Goal: Task Accomplishment & Management: Use online tool/utility

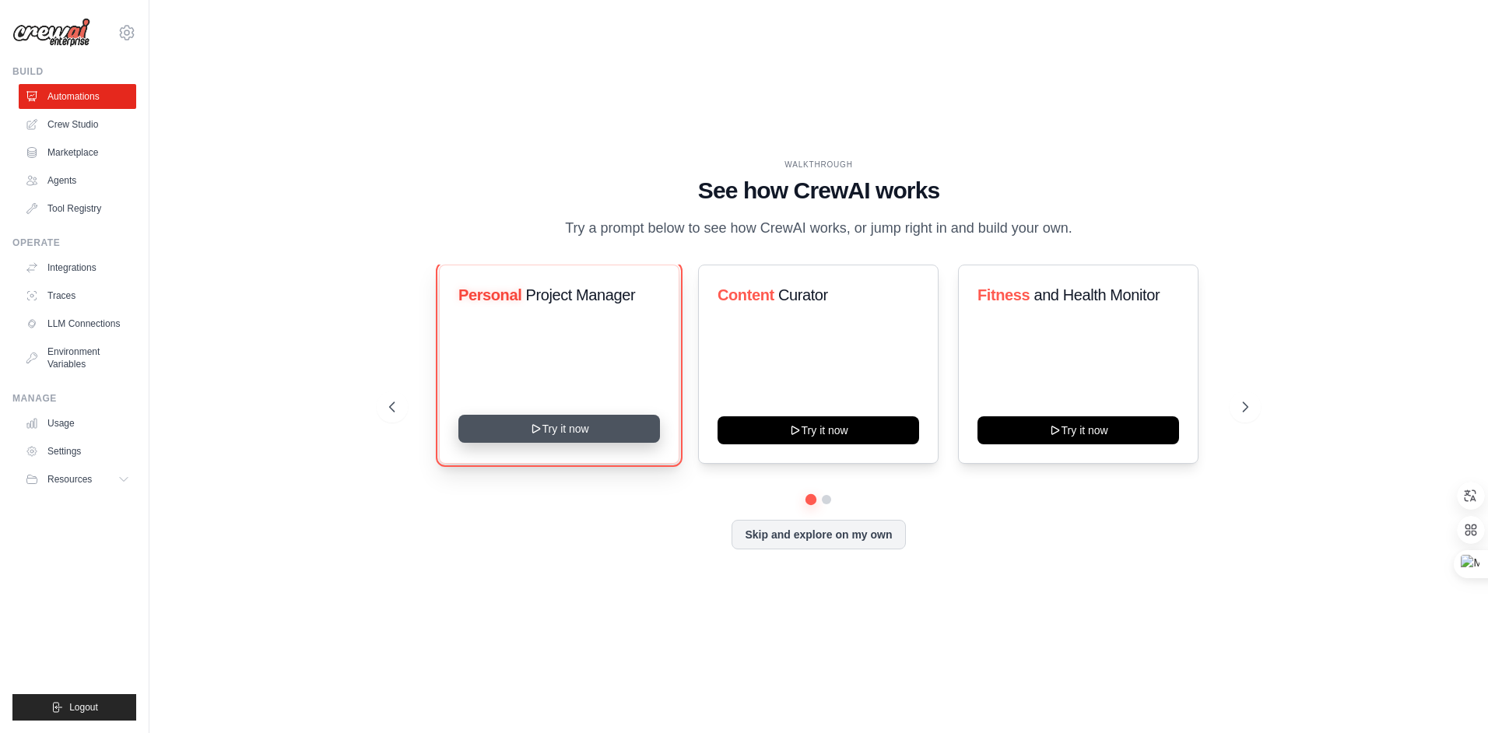
click at [570, 429] on button "Try it now" at bounding box center [559, 429] width 202 height 28
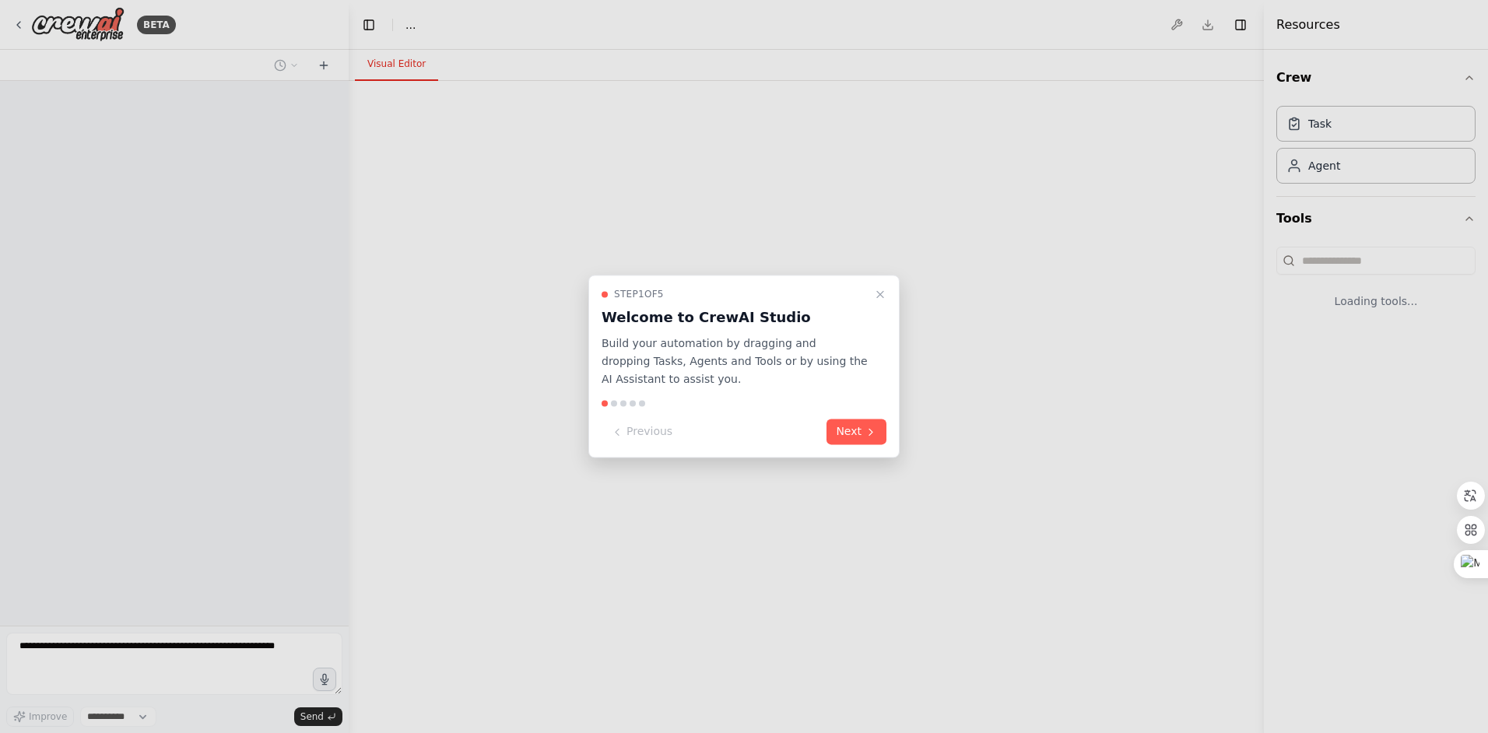
select select "****"
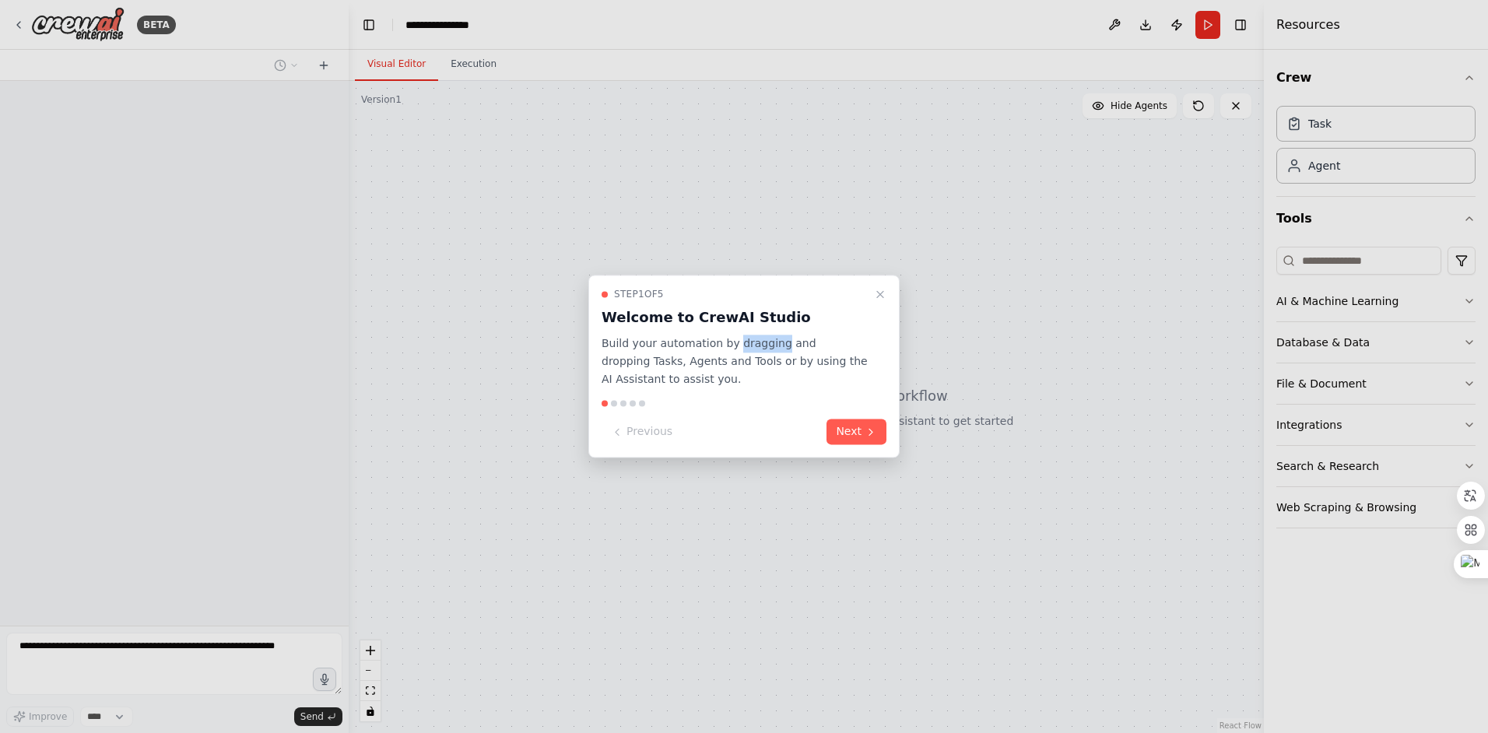
drag, startPoint x: 726, startPoint y: 346, endPoint x: 770, endPoint y: 345, distance: 44.4
click at [770, 345] on p "Build your automation by dragging and dropping Tasks, Agents and Tools or by us…" at bounding box center [734, 361] width 266 height 53
drag, startPoint x: 770, startPoint y: 345, endPoint x: 766, endPoint y: 372, distance: 27.5
click at [766, 372] on icon at bounding box center [766, 368] width 14 height 14
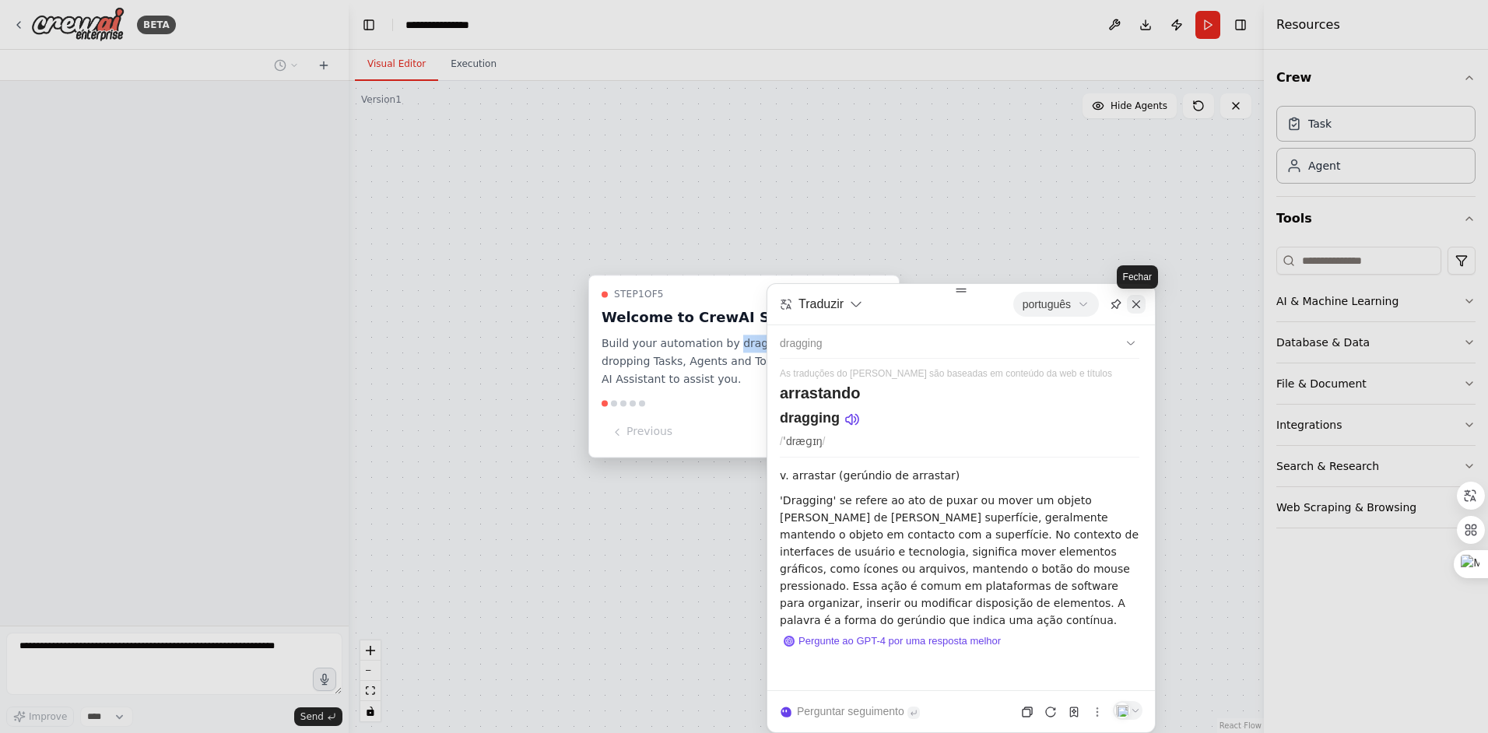
click at [1136, 307] on icon at bounding box center [1136, 304] width 12 height 12
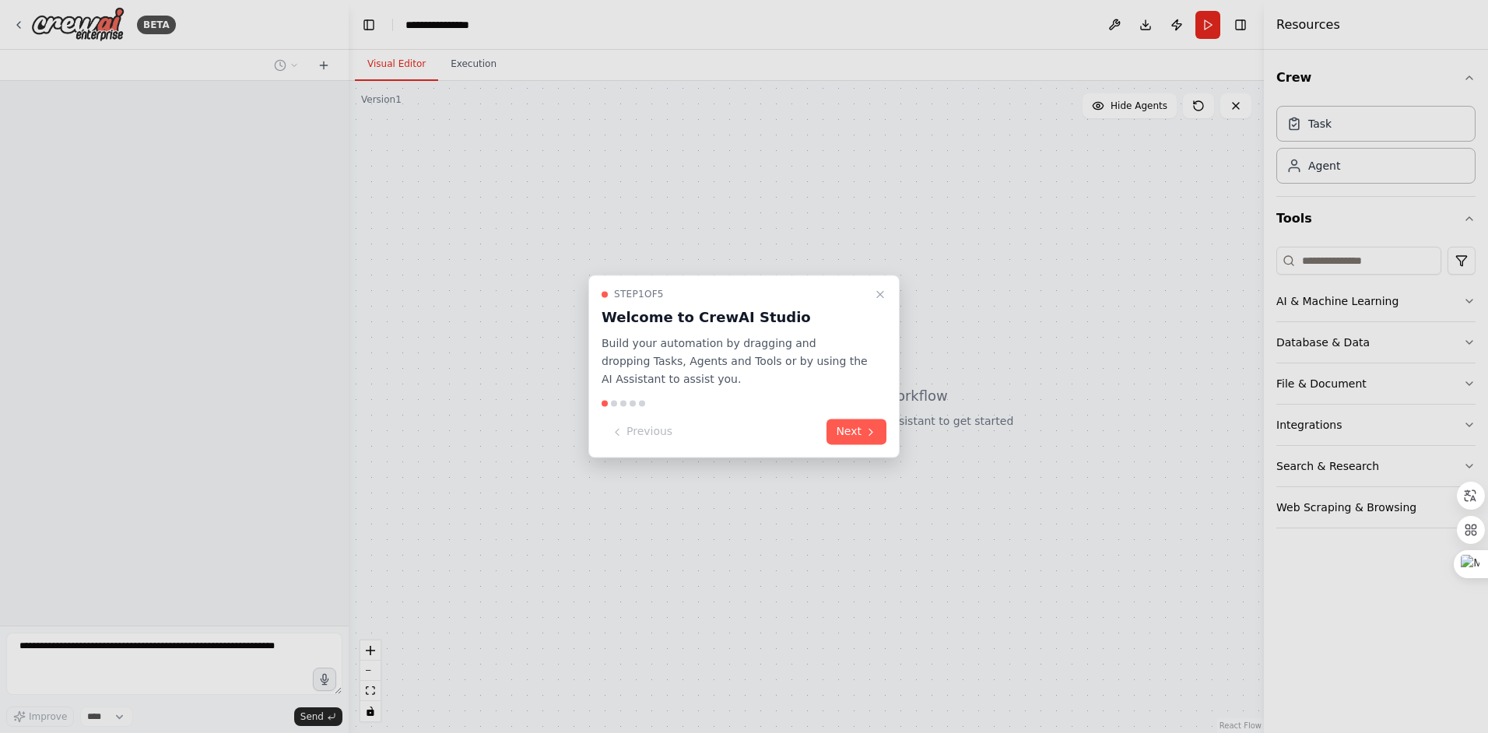
click at [820, 342] on p "Build your automation by dragging and dropping Tasks, Agents and Tools or by us…" at bounding box center [734, 361] width 266 height 53
drag, startPoint x: 820, startPoint y: 342, endPoint x: 820, endPoint y: 366, distance: 24.1
click at [820, 366] on icon at bounding box center [817, 365] width 12 height 12
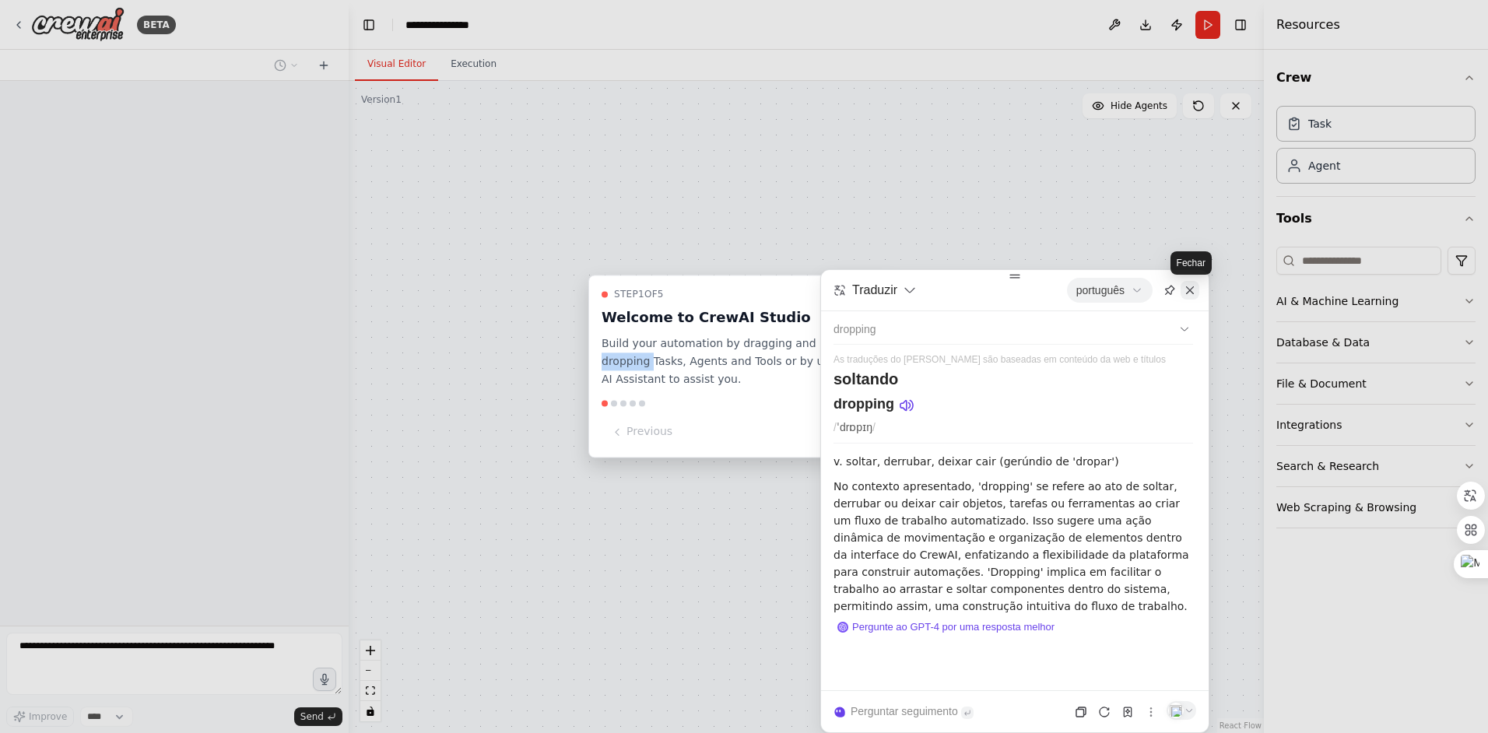
click at [1187, 292] on icon at bounding box center [1189, 290] width 12 height 12
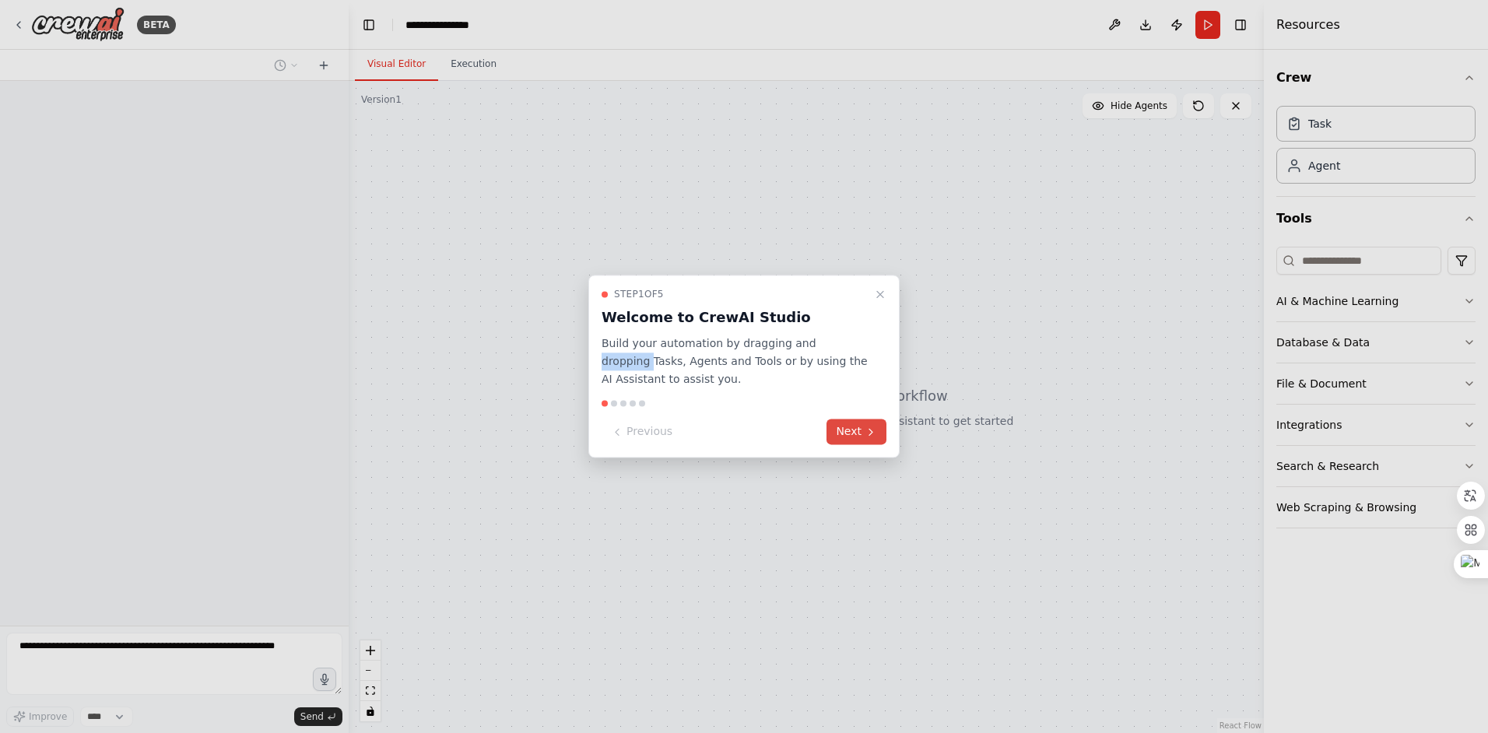
click at [848, 435] on button "Next" at bounding box center [856, 432] width 60 height 26
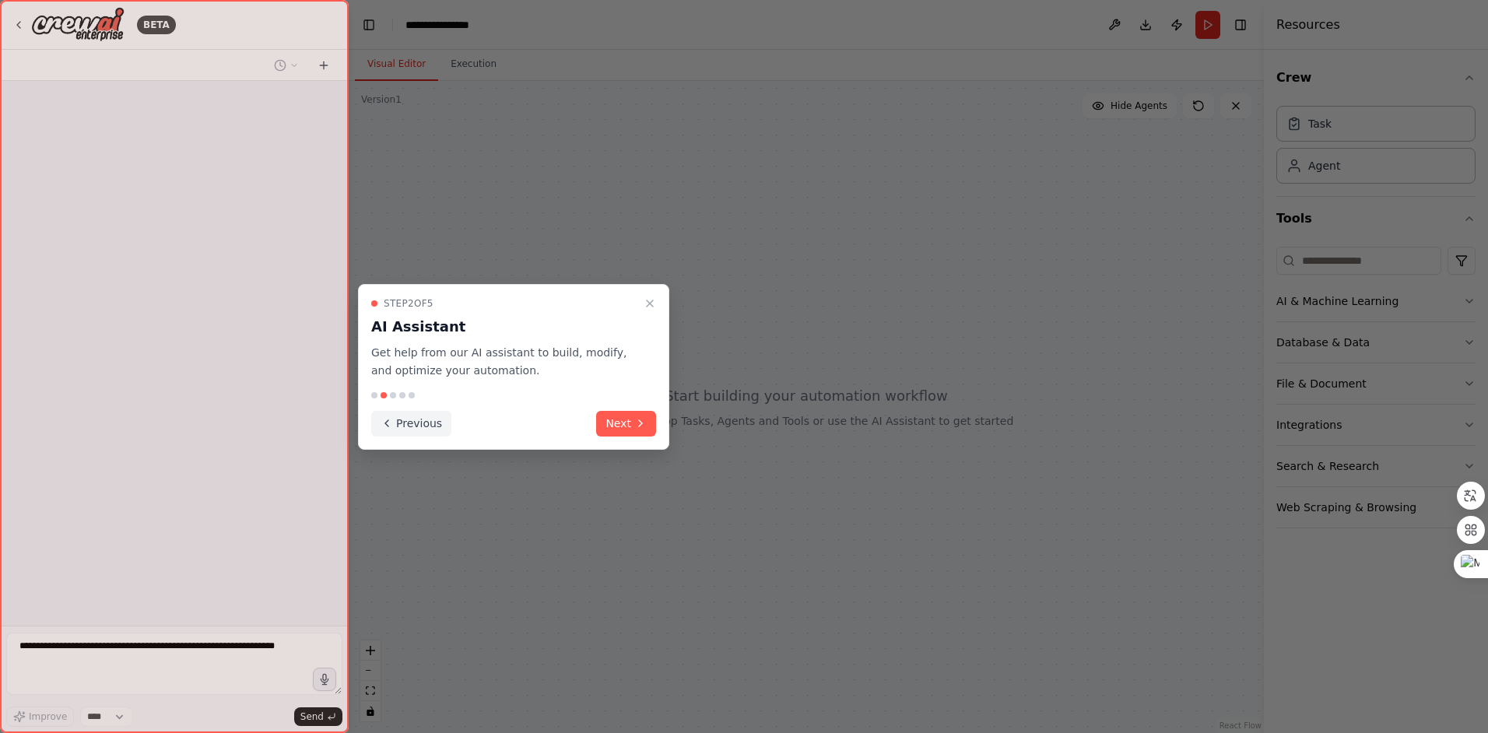
click at [424, 420] on button "Previous" at bounding box center [411, 424] width 80 height 26
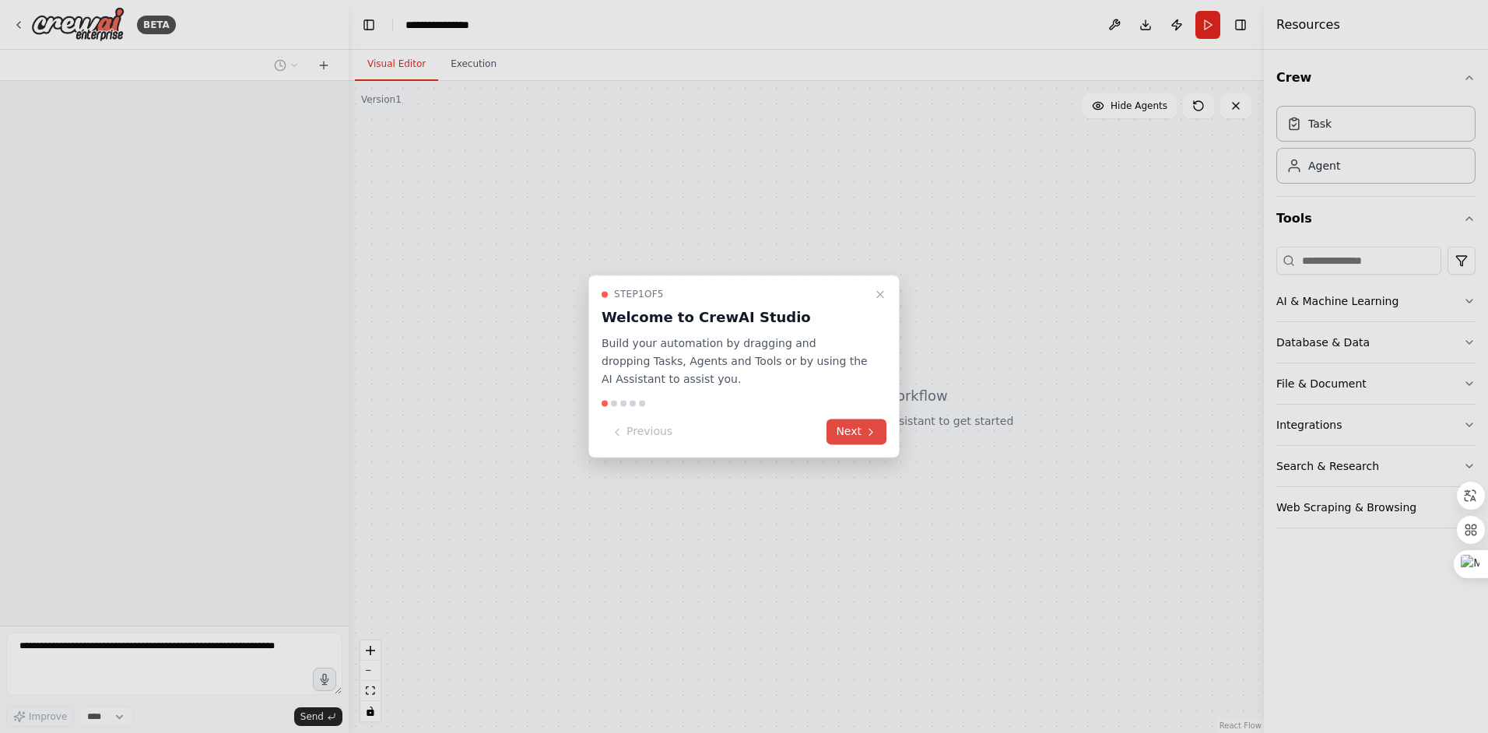
click at [856, 432] on button "Next" at bounding box center [856, 432] width 60 height 26
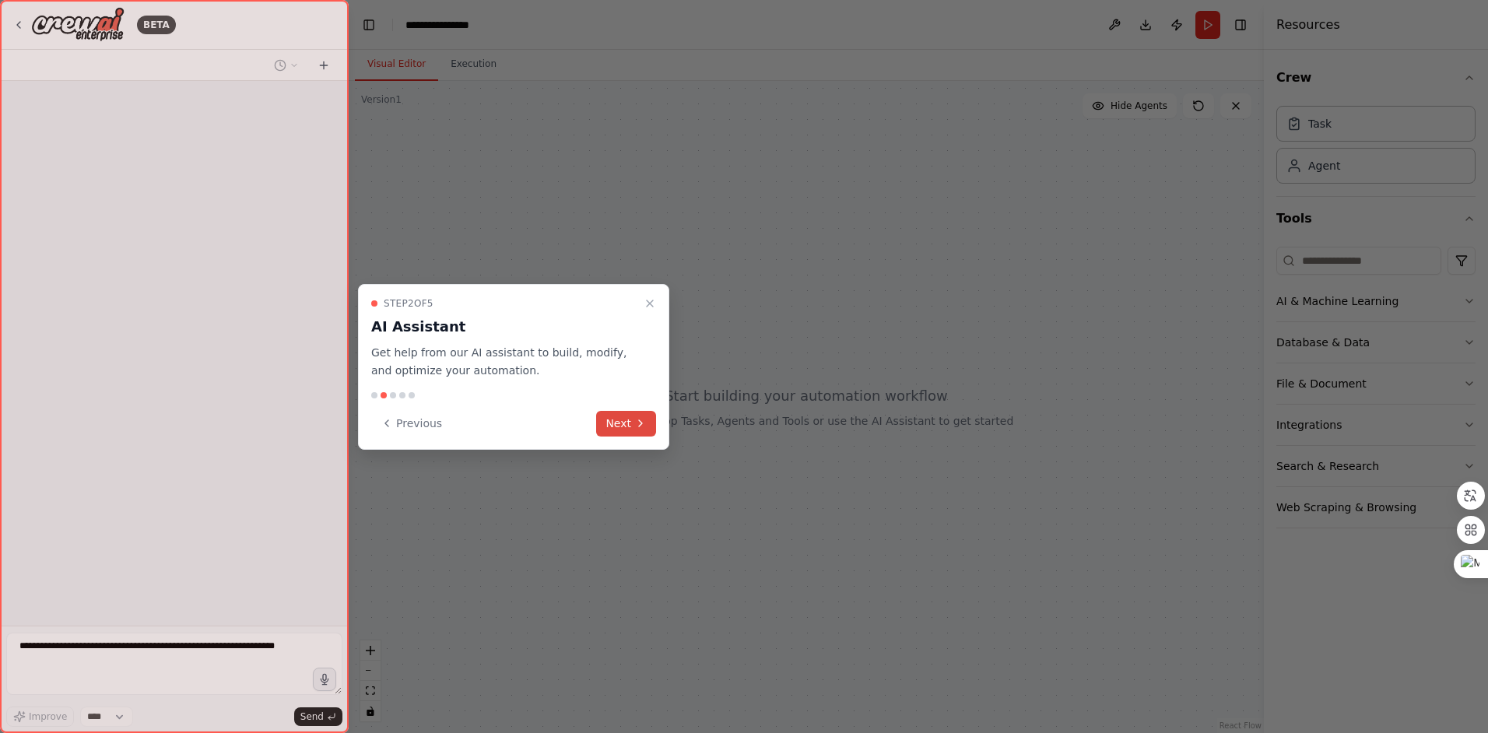
click at [622, 419] on button "Next" at bounding box center [626, 424] width 60 height 26
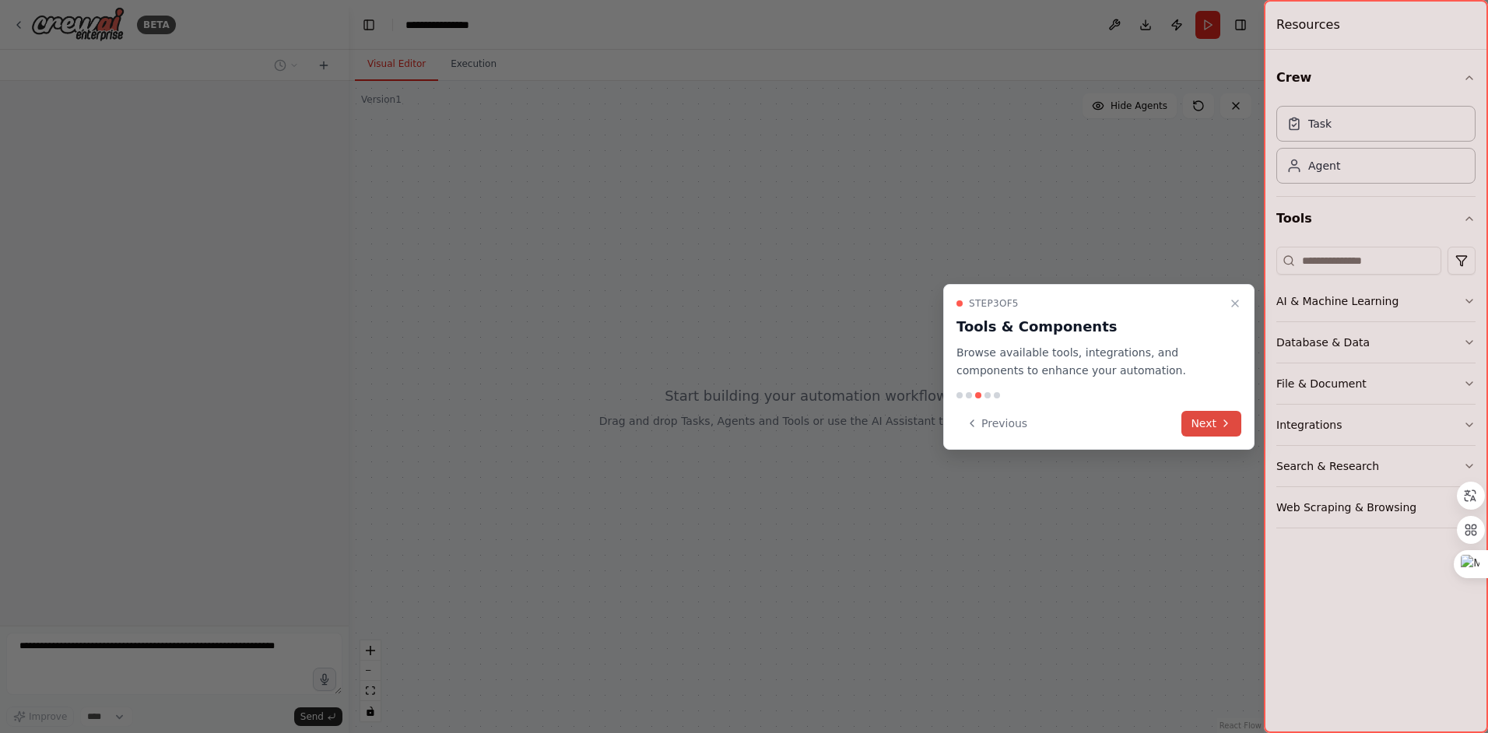
click at [1200, 420] on button "Next" at bounding box center [1211, 424] width 60 height 26
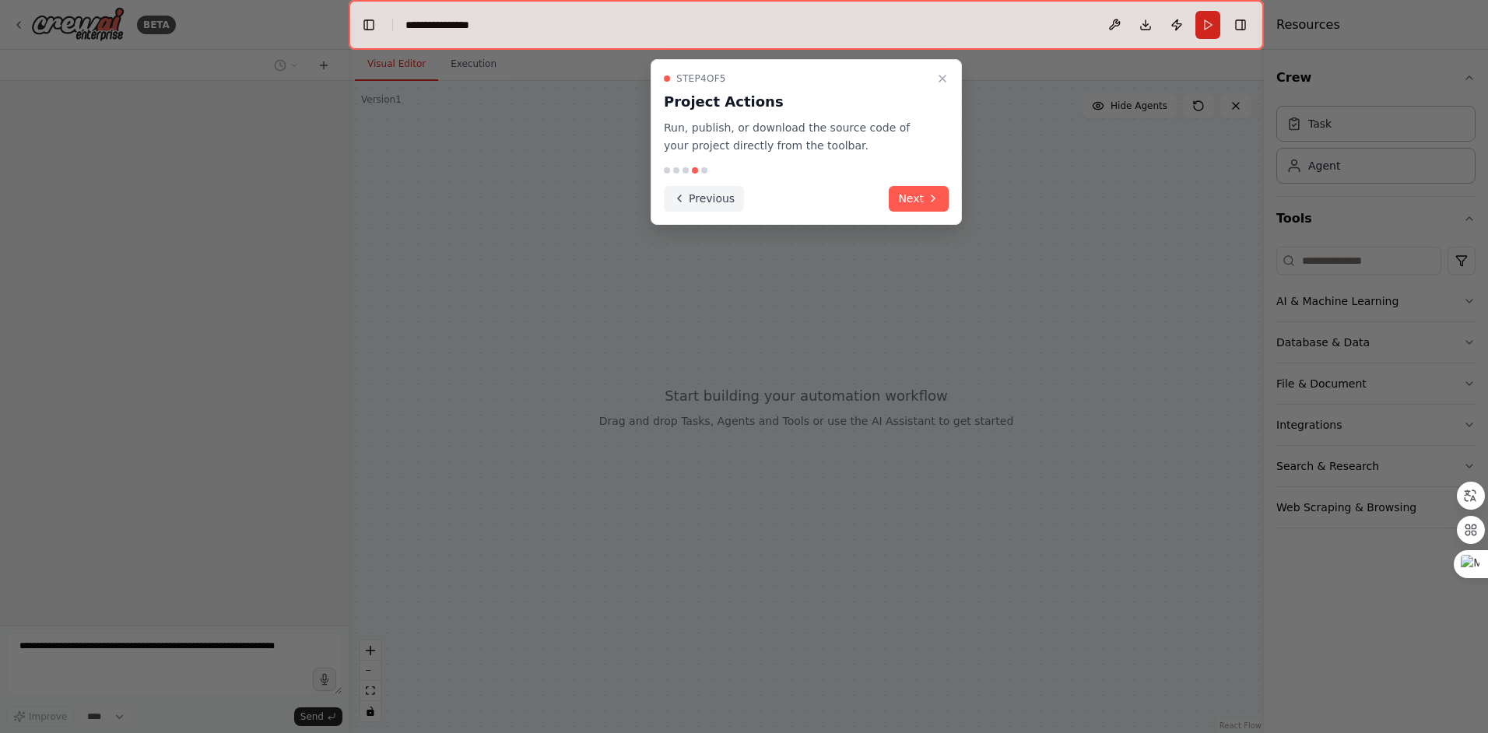
click at [695, 196] on button "Previous" at bounding box center [704, 199] width 80 height 26
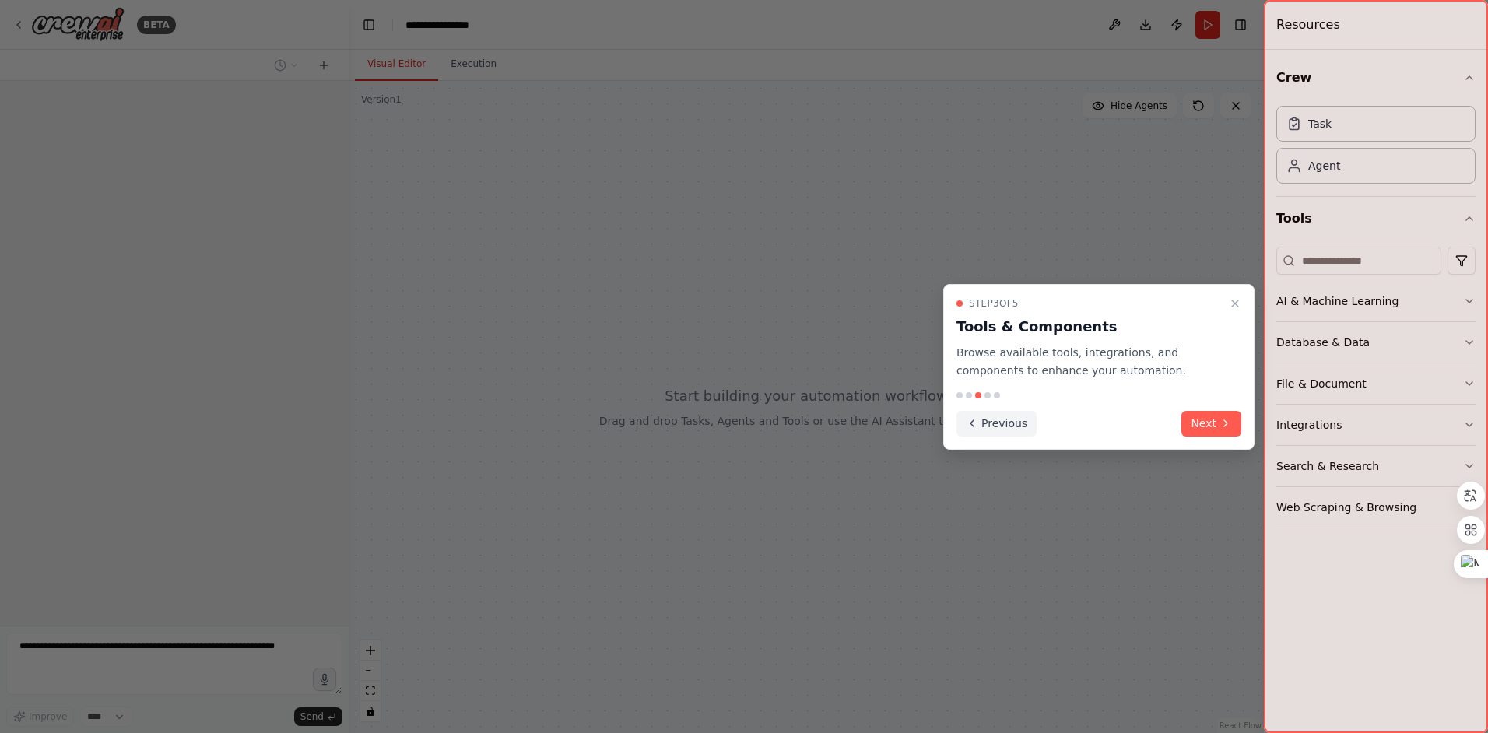
click at [1009, 426] on button "Previous" at bounding box center [996, 424] width 80 height 26
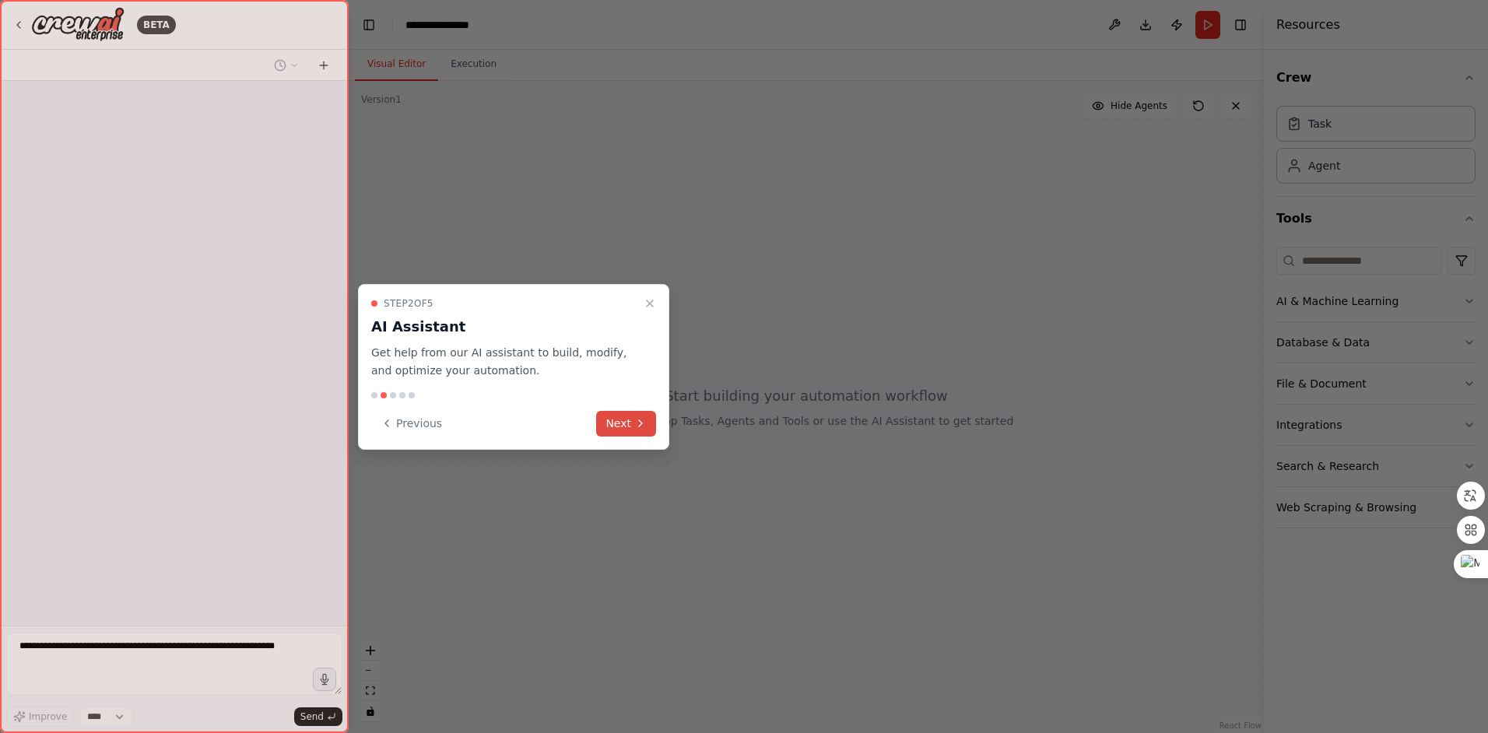
click at [631, 422] on button "Next" at bounding box center [626, 424] width 60 height 26
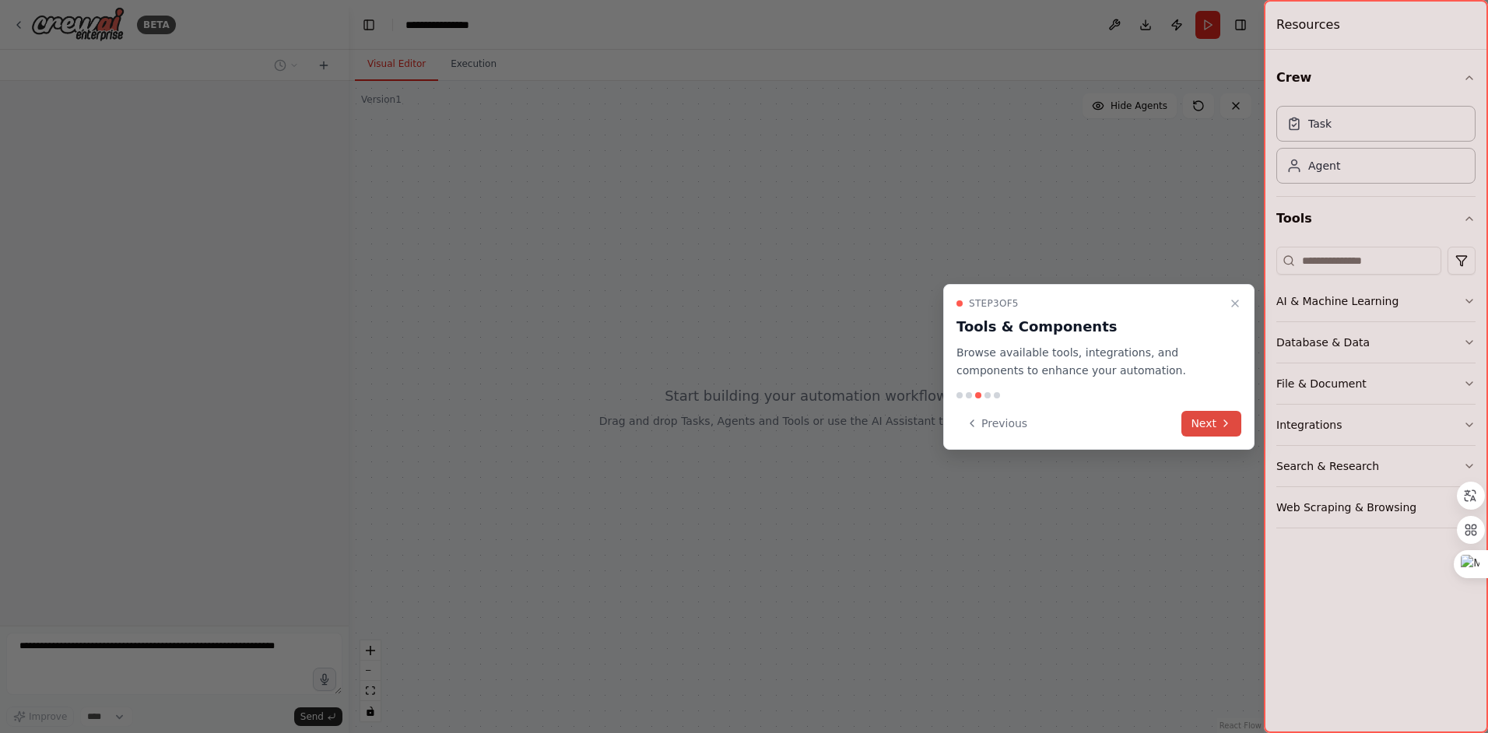
click at [1218, 422] on button "Next" at bounding box center [1211, 424] width 60 height 26
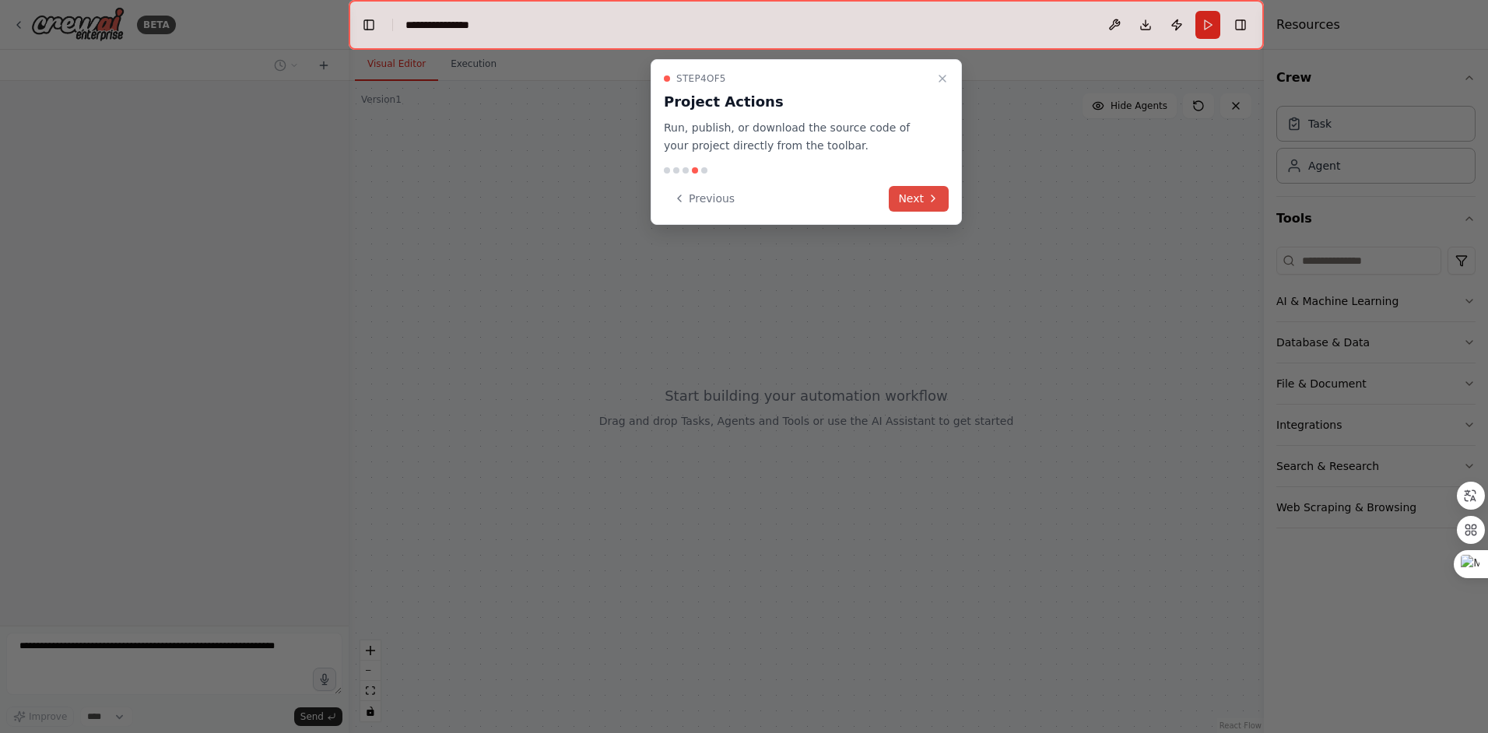
click at [915, 198] on button "Next" at bounding box center [918, 199] width 60 height 26
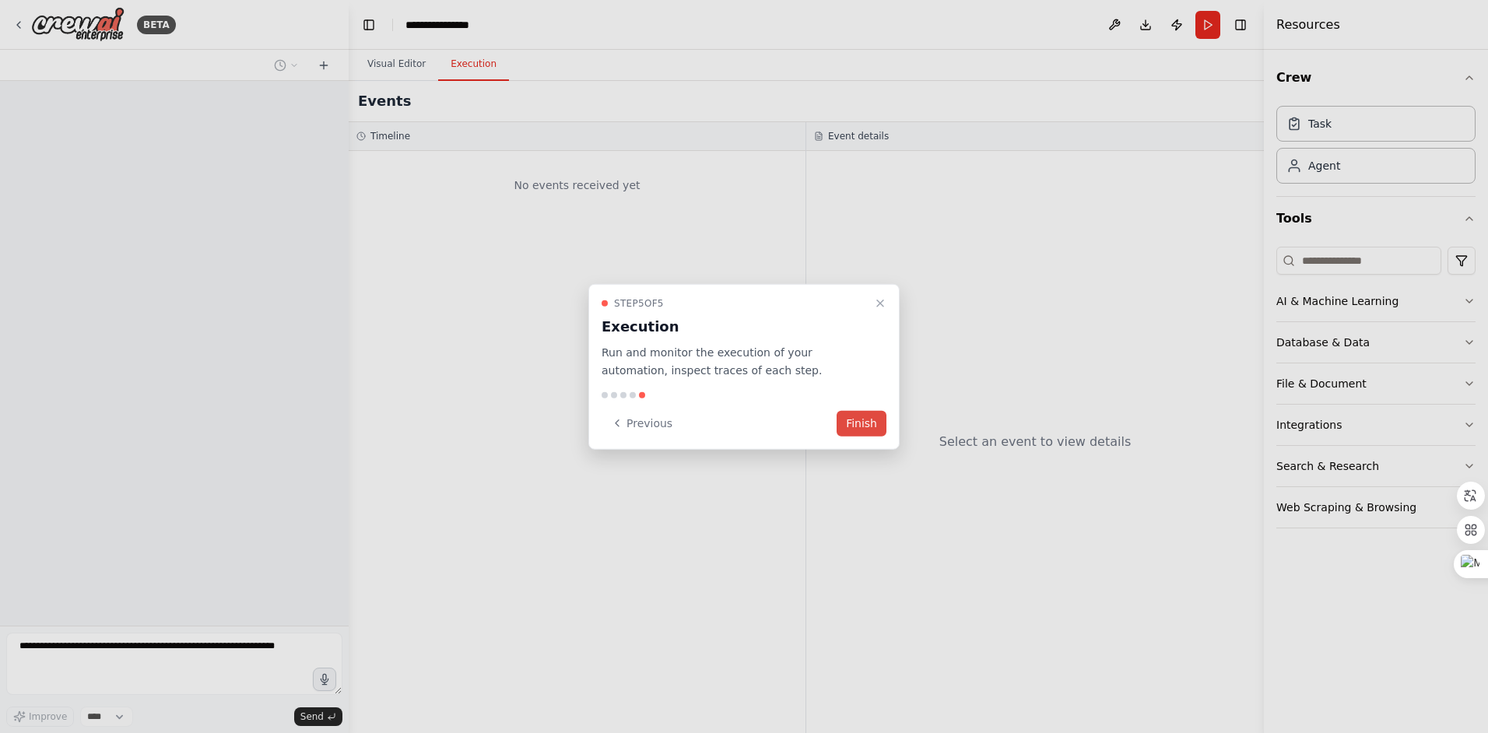
click at [868, 421] on button "Finish" at bounding box center [861, 423] width 50 height 26
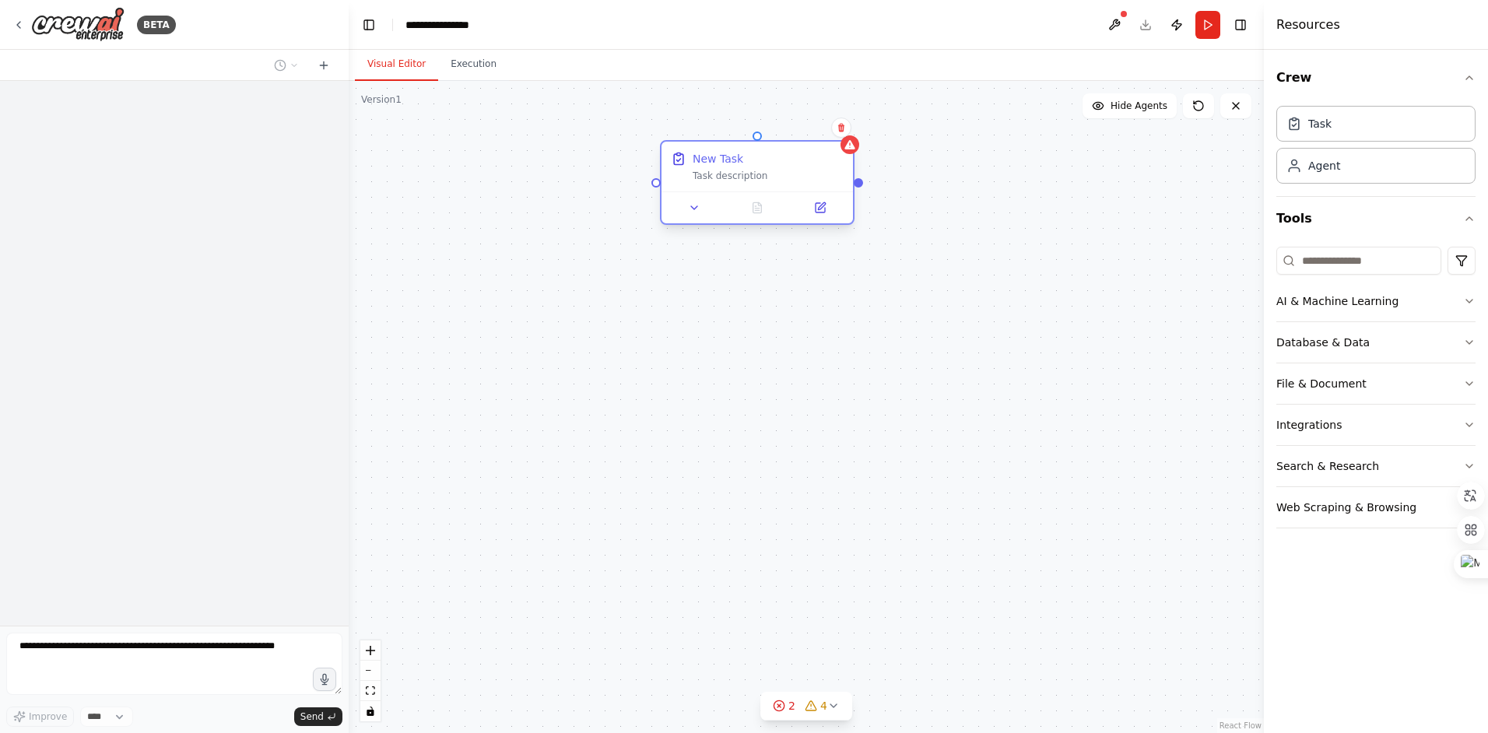
drag, startPoint x: 654, startPoint y: 299, endPoint x: 755, endPoint y: 164, distance: 168.4
click at [755, 164] on div "New Task Task description" at bounding box center [767, 166] width 151 height 31
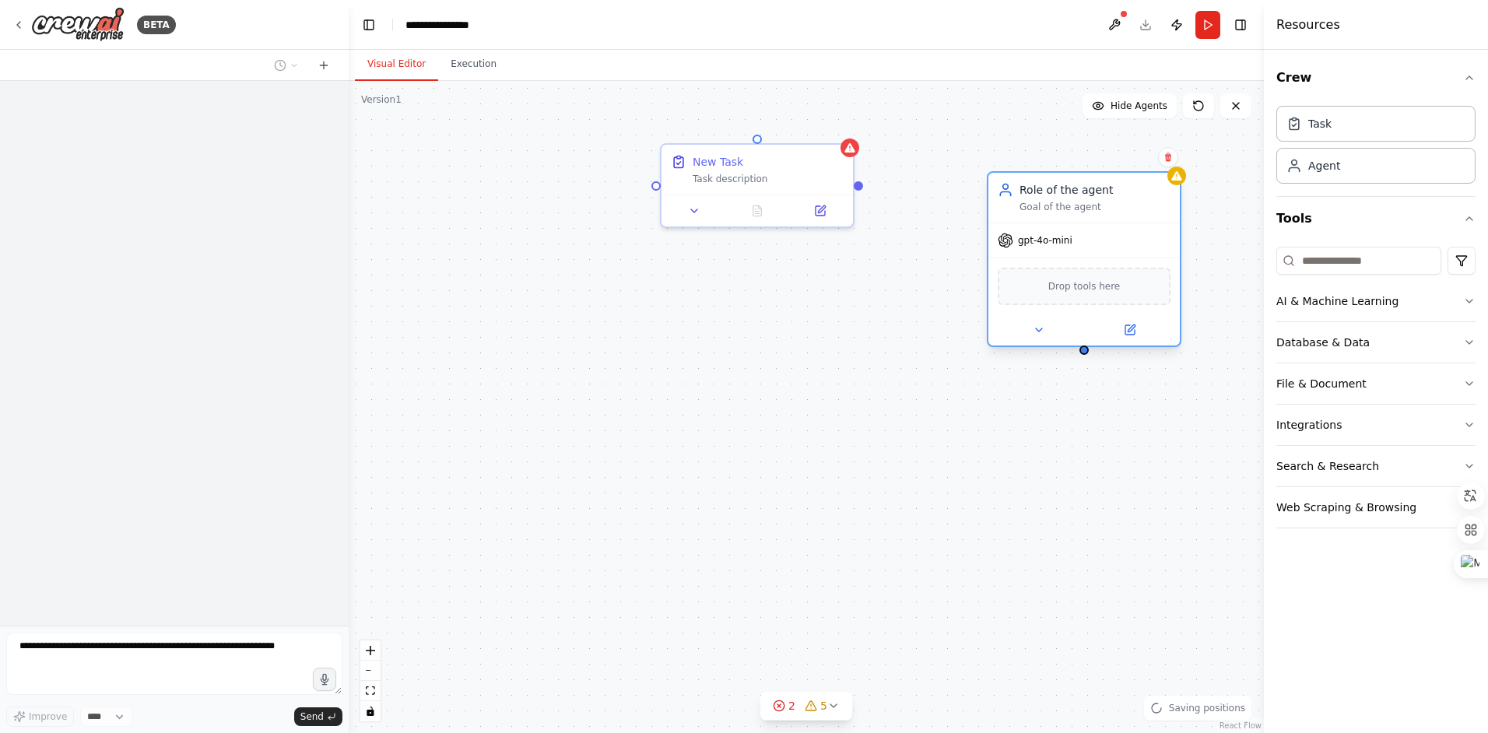
drag, startPoint x: 1116, startPoint y: 328, endPoint x: 1086, endPoint y: 201, distance: 130.4
click at [1086, 201] on div "Goal of the agent" at bounding box center [1094, 207] width 151 height 12
drag, startPoint x: 1343, startPoint y: 384, endPoint x: 1332, endPoint y: 370, distance: 17.1
click at [1332, 370] on button "File & Document" at bounding box center [1375, 383] width 199 height 40
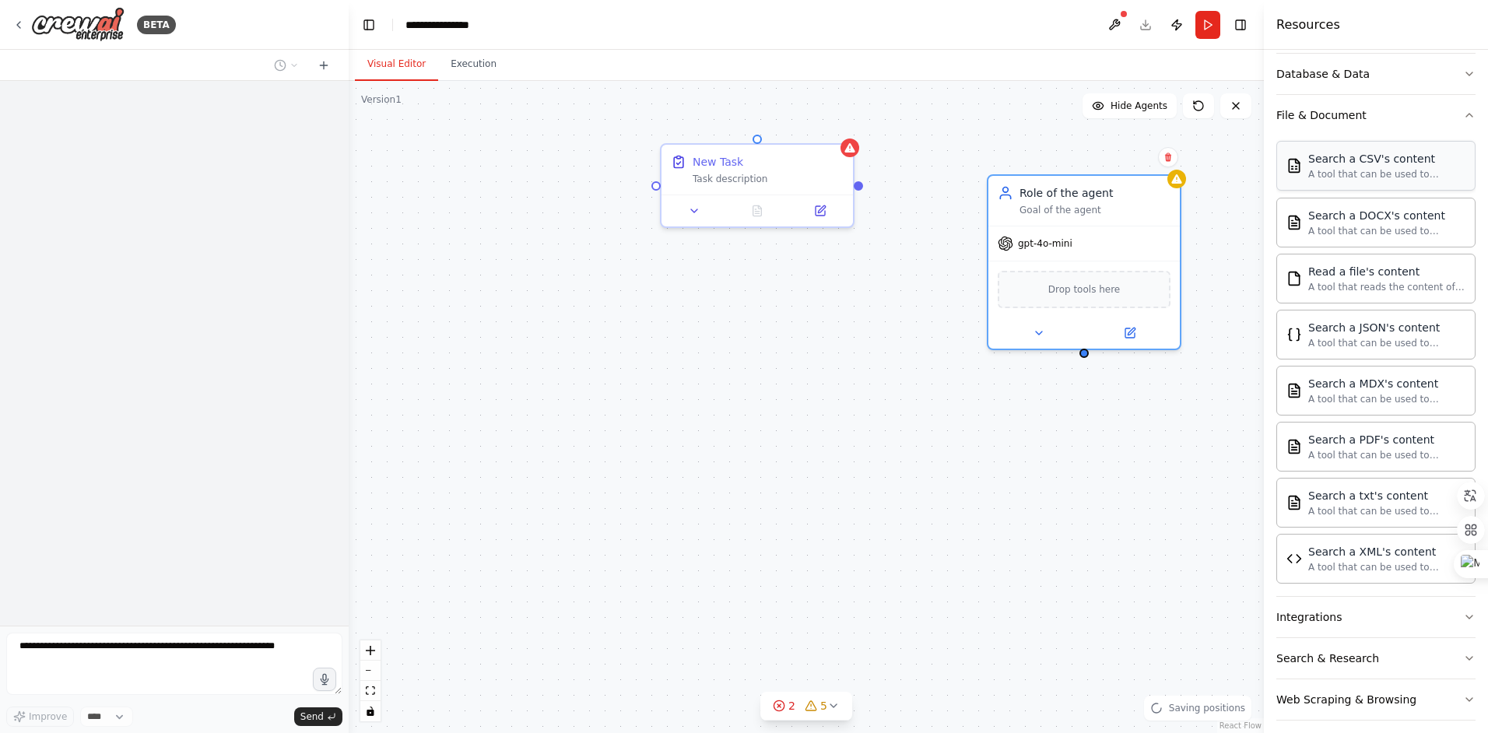
scroll to position [281, 0]
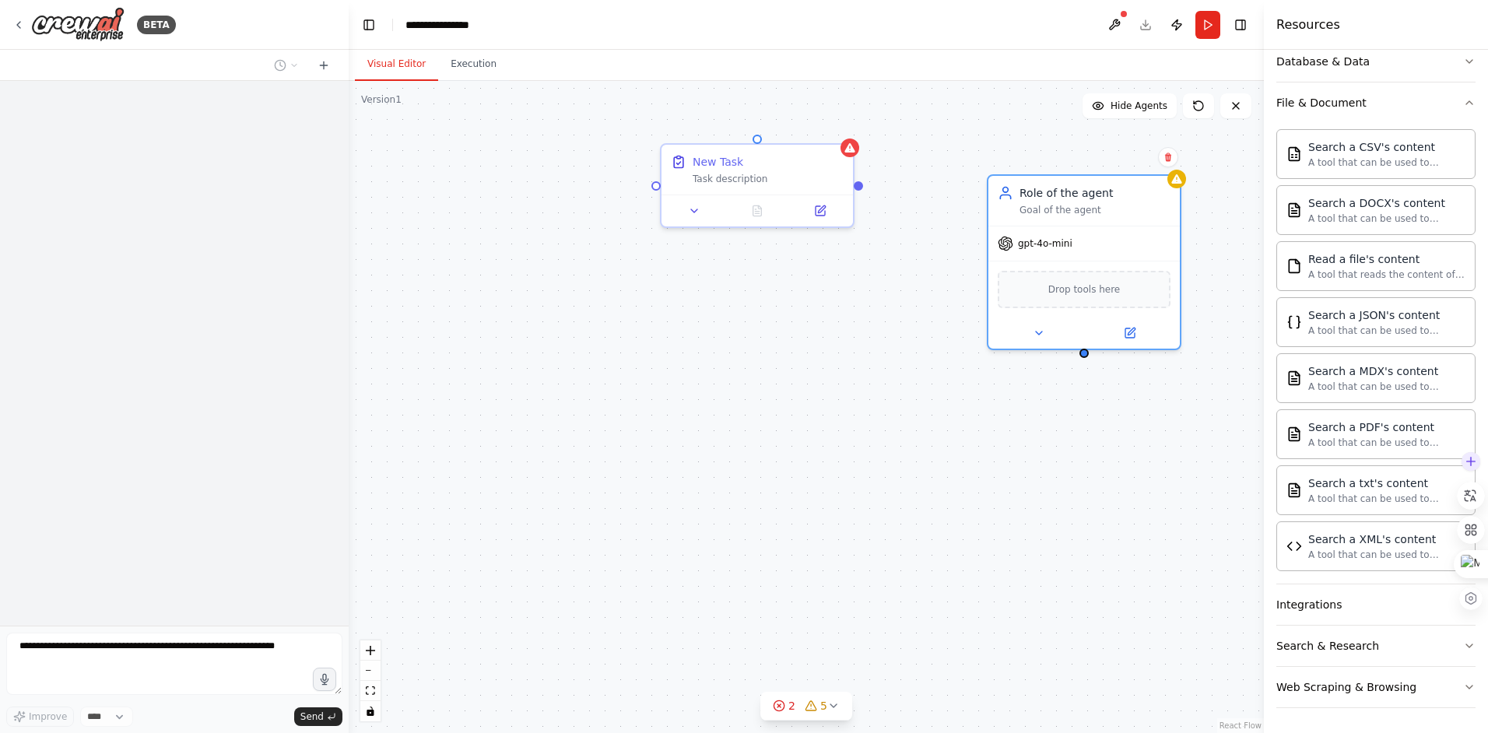
click at [1458, 603] on div at bounding box center [1470, 529] width 28 height 165
click at [1450, 604] on button "Integrations" at bounding box center [1375, 604] width 199 height 40
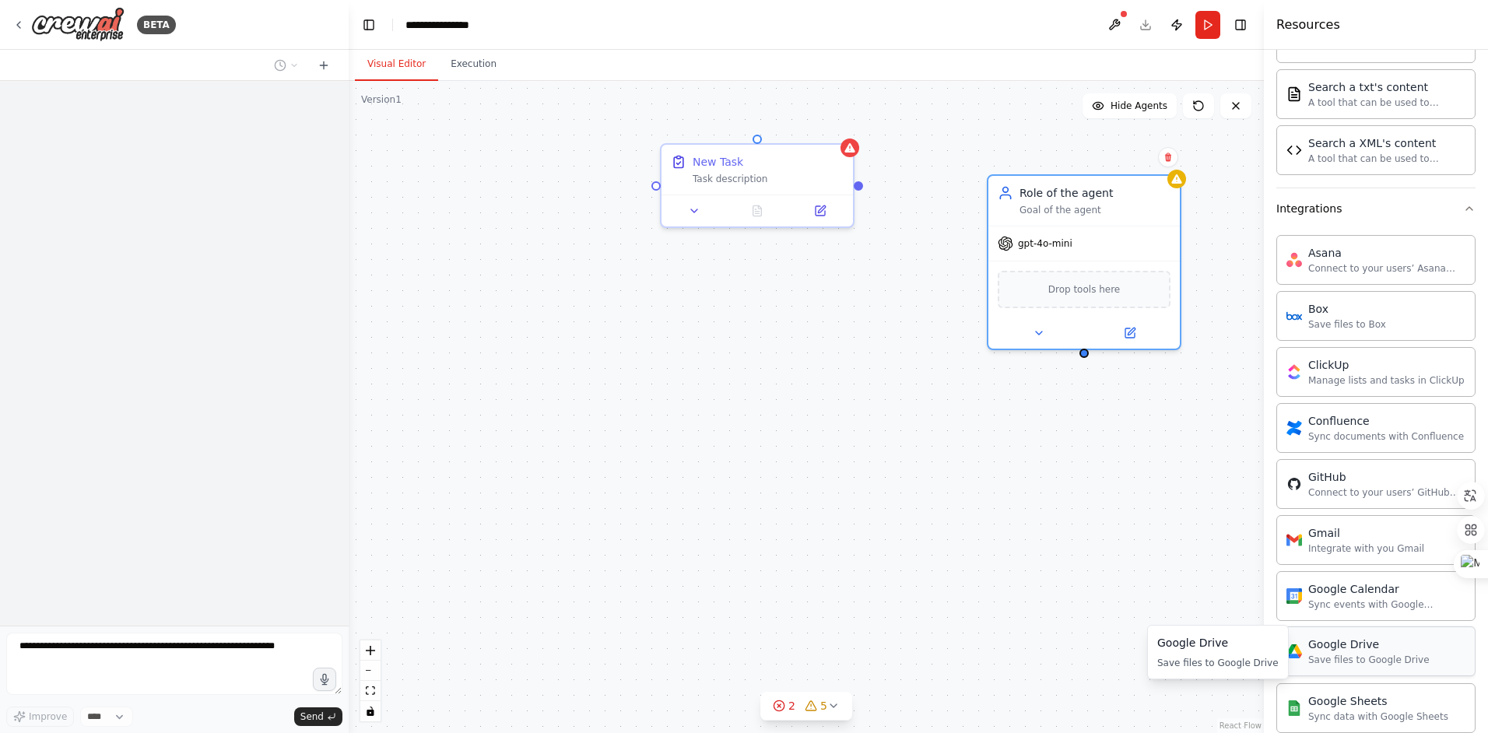
scroll to position [670, 0]
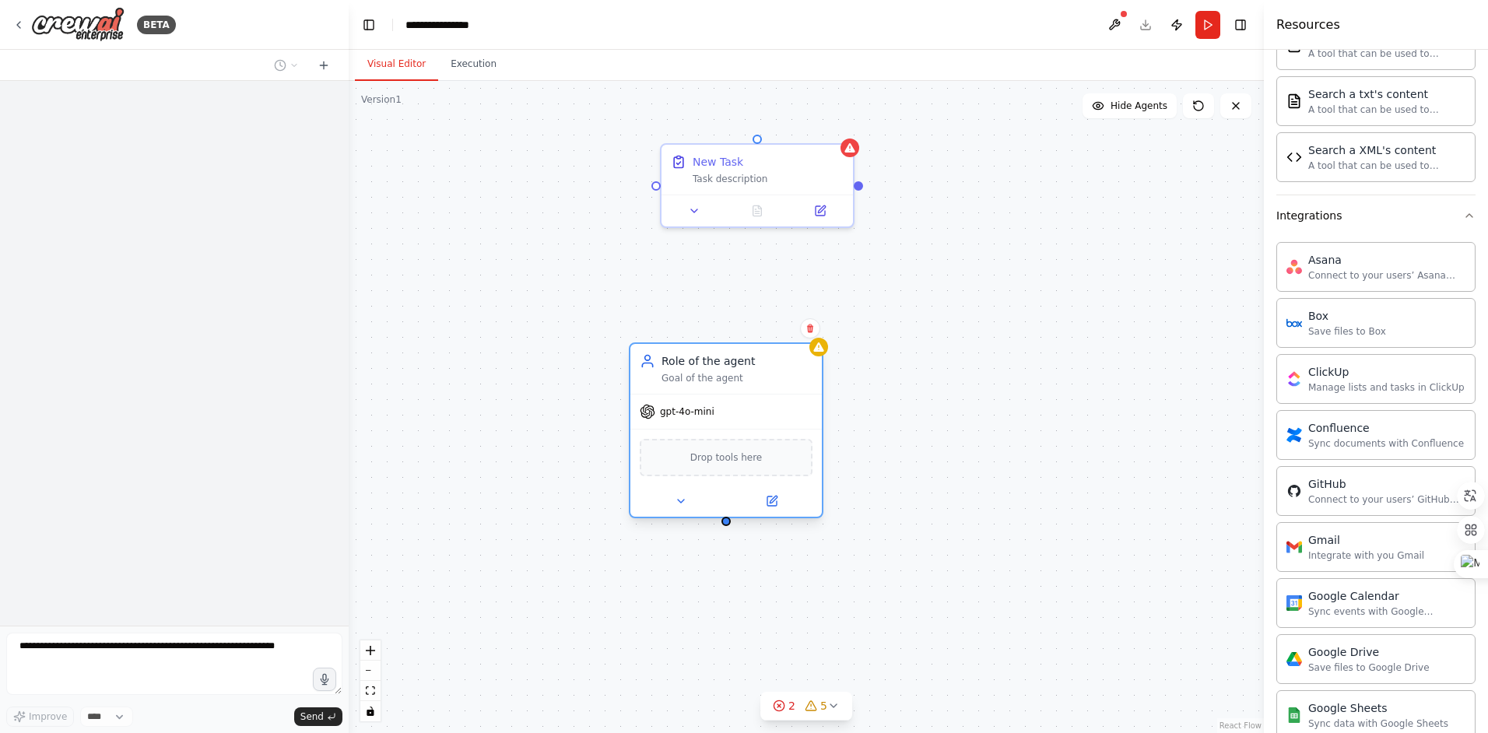
drag, startPoint x: 1134, startPoint y: 211, endPoint x: 769, endPoint y: 376, distance: 399.7
click at [769, 376] on div "Goal of the agent" at bounding box center [736, 378] width 151 height 12
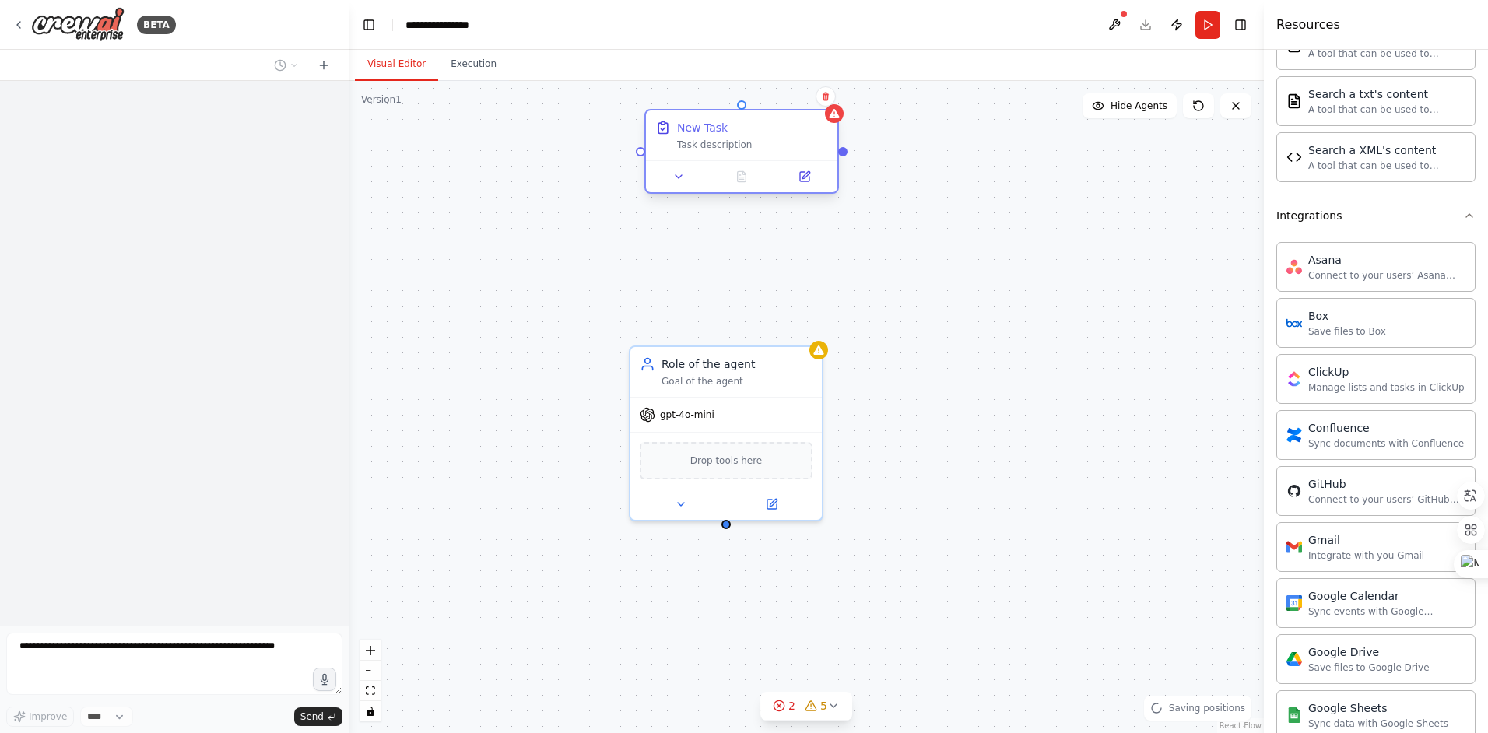
drag, startPoint x: 759, startPoint y: 168, endPoint x: 737, endPoint y: 138, distance: 37.4
click at [737, 138] on div "New Task Task description" at bounding box center [752, 135] width 151 height 31
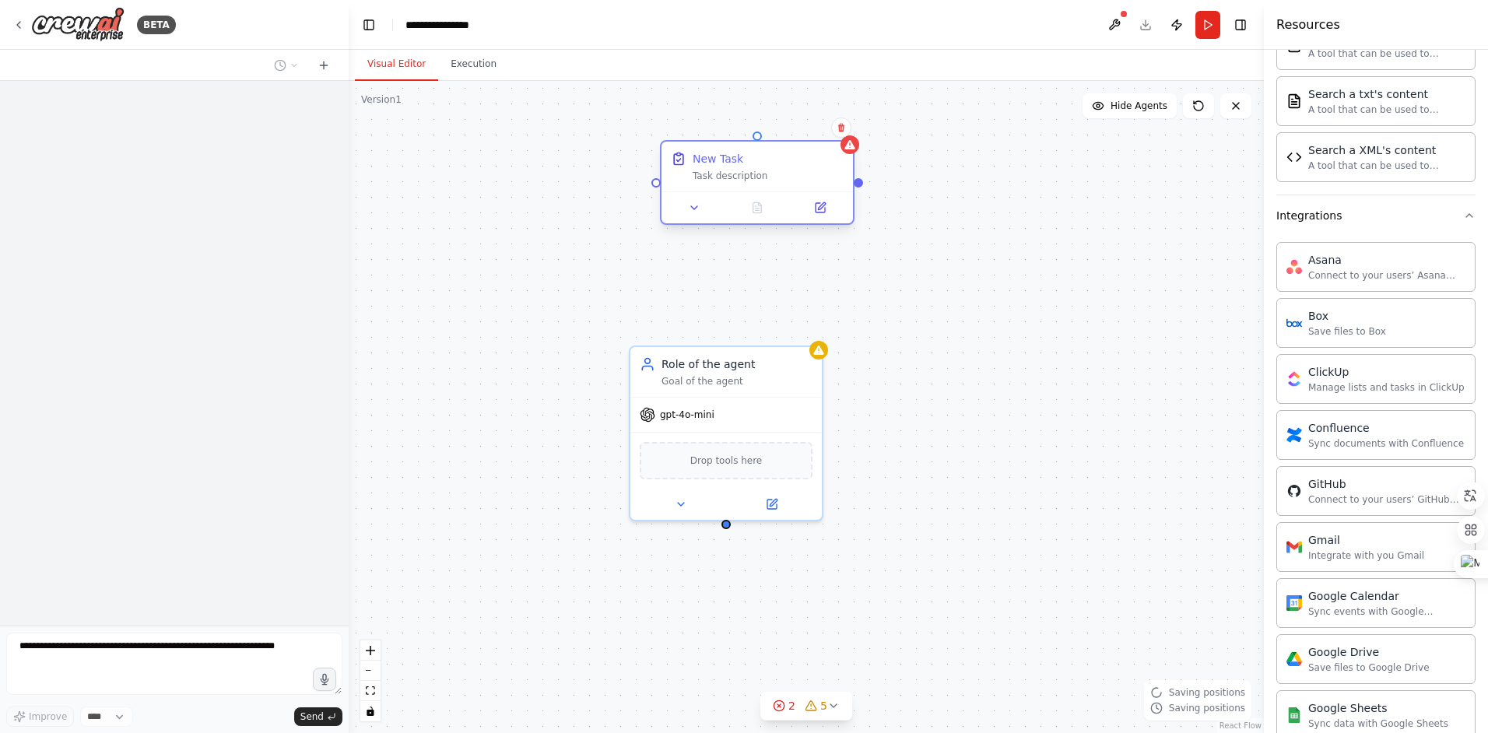
drag, startPoint x: 752, startPoint y: 127, endPoint x: 763, endPoint y: 161, distance: 36.2
click at [763, 161] on div "New Task" at bounding box center [767, 159] width 151 height 16
click at [738, 178] on div "Task description" at bounding box center [767, 176] width 151 height 12
click at [823, 207] on icon at bounding box center [819, 207] width 9 height 9
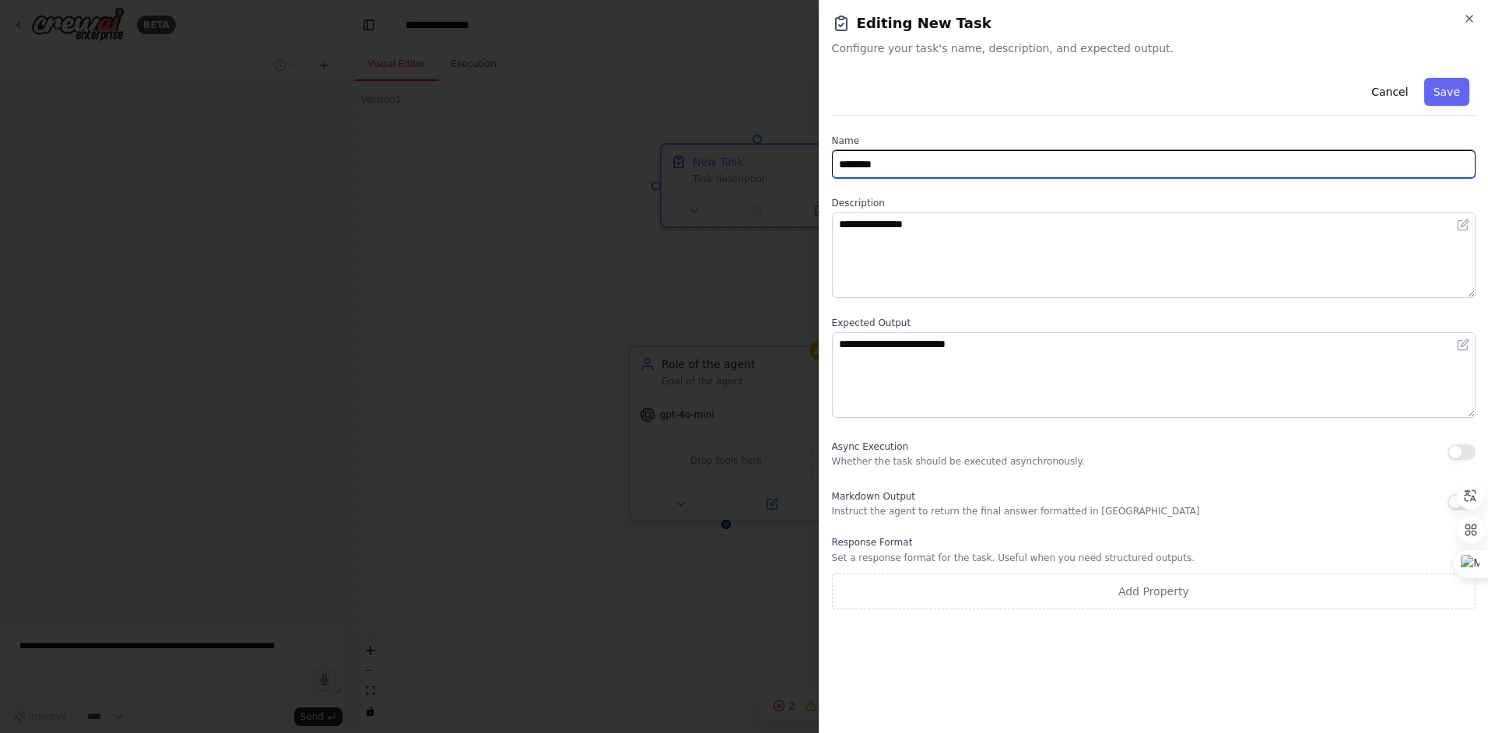
drag, startPoint x: 901, startPoint y: 166, endPoint x: 725, endPoint y: 184, distance: 176.7
click at [725, 184] on body "**********" at bounding box center [744, 366] width 1488 height 733
type input "*****"
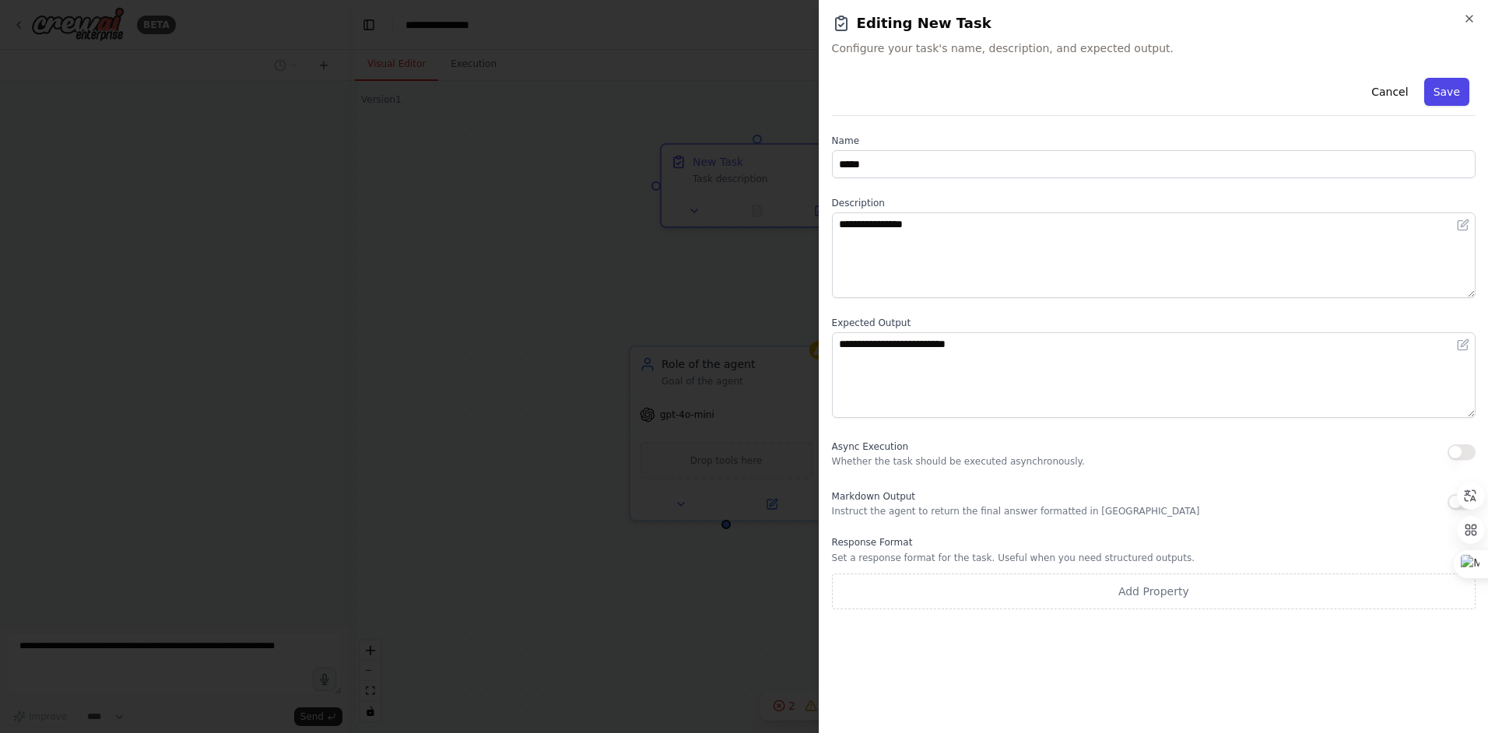
click at [1445, 91] on button "Save" at bounding box center [1446, 92] width 45 height 28
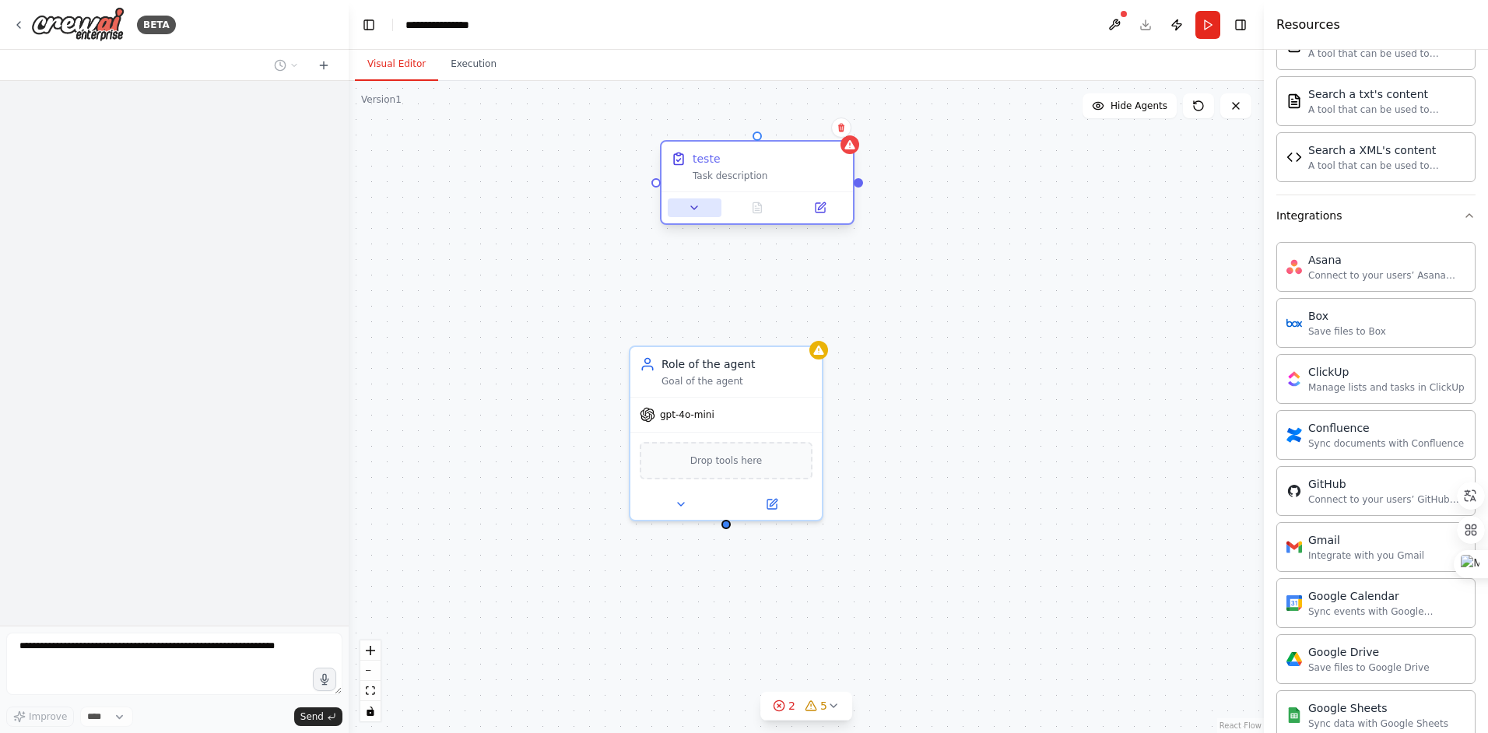
click at [689, 211] on icon at bounding box center [694, 208] width 12 height 12
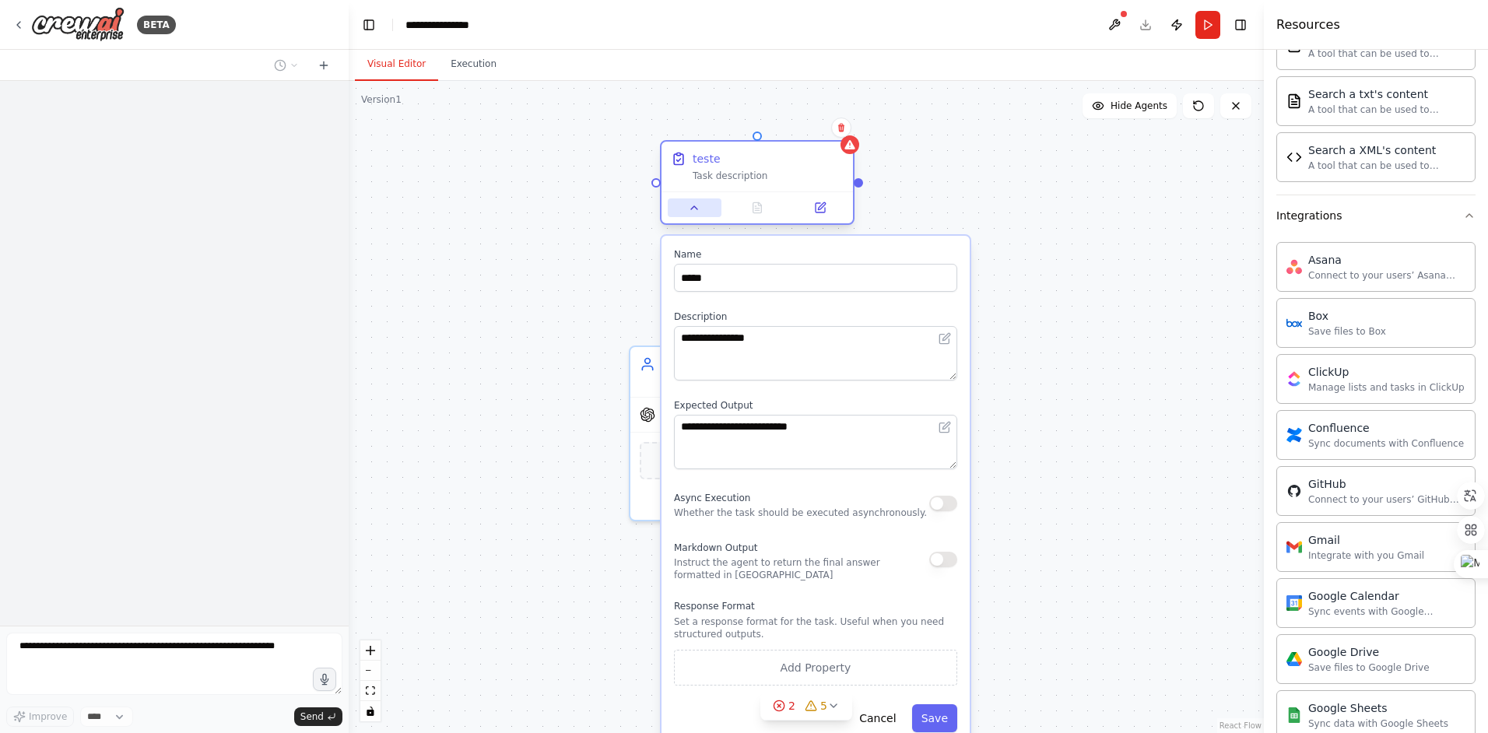
click at [698, 205] on icon at bounding box center [694, 208] width 12 height 12
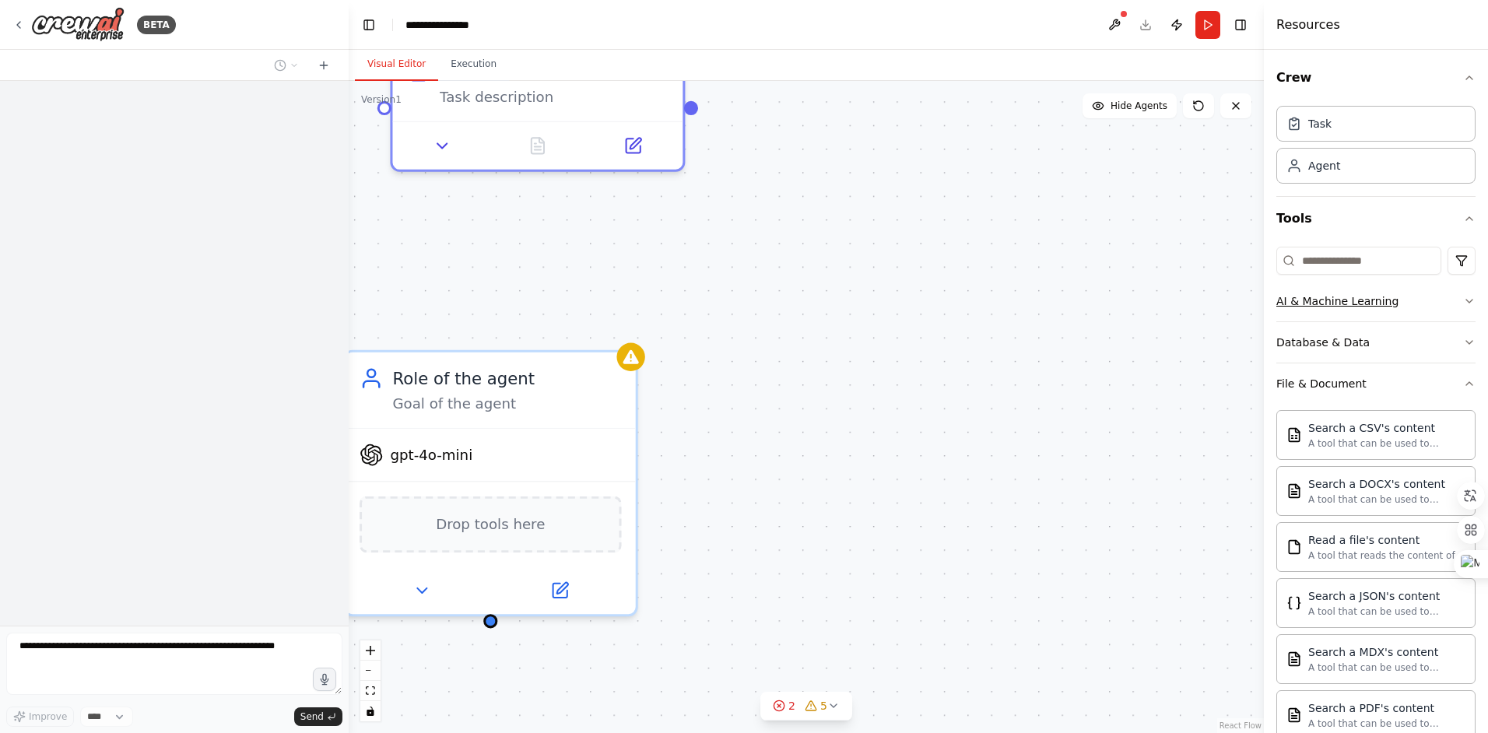
scroll to position [78, 0]
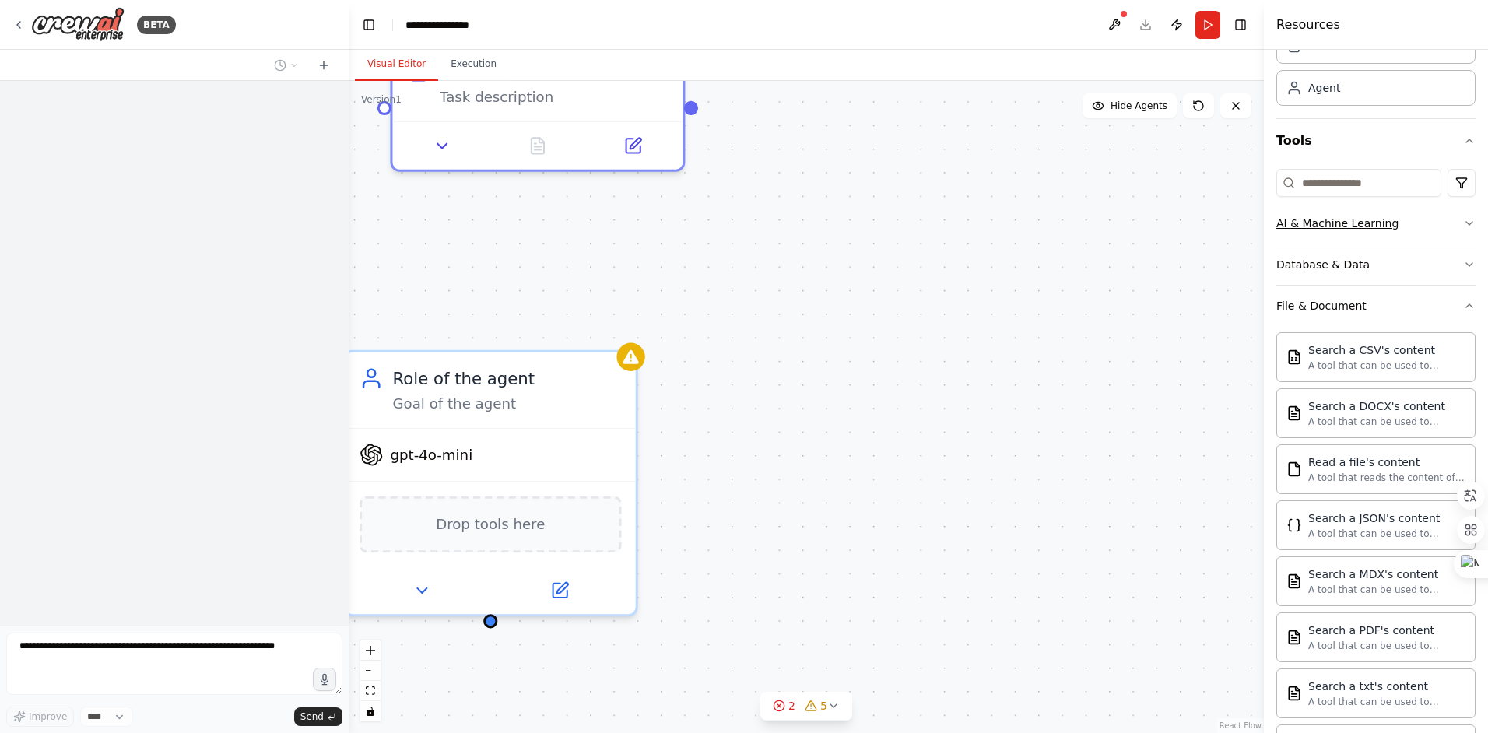
click at [1463, 226] on icon "button" at bounding box center [1469, 223] width 12 height 12
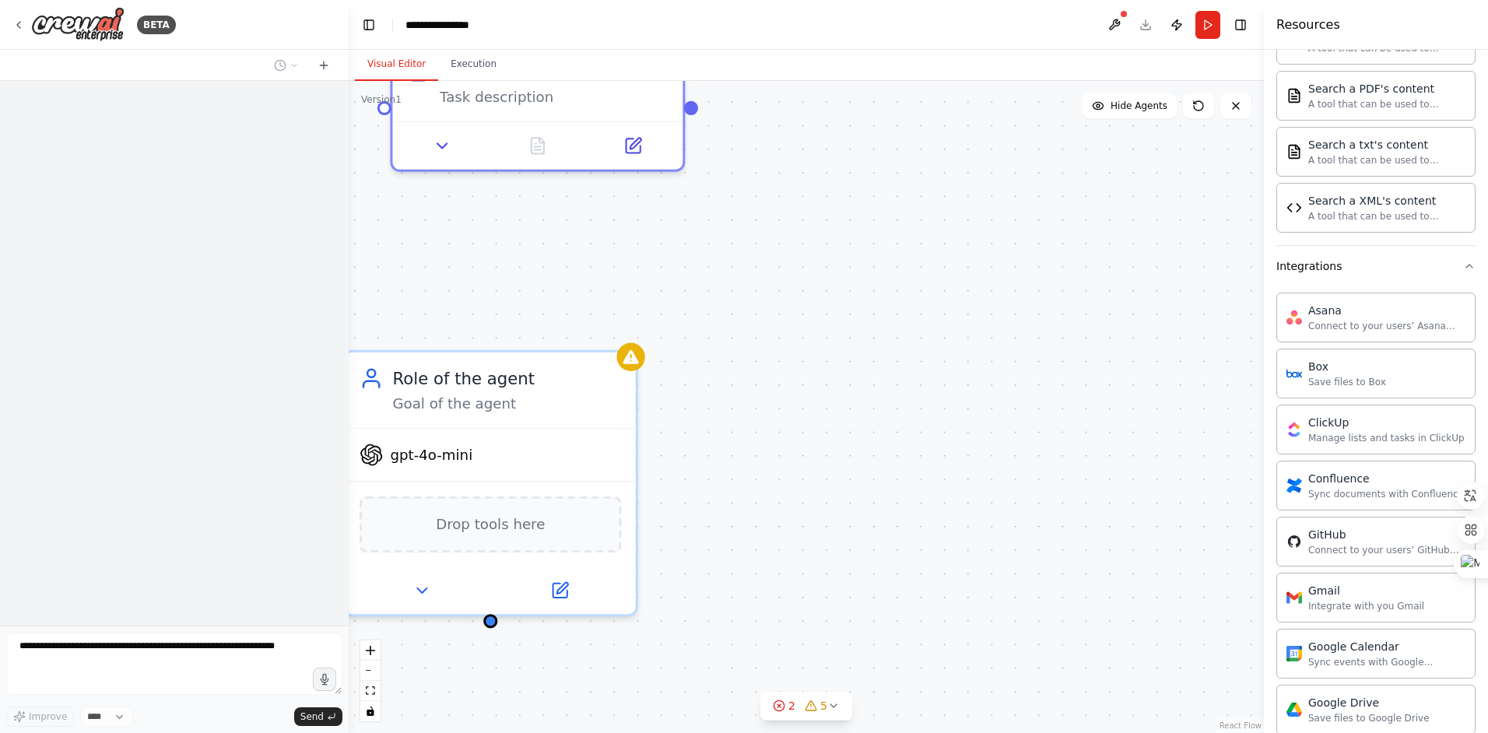
scroll to position [1011, 0]
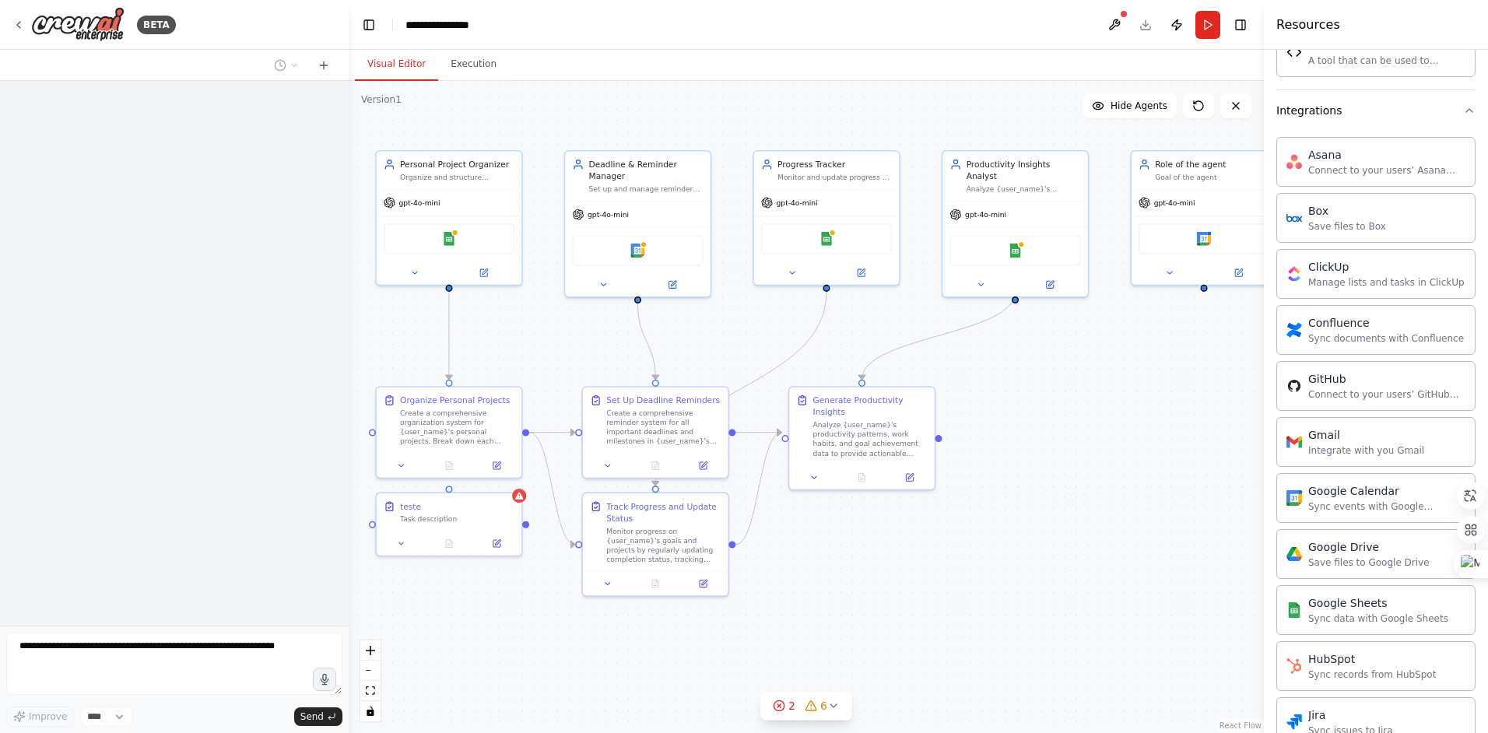
drag, startPoint x: 798, startPoint y: 426, endPoint x: 724, endPoint y: 335, distance: 117.9
click at [724, 335] on div ".deletable-edge-delete-btn { width: 20px; height: 20px; border: 0px solid #ffff…" at bounding box center [806, 407] width 915 height 652
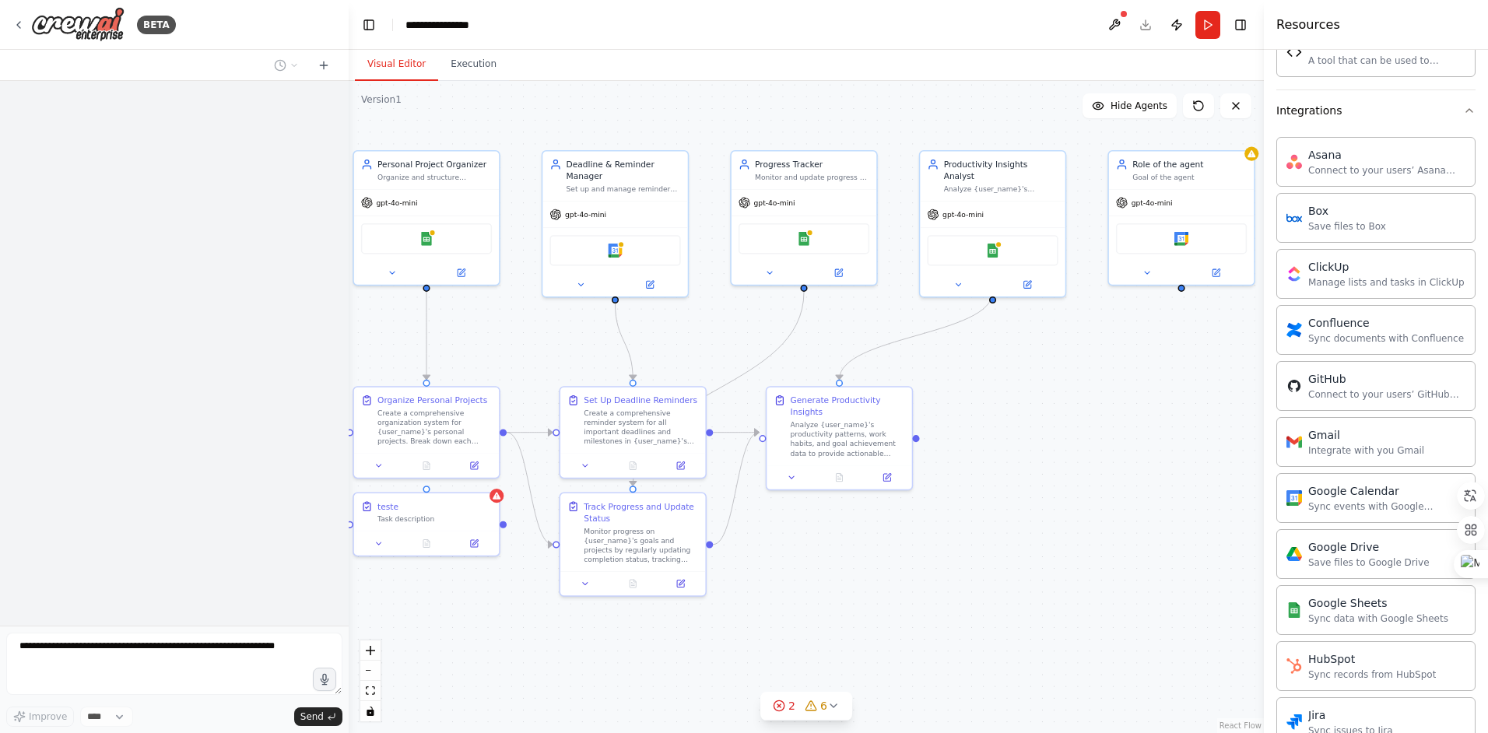
drag, startPoint x: 731, startPoint y: 336, endPoint x: 709, endPoint y: 336, distance: 22.6
click at [709, 336] on div ".deletable-edge-delete-btn { width: 20px; height: 20px; border: 0px solid #ffff…" at bounding box center [806, 407] width 915 height 652
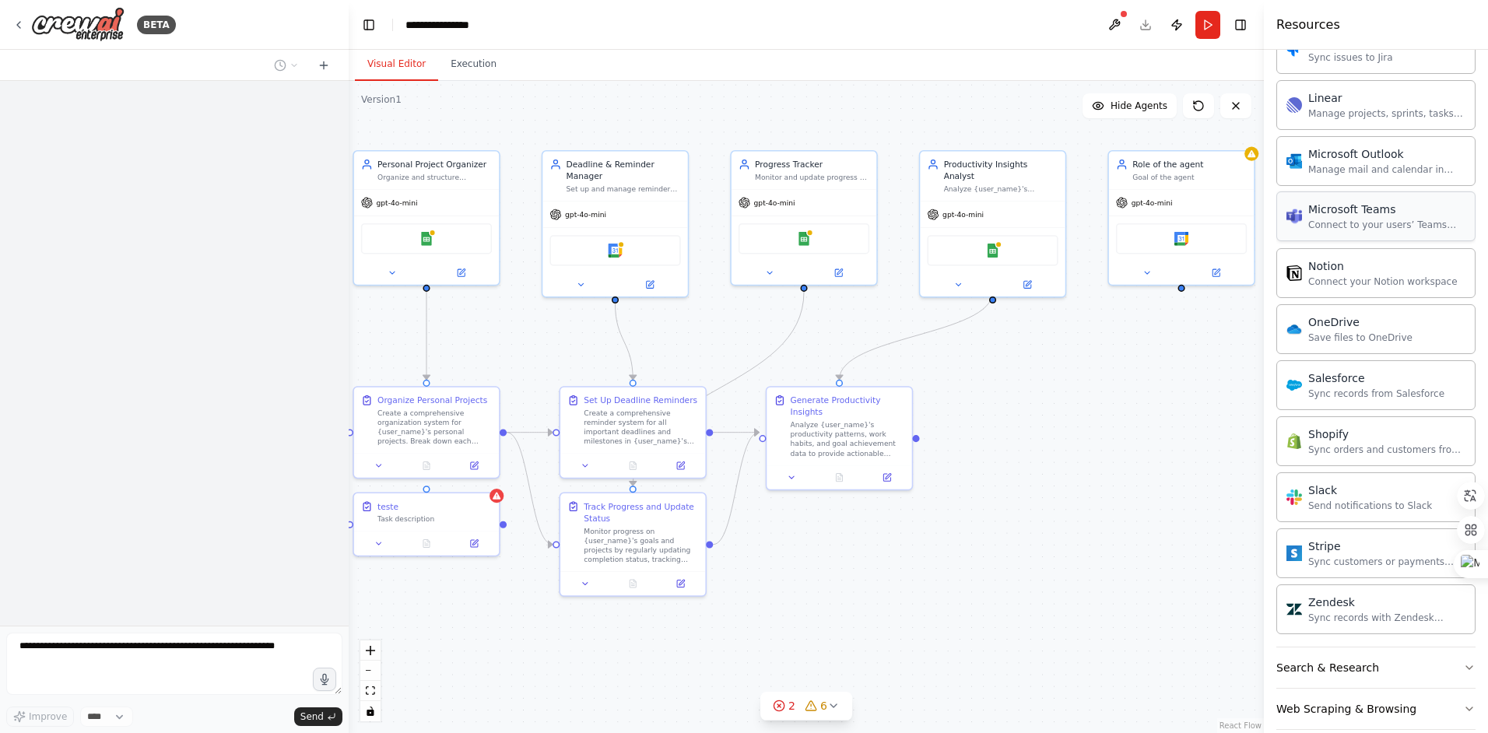
scroll to position [1706, 0]
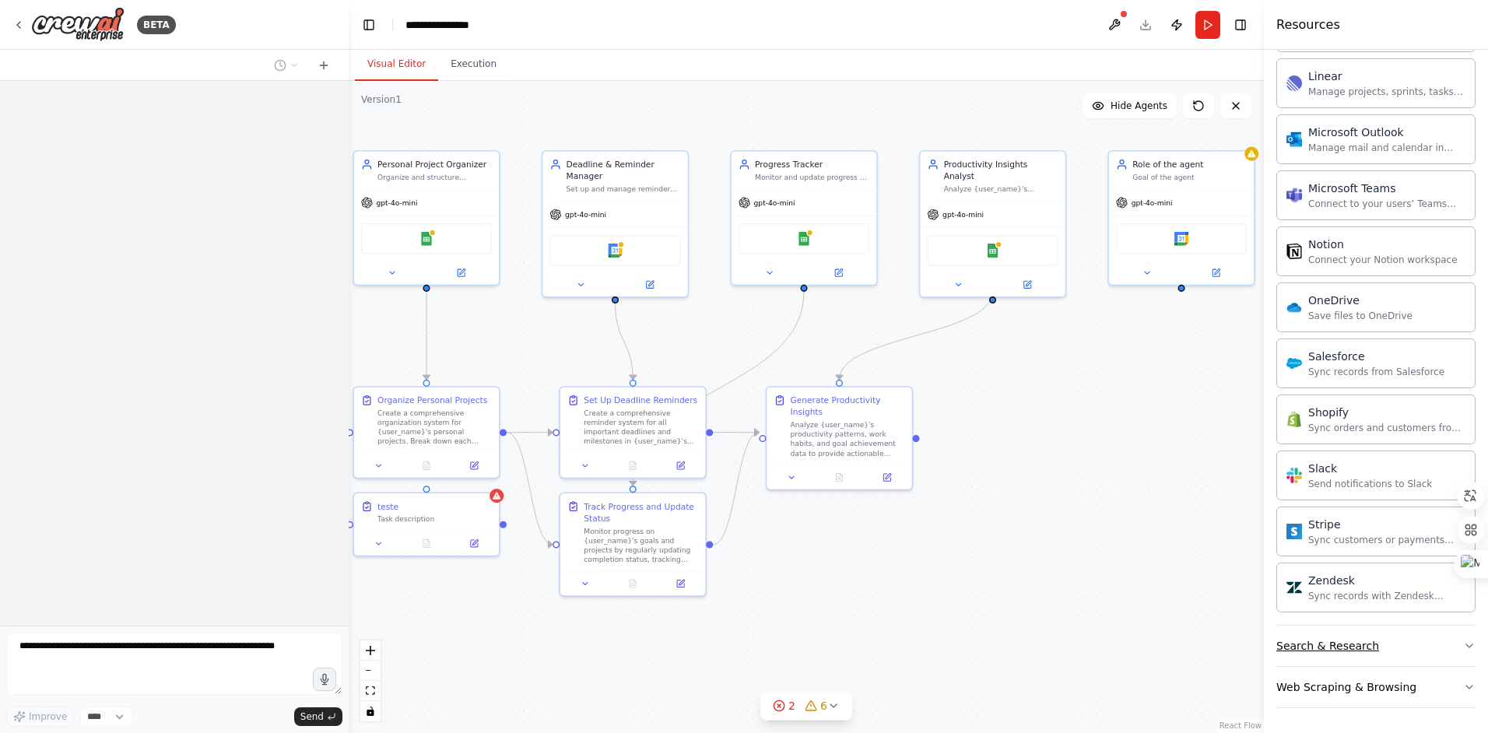
click at [1457, 652] on button "Search & Research" at bounding box center [1375, 646] width 199 height 40
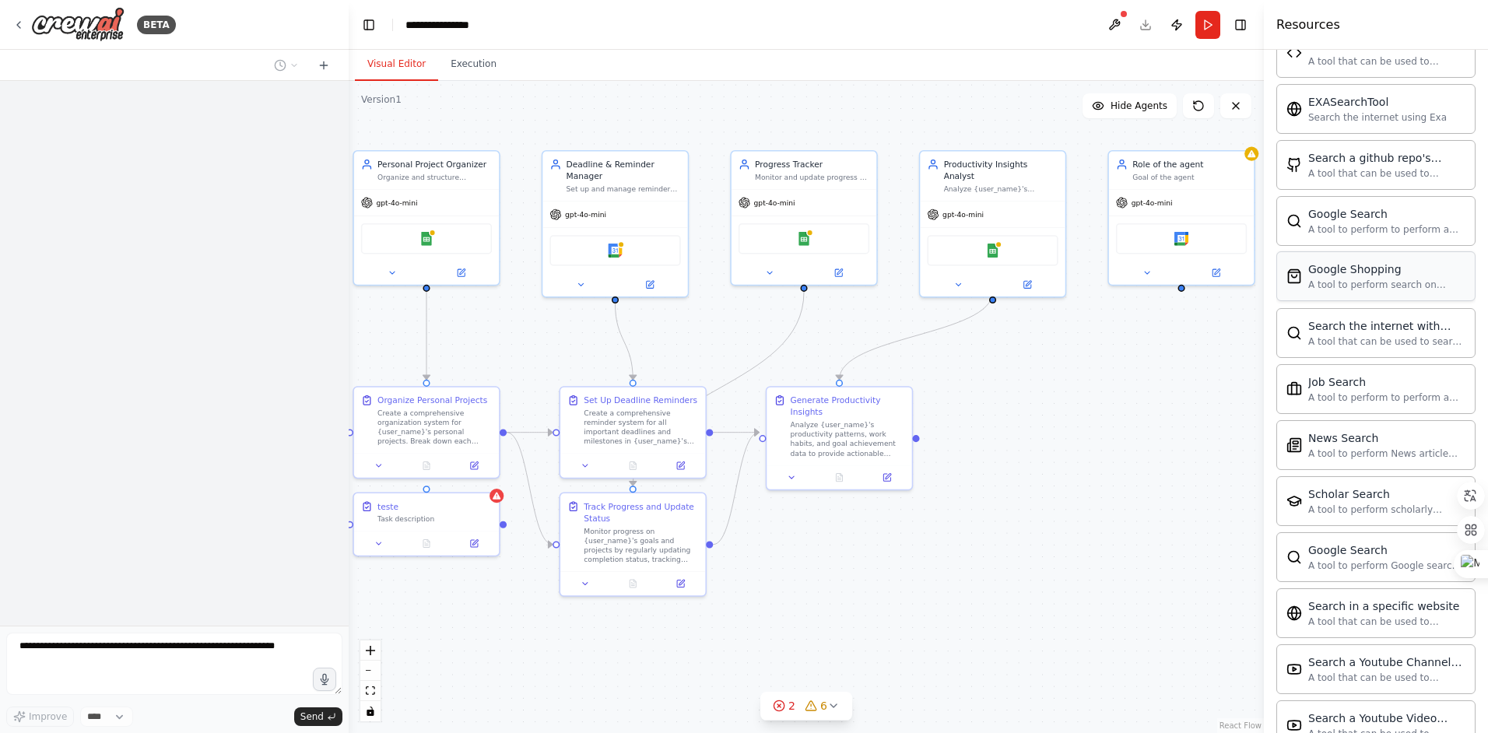
scroll to position [2503, 0]
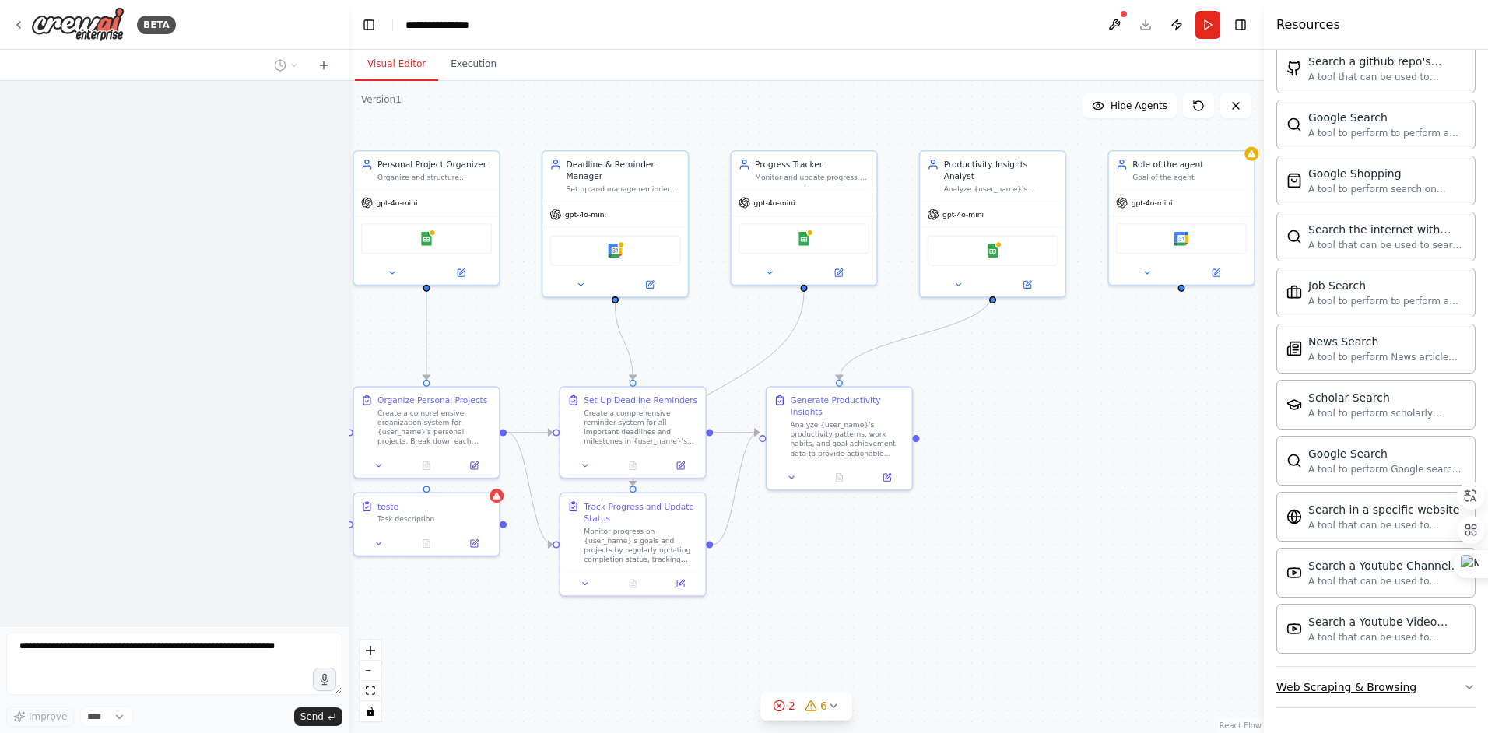
click at [1362, 689] on div "Web Scraping & Browsing" at bounding box center [1346, 687] width 140 height 16
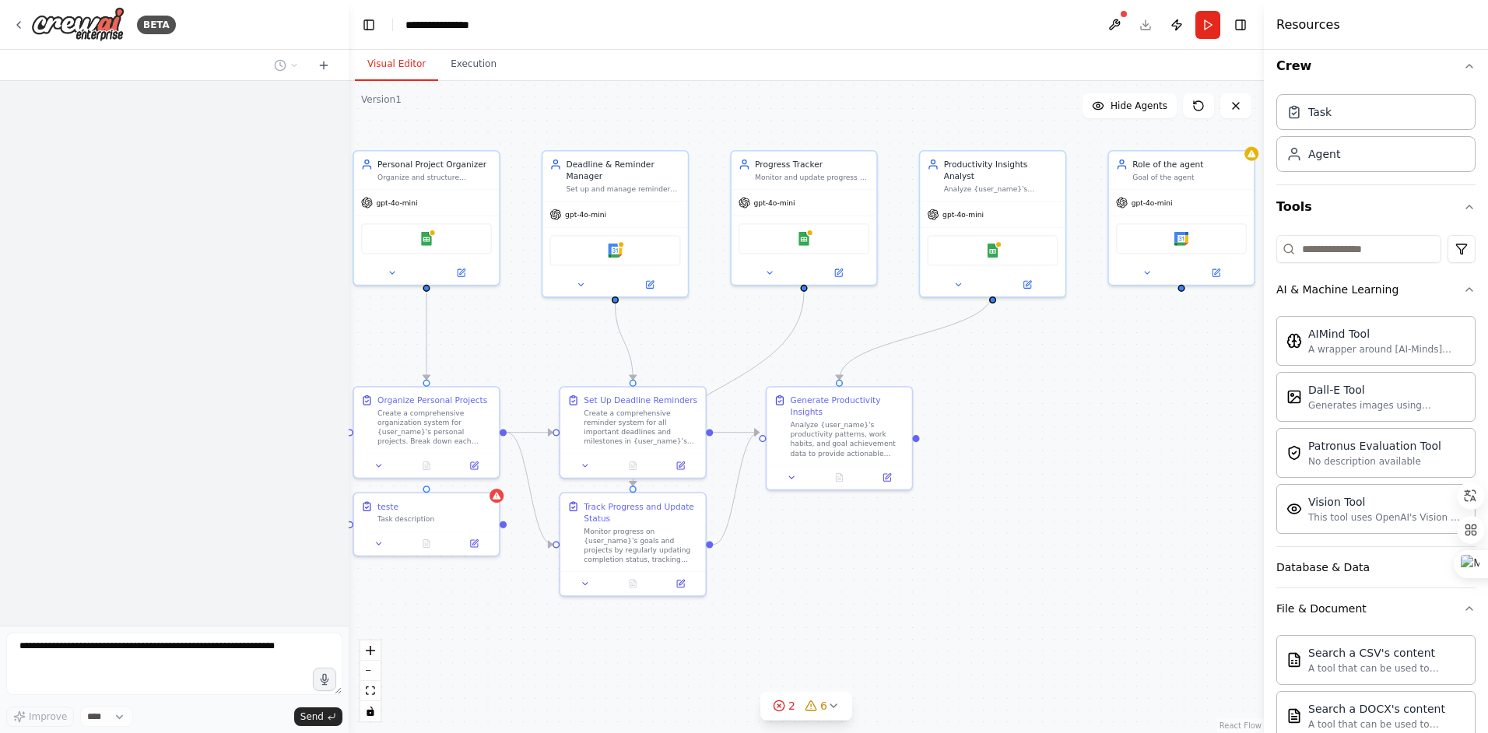
scroll to position [0, 0]
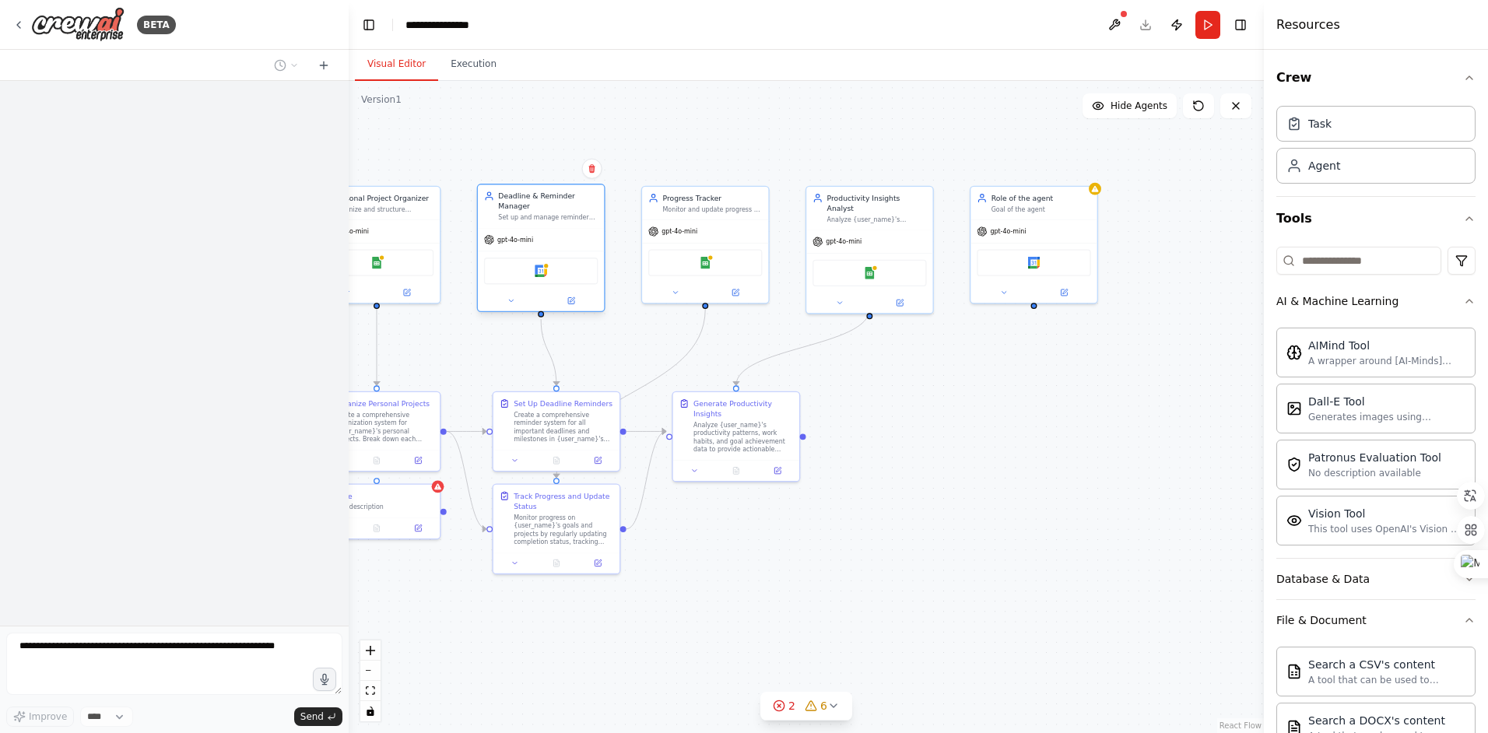
drag, startPoint x: 668, startPoint y: 272, endPoint x: 548, endPoint y: 274, distance: 119.0
click at [548, 274] on div "Google Calendar" at bounding box center [541, 271] width 114 height 26
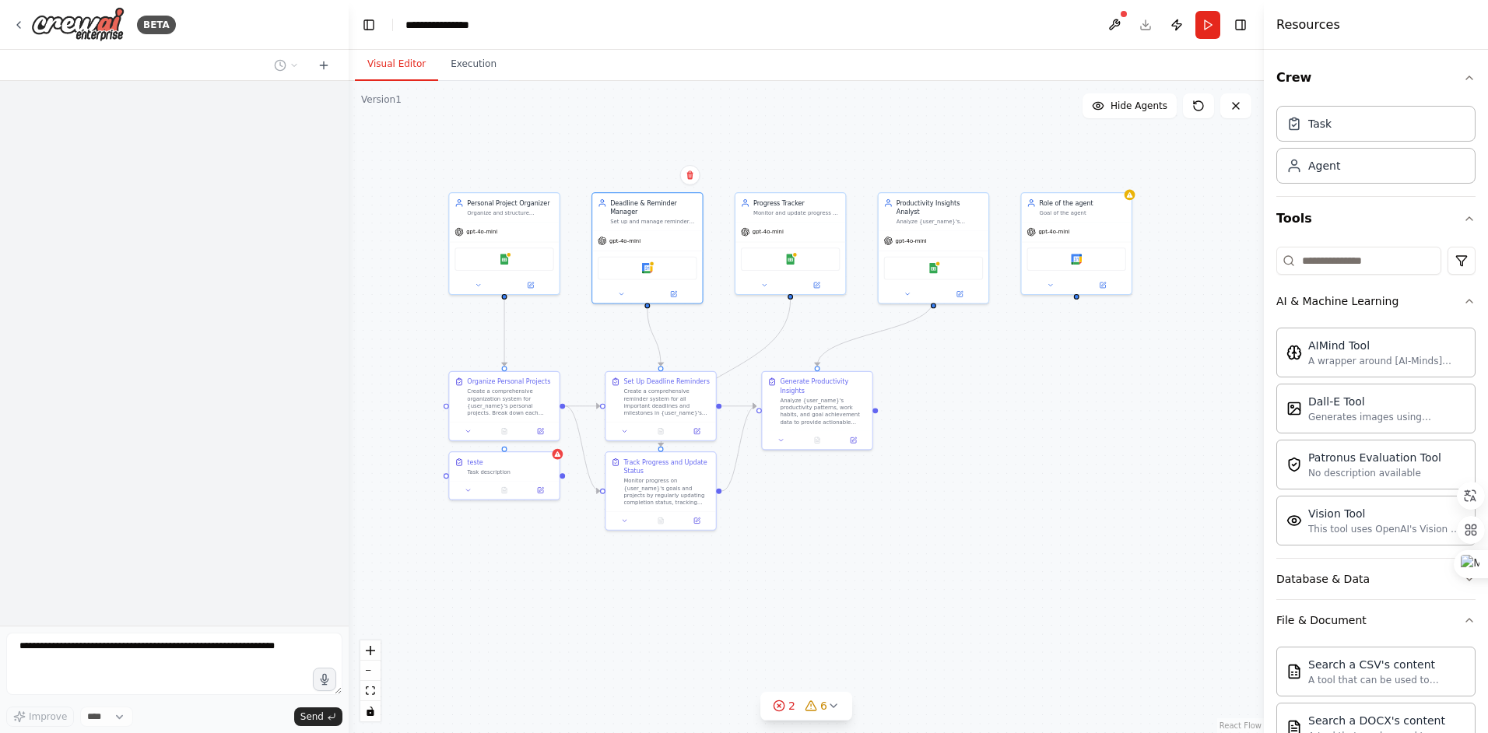
drag, startPoint x: 892, startPoint y: 434, endPoint x: 950, endPoint y: 411, distance: 62.8
click at [950, 411] on div ".deletable-edge-delete-btn { width: 20px; height: 20px; border: 0px solid #ffff…" at bounding box center [806, 407] width 915 height 652
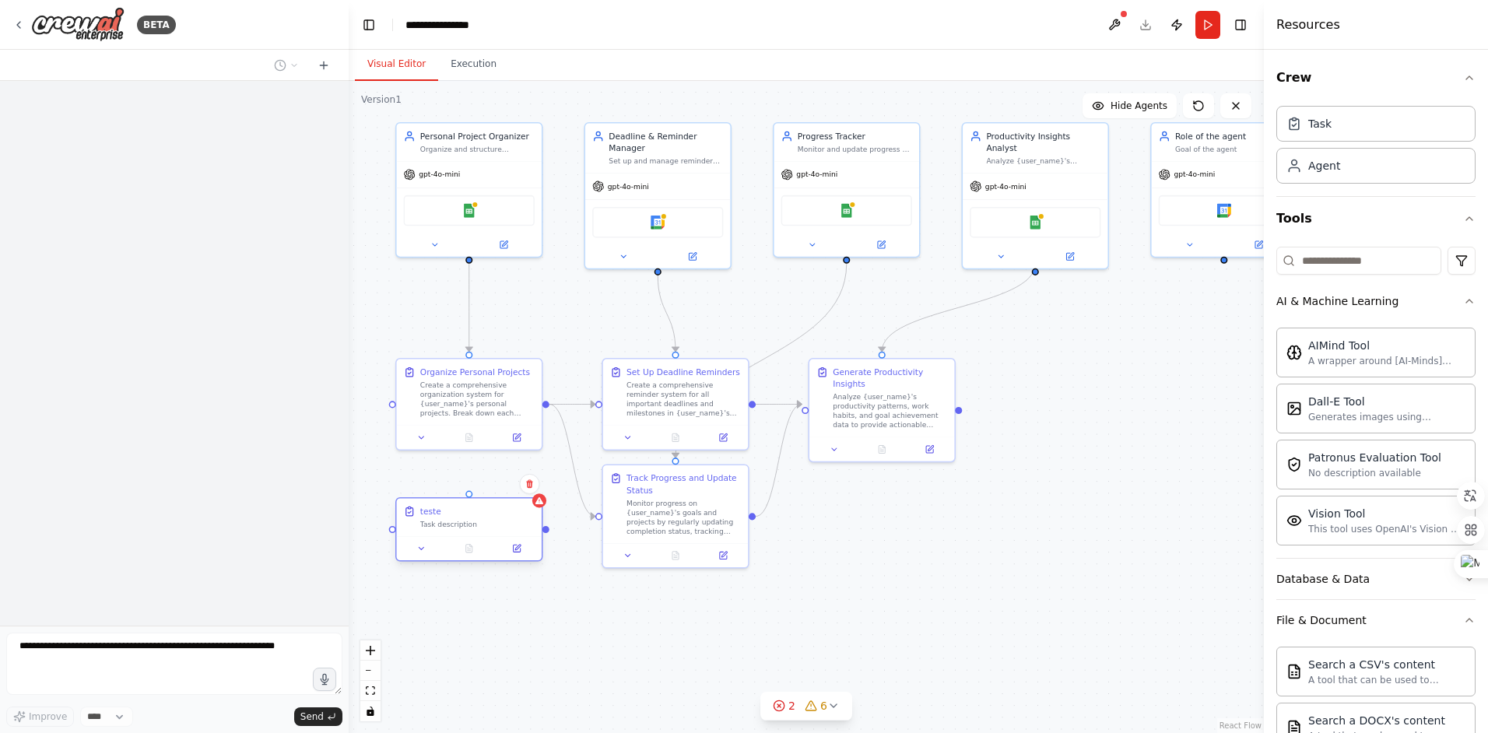
click at [447, 541] on div at bounding box center [469, 548] width 145 height 24
click at [460, 521] on div "teste Task description" at bounding box center [480, 505] width 145 height 38
click at [675, 154] on div "Set up and manage reminders for important deadlines in {user_name}'s projects, …" at bounding box center [665, 158] width 114 height 9
click at [718, 103] on icon at bounding box center [718, 104] width 6 height 9
click at [670, 103] on button "Confirm" at bounding box center [674, 105] width 55 height 19
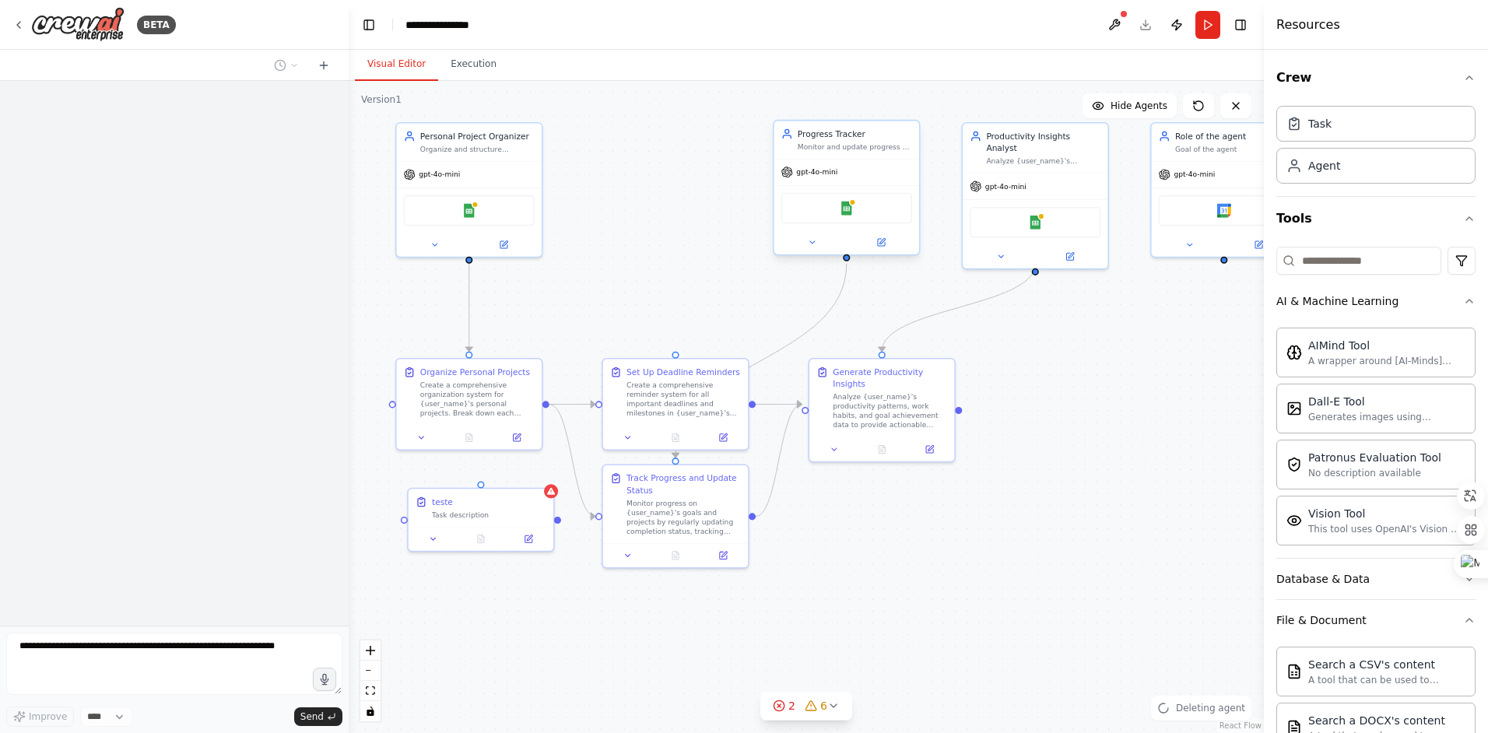
click at [893, 149] on div "Monitor and update progress on {user_name}'s goals and projects by tracking com…" at bounding box center [854, 146] width 114 height 9
click at [909, 106] on icon at bounding box center [906, 104] width 9 height 9
click at [871, 108] on button "Confirm" at bounding box center [862, 105] width 55 height 19
click at [463, 160] on div "gpt-4o-mini" at bounding box center [469, 172] width 145 height 26
click at [532, 104] on icon at bounding box center [528, 104] width 9 height 9
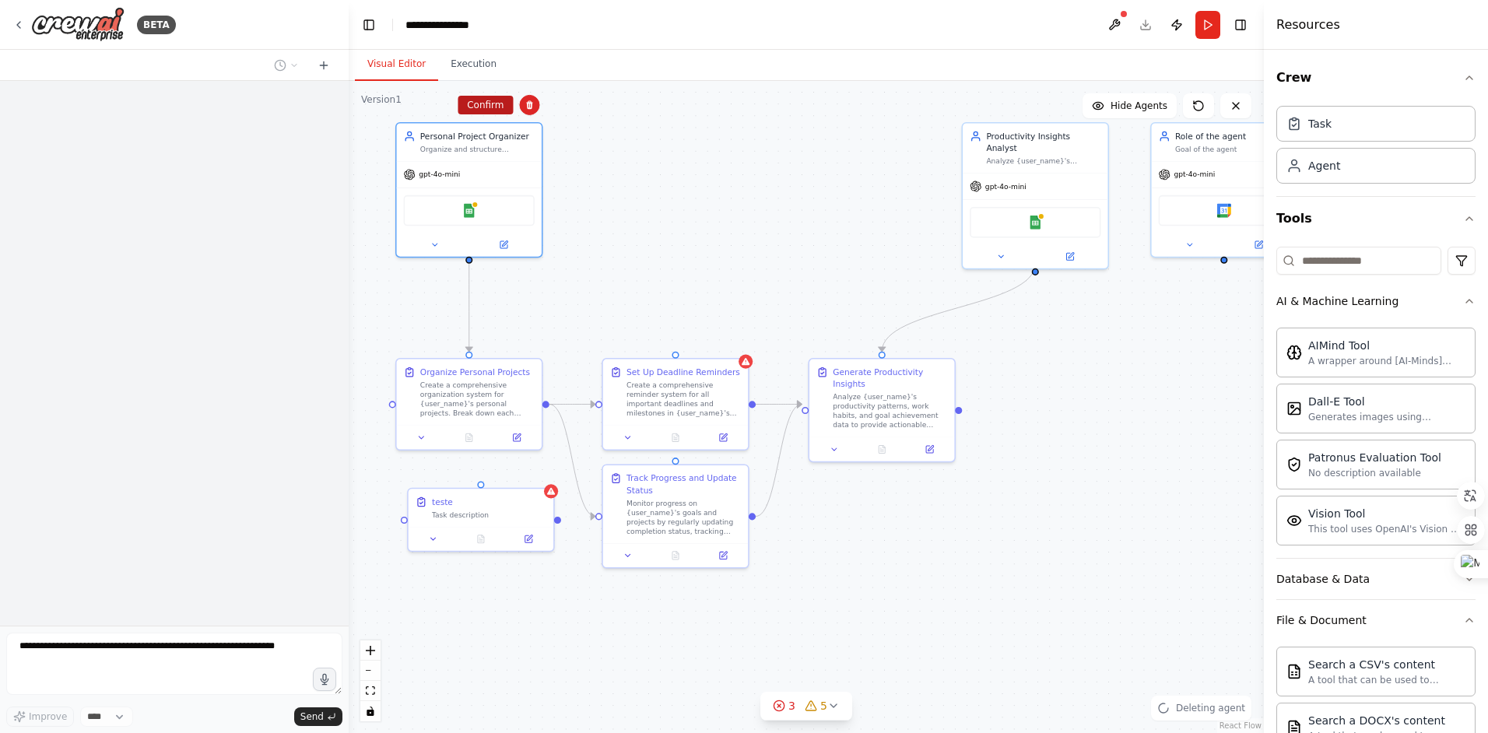
click at [486, 100] on button "Confirm" at bounding box center [484, 105] width 55 height 19
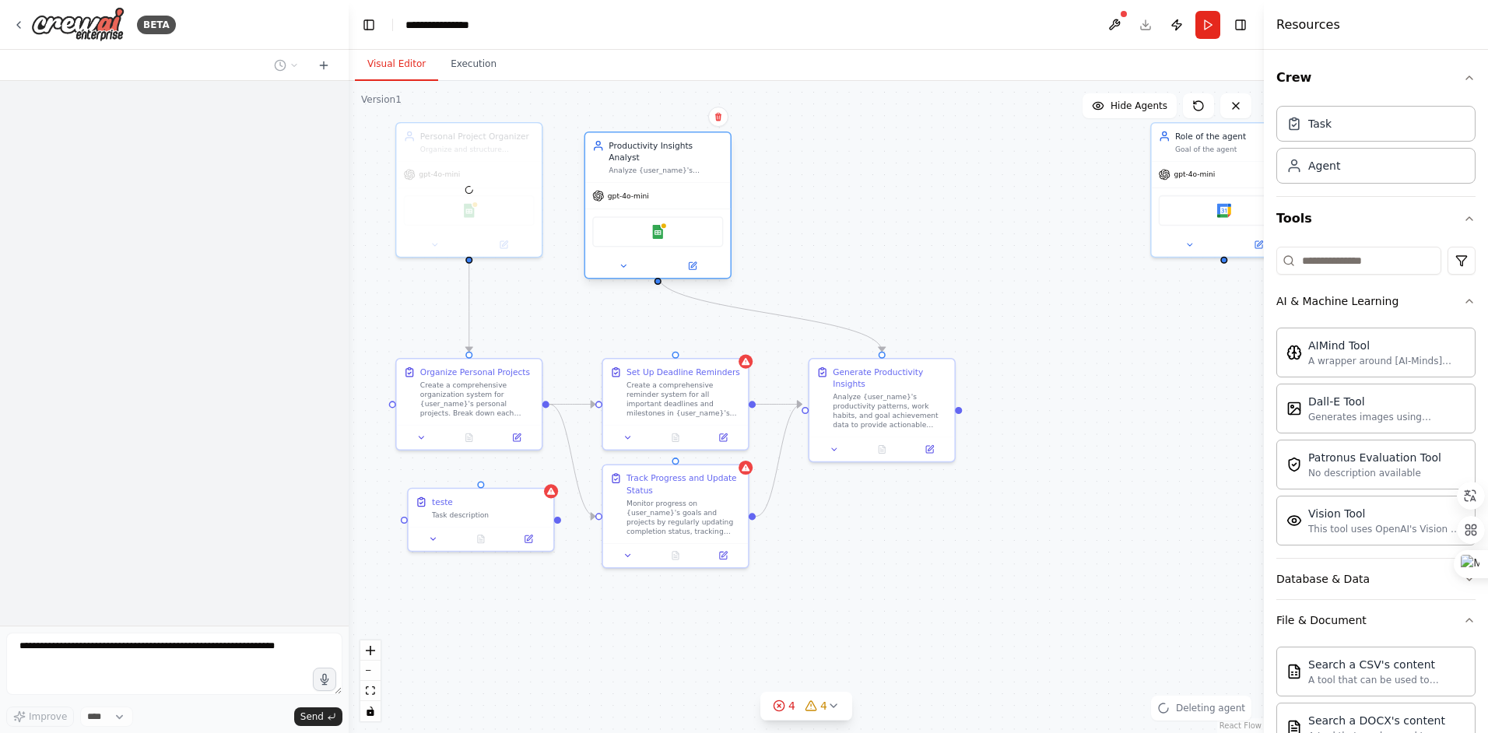
drag, startPoint x: 1043, startPoint y: 156, endPoint x: 661, endPoint y: 165, distance: 382.1
click at [661, 165] on div "Productivity Insights Analyst Analyze {user_name}'s productivity patterns and w…" at bounding box center [657, 158] width 145 height 50
click at [715, 121] on icon at bounding box center [717, 116] width 9 height 9
click at [668, 126] on button "Confirm" at bounding box center [674, 116] width 55 height 19
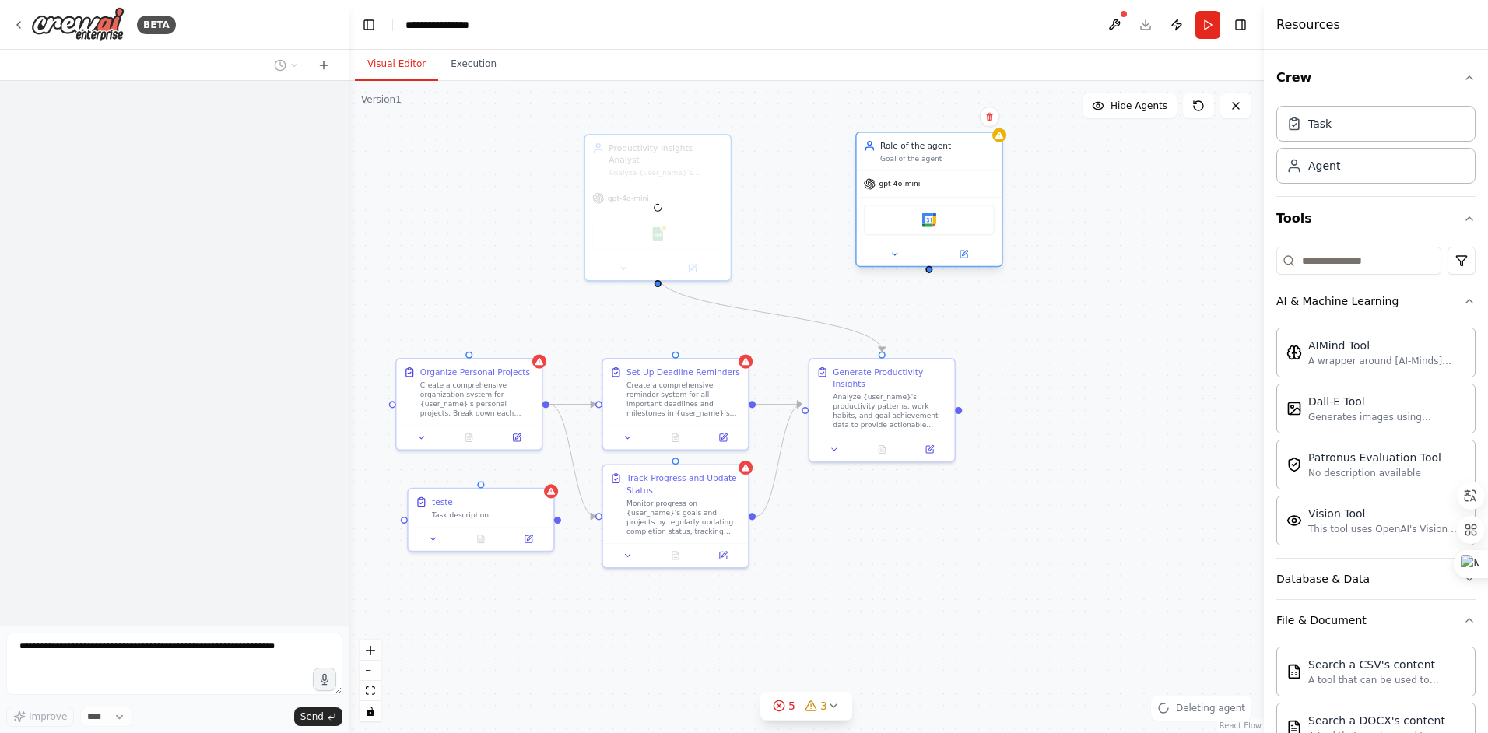
drag, startPoint x: 1196, startPoint y: 156, endPoint x: 862, endPoint y: 170, distance: 334.1
click at [862, 170] on div "Role of the agent Goal of the agent gpt-4o-mini Google Calendar" at bounding box center [928, 198] width 147 height 135
click at [967, 117] on icon at bounding box center [965, 117] width 6 height 9
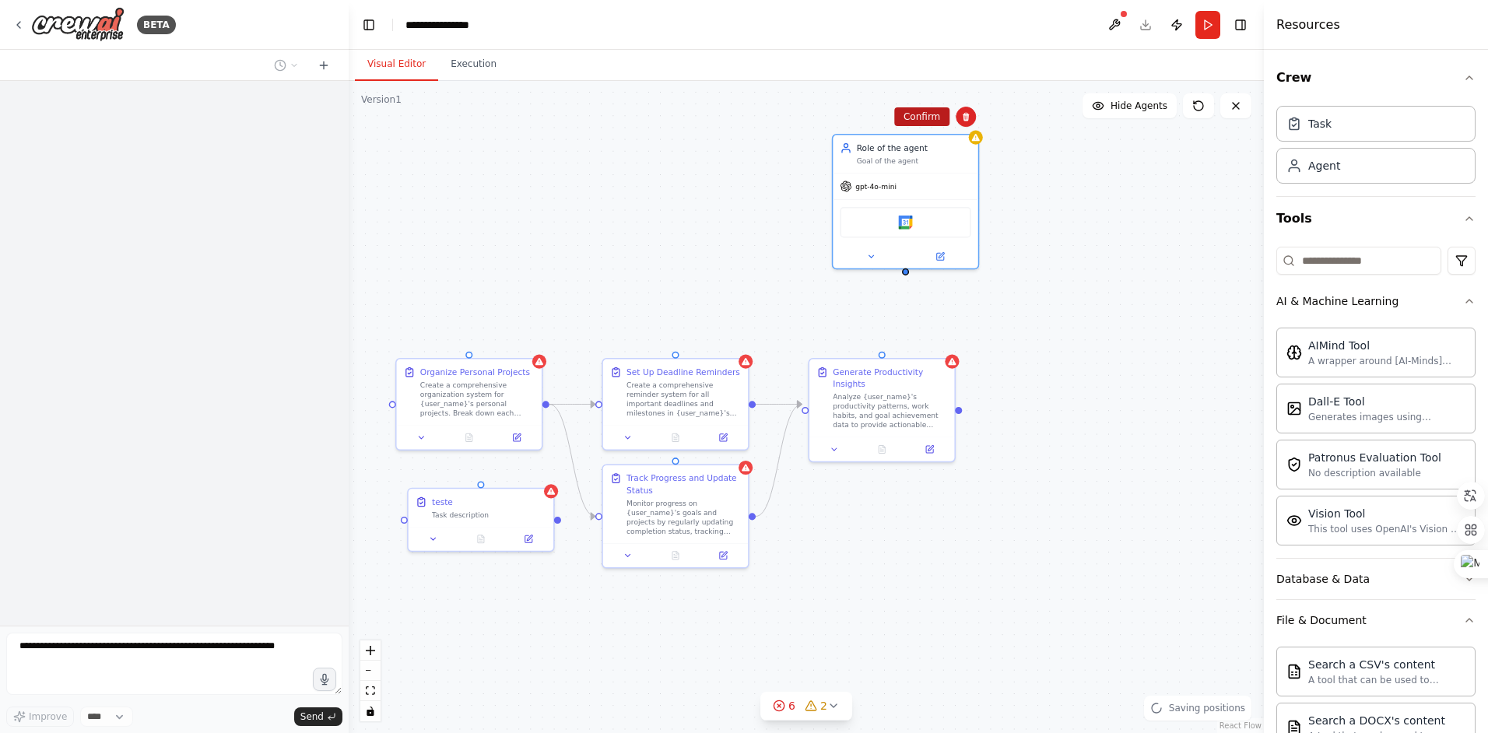
click at [923, 119] on button "Confirm" at bounding box center [921, 116] width 55 height 19
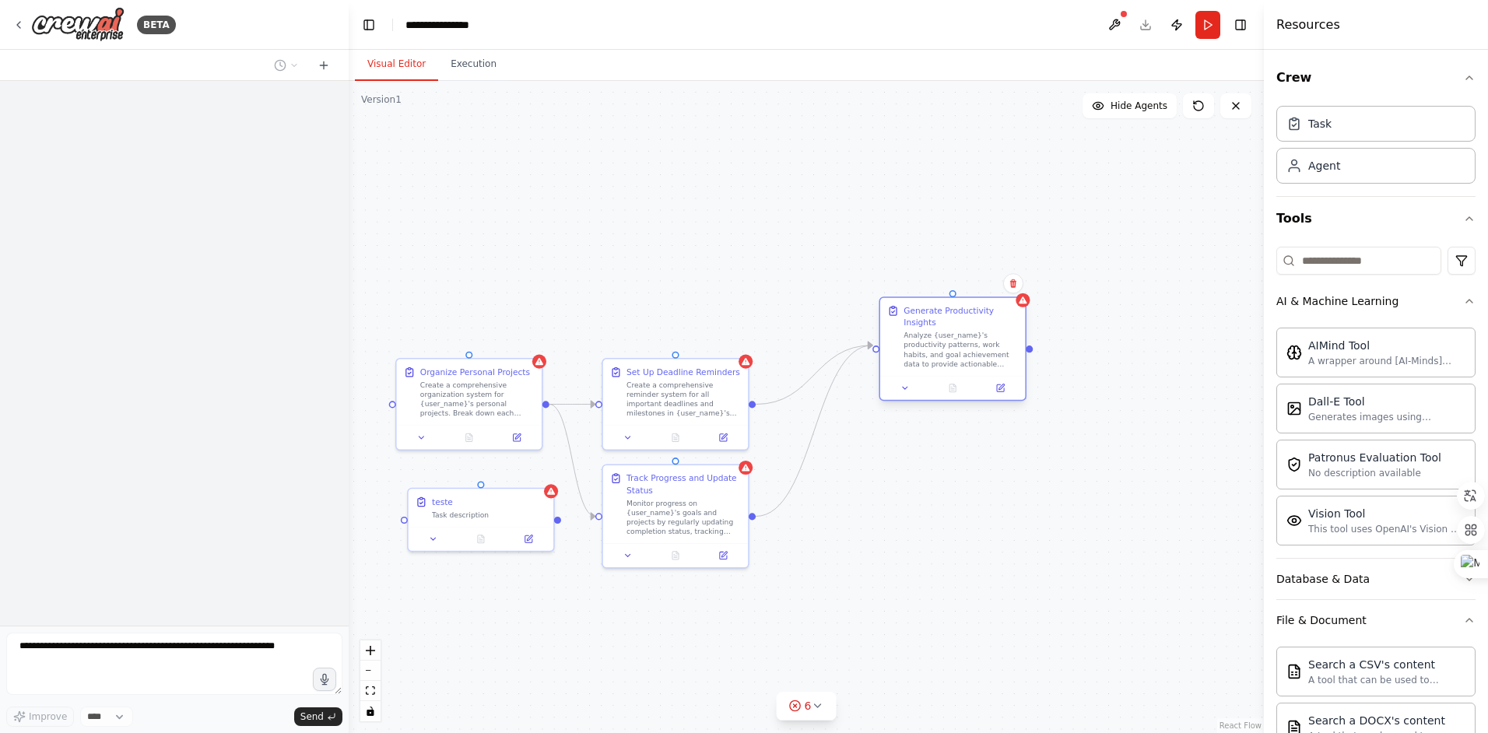
drag, startPoint x: 874, startPoint y: 397, endPoint x: 951, endPoint y: 333, distance: 100.0
click at [951, 333] on div "Analyze {user_name}'s productivity patterns, work habits, and goal achievement …" at bounding box center [960, 350] width 114 height 38
click at [1014, 286] on icon at bounding box center [1013, 283] width 6 height 9
click at [969, 282] on button "Confirm" at bounding box center [968, 283] width 55 height 19
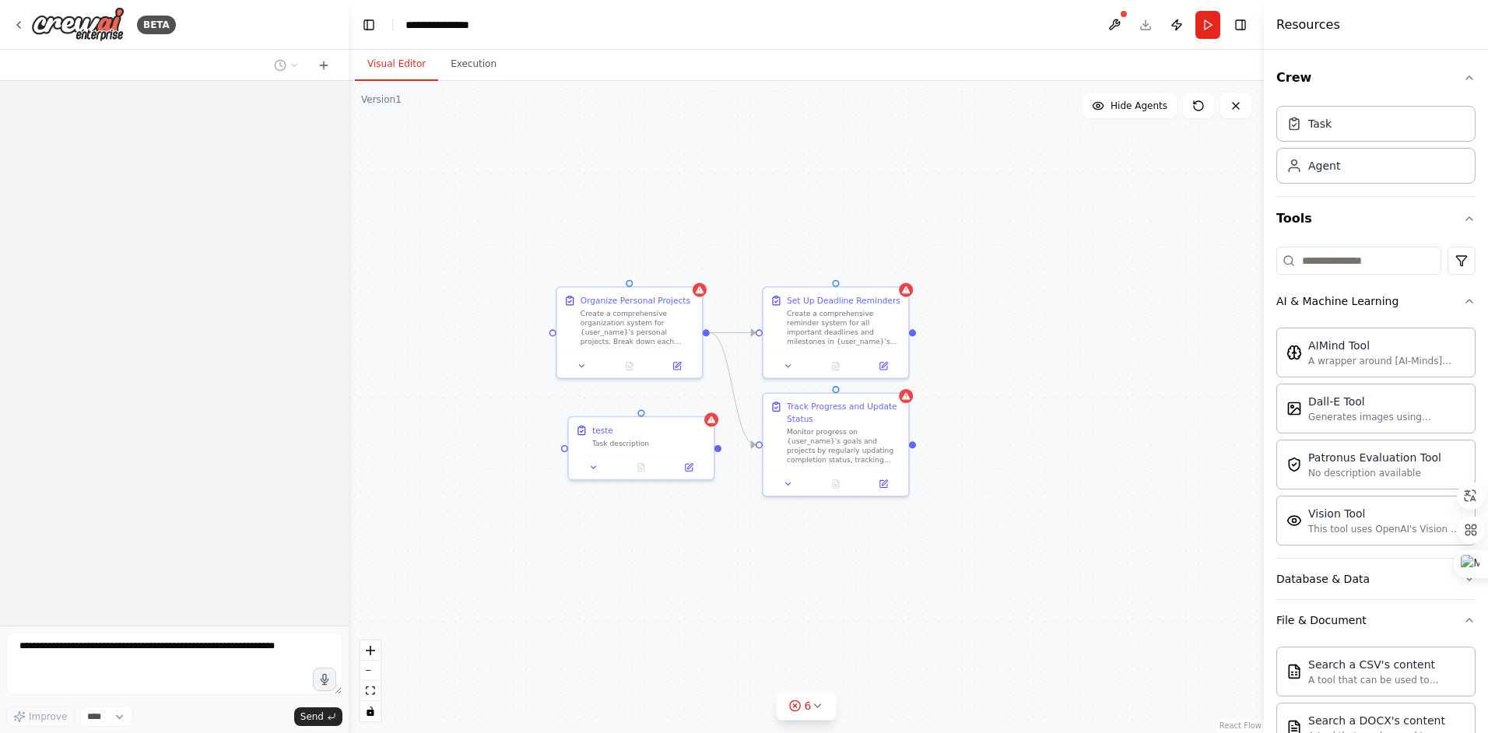
drag, startPoint x: 965, startPoint y: 612, endPoint x: 1125, endPoint y: 540, distance: 175.5
click at [1125, 540] on div ".deletable-edge-delete-btn { width: 20px; height: 20px; border: 0px solid #ffff…" at bounding box center [806, 407] width 915 height 652
click at [817, 706] on icon at bounding box center [817, 705] width 12 height 12
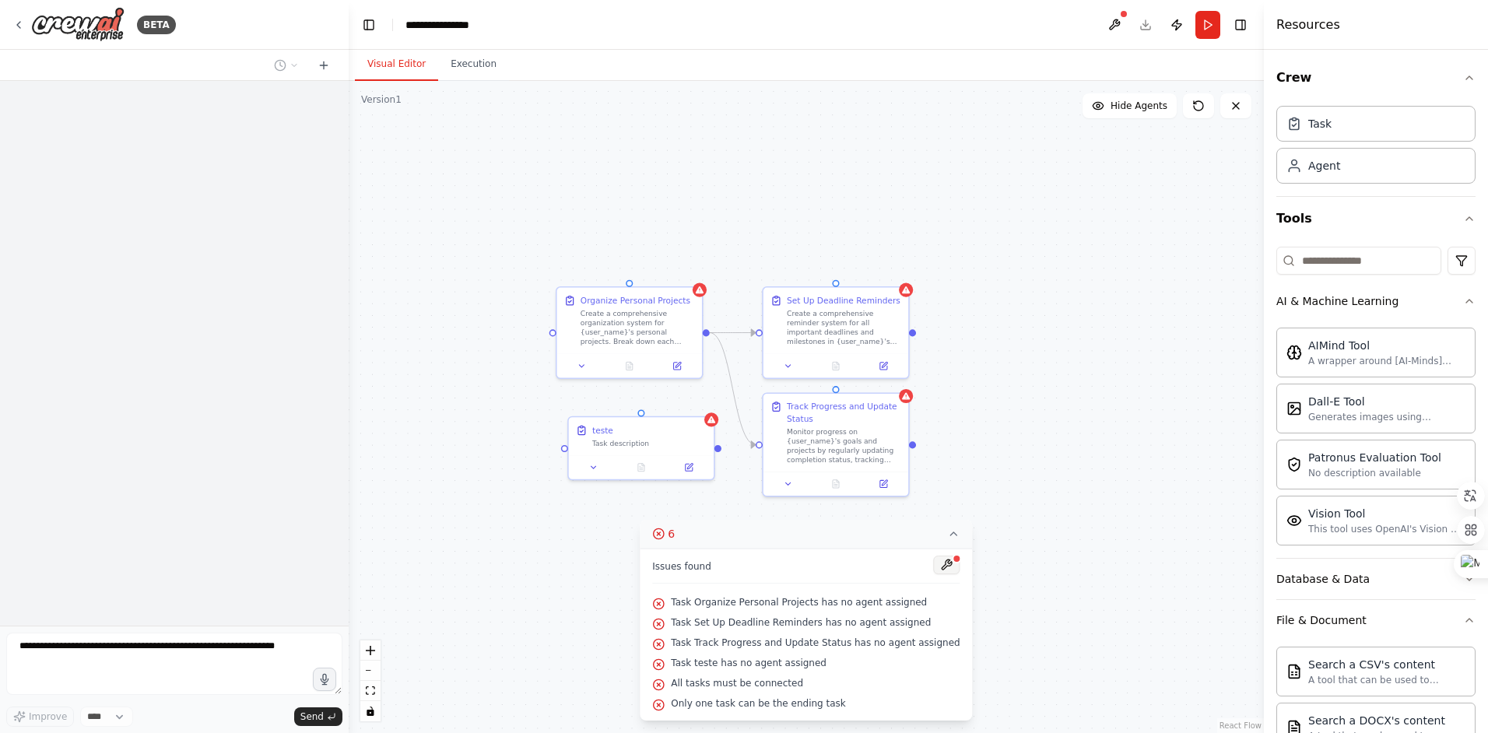
click at [934, 568] on button at bounding box center [947, 564] width 26 height 19
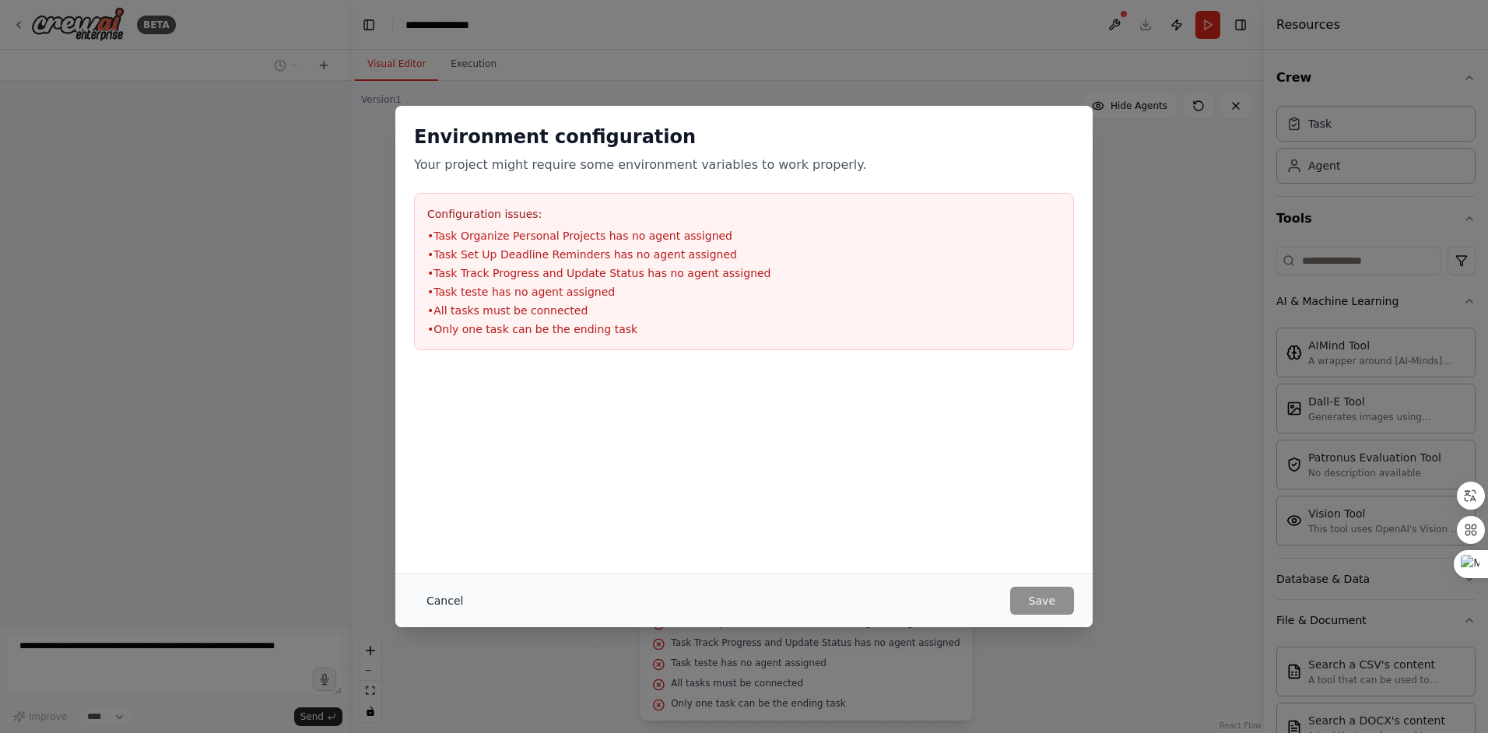
click at [428, 600] on button "Cancel" at bounding box center [444, 601] width 61 height 28
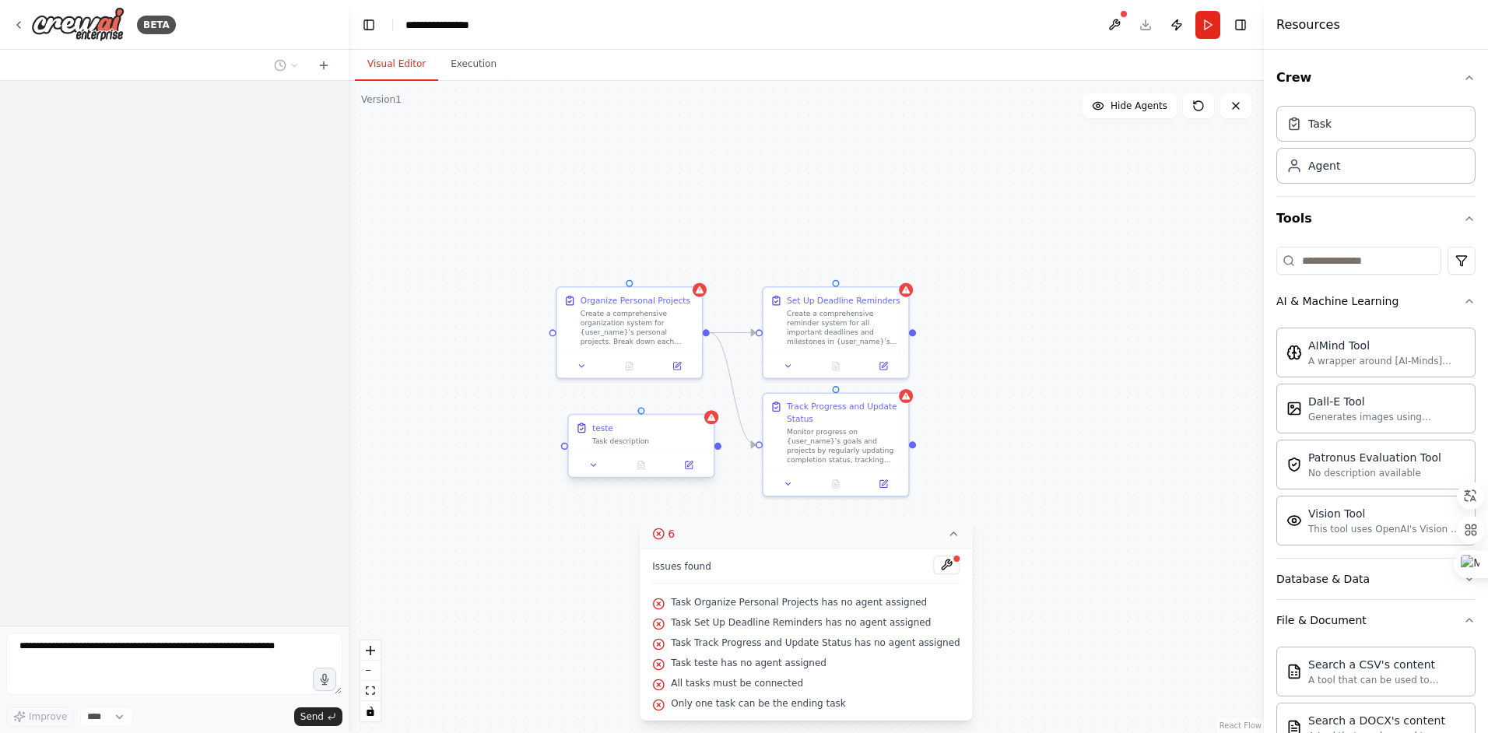
click at [684, 439] on div "Task description" at bounding box center [649, 440] width 114 height 9
click at [702, 404] on icon at bounding box center [701, 400] width 6 height 9
click at [674, 404] on button "Confirm" at bounding box center [656, 400] width 55 height 19
click at [699, 292] on icon at bounding box center [699, 286] width 9 height 9
click at [688, 272] on icon at bounding box center [689, 271] width 6 height 9
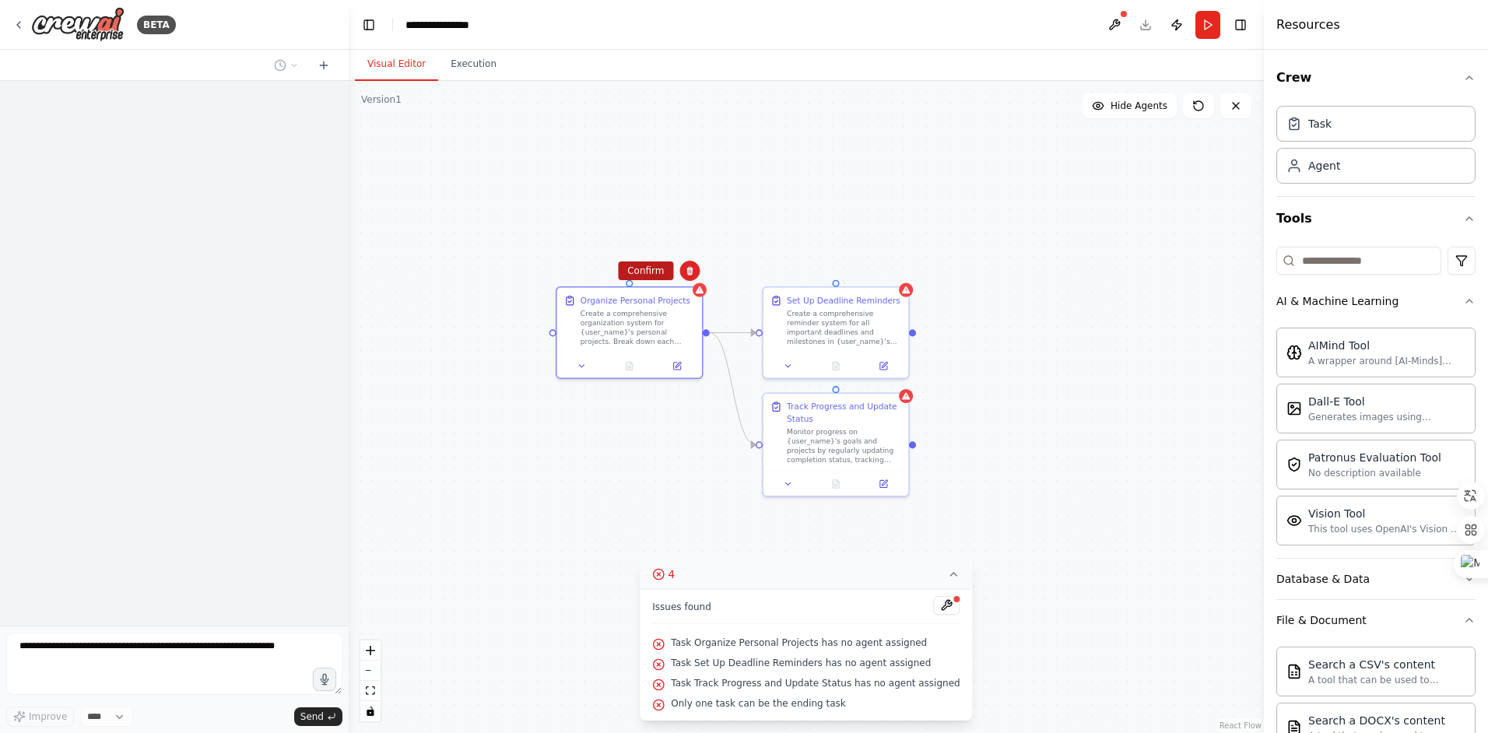
click at [642, 272] on button "Confirm" at bounding box center [645, 270] width 55 height 19
click at [874, 316] on div "Create a comprehensive reminder system for all important deadlines and mileston…" at bounding box center [844, 326] width 114 height 38
click at [892, 267] on icon at bounding box center [896, 270] width 9 height 9
click at [861, 268] on button "Confirm" at bounding box center [851, 270] width 55 height 19
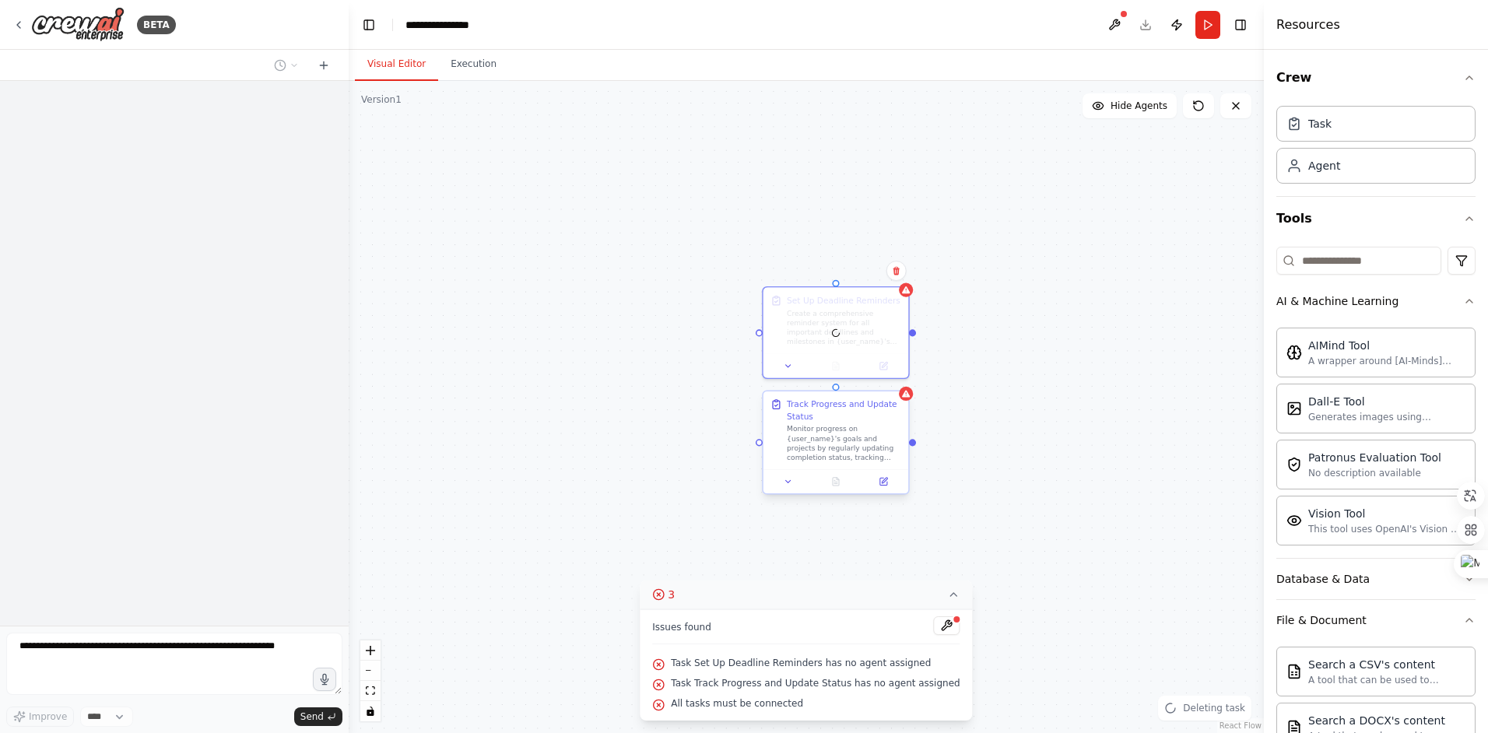
click at [869, 432] on div "Monitor progress on {user_name}'s goals and projects by regularly updating comp…" at bounding box center [844, 443] width 114 height 38
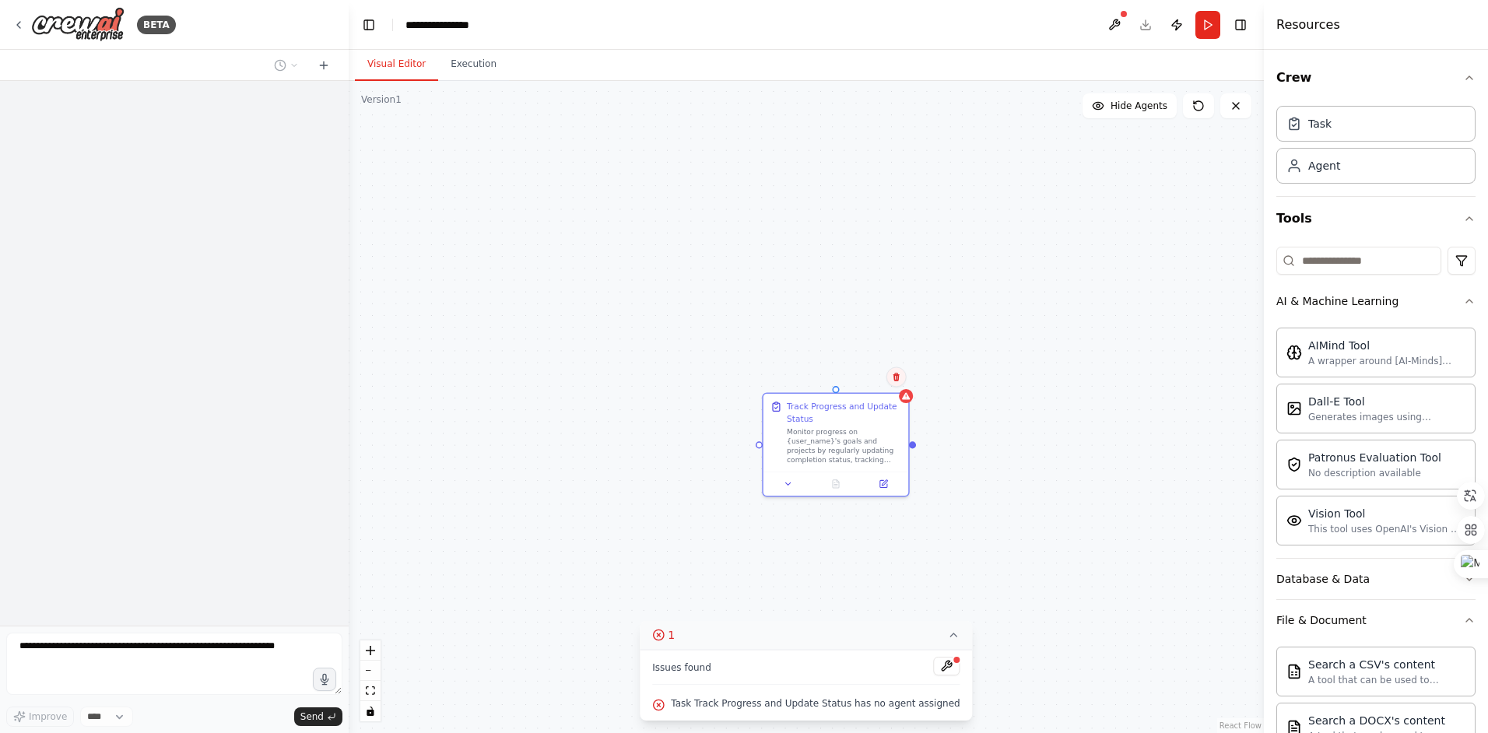
click at [899, 378] on icon at bounding box center [896, 376] width 9 height 9
click at [857, 373] on button "Confirm" at bounding box center [851, 376] width 55 height 19
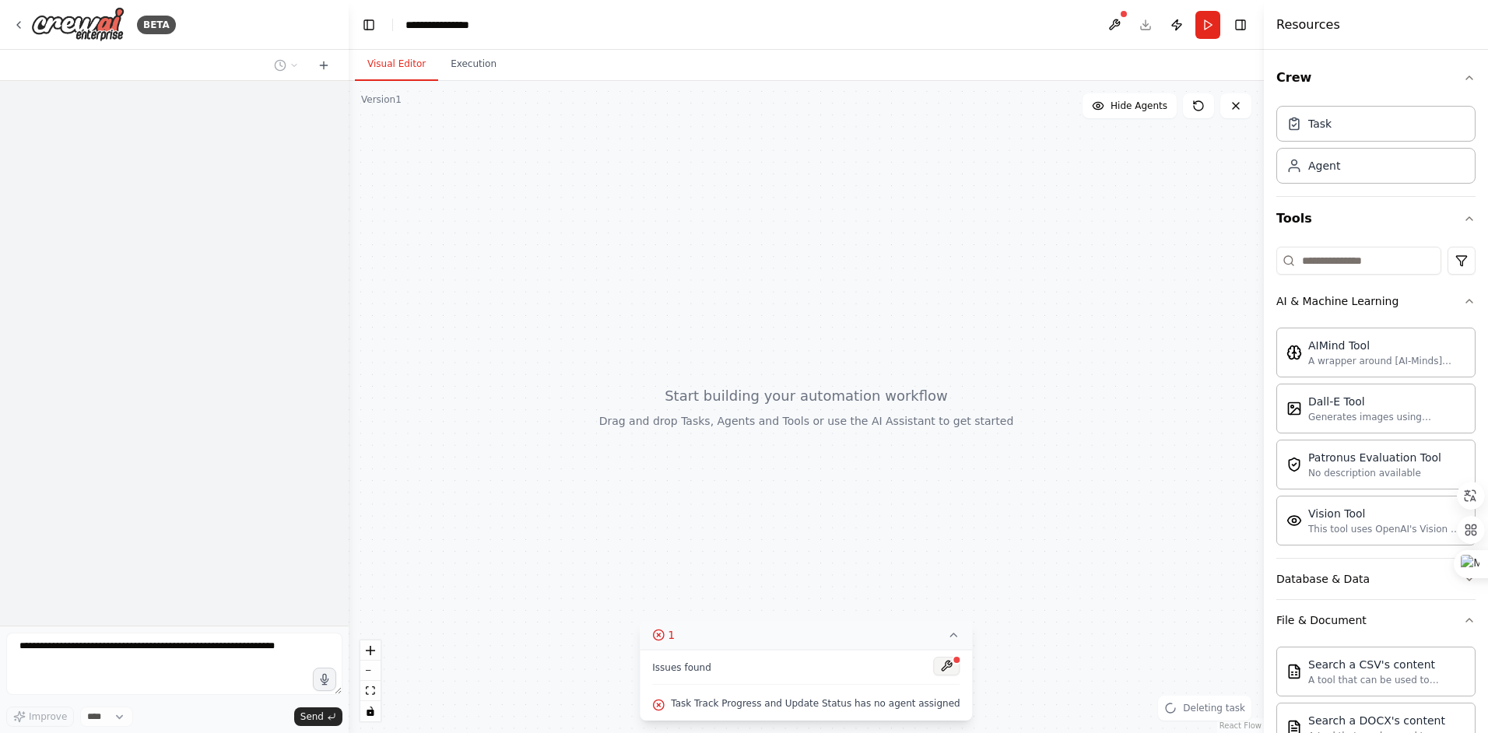
click at [934, 663] on button at bounding box center [947, 666] width 26 height 19
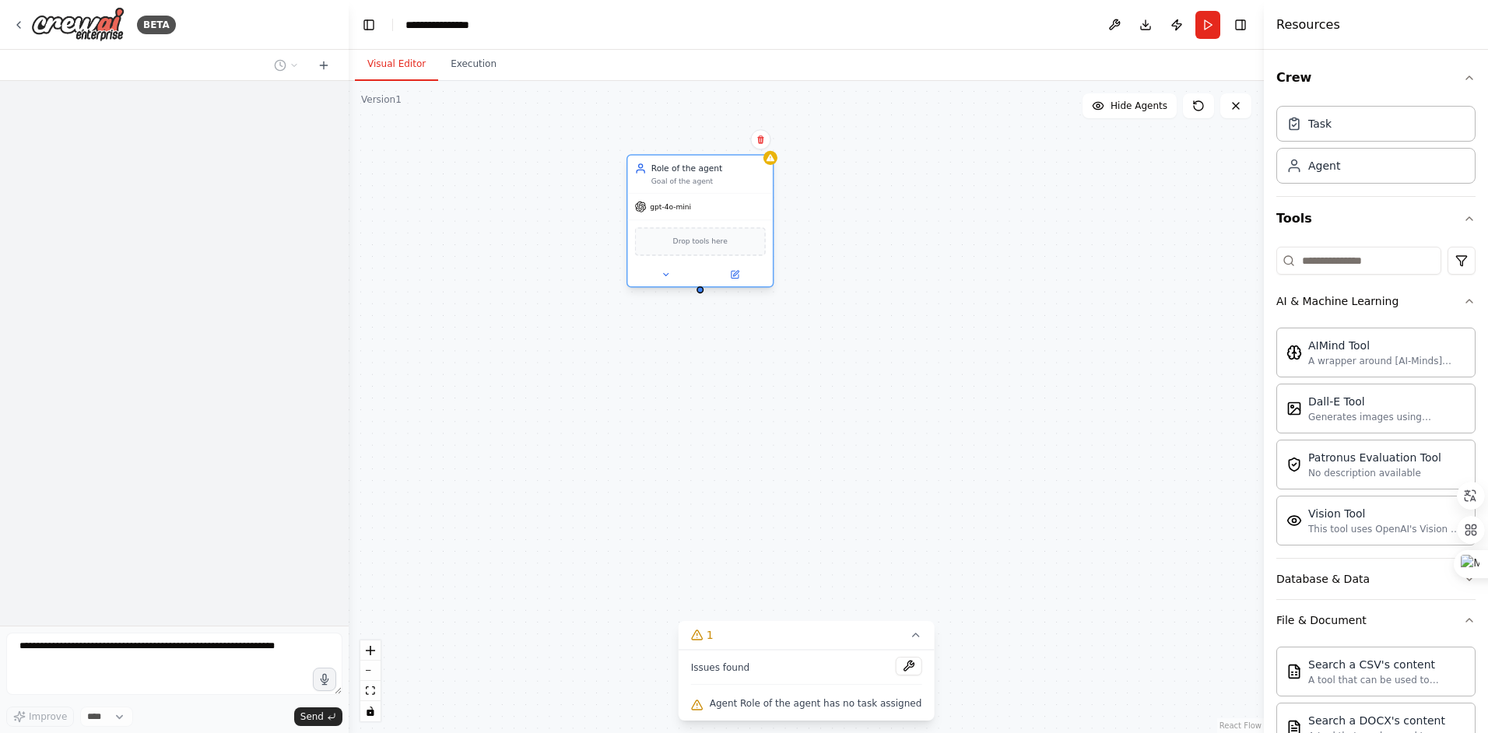
drag, startPoint x: 861, startPoint y: 219, endPoint x: 696, endPoint y: 184, distance: 169.2
click at [696, 184] on div "Goal of the agent" at bounding box center [708, 181] width 114 height 9
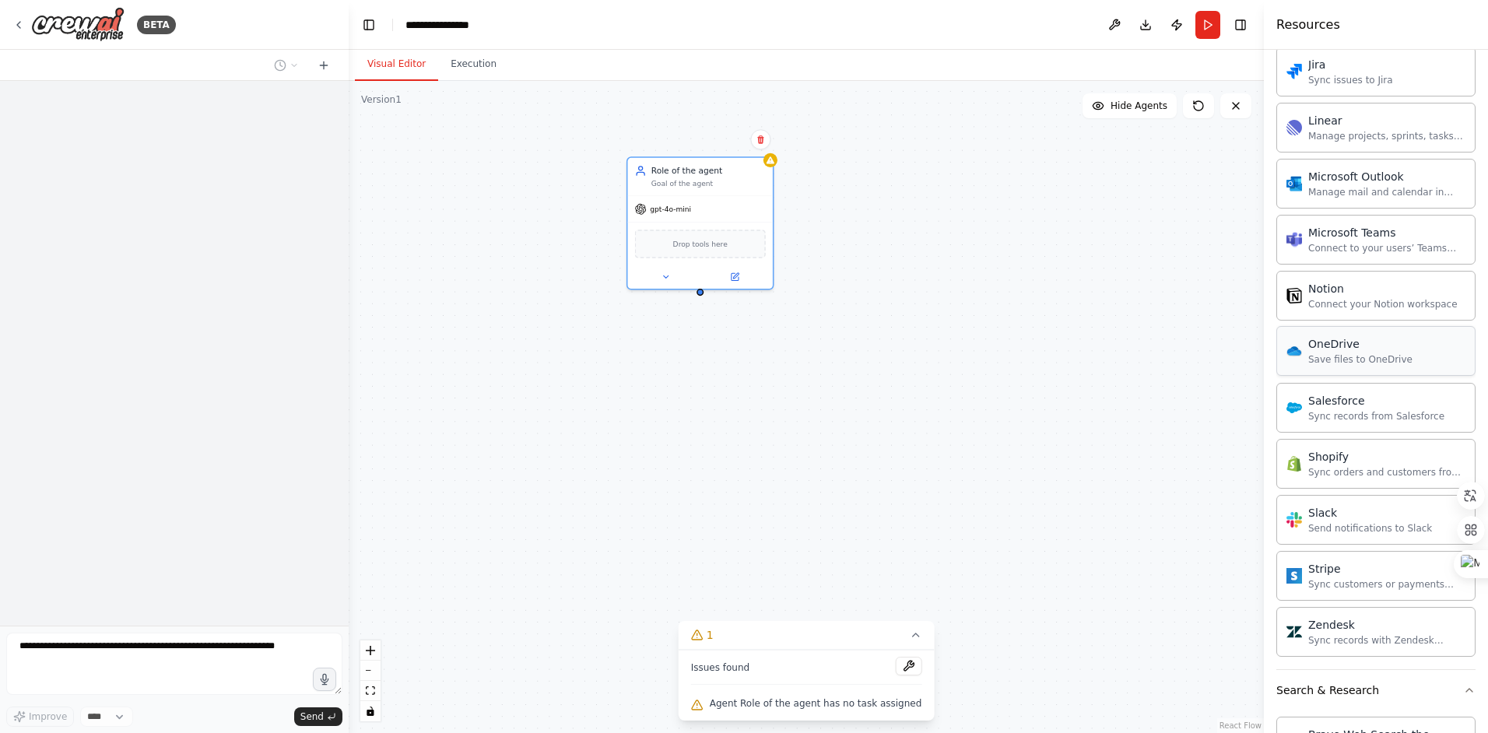
scroll to position [1634, 0]
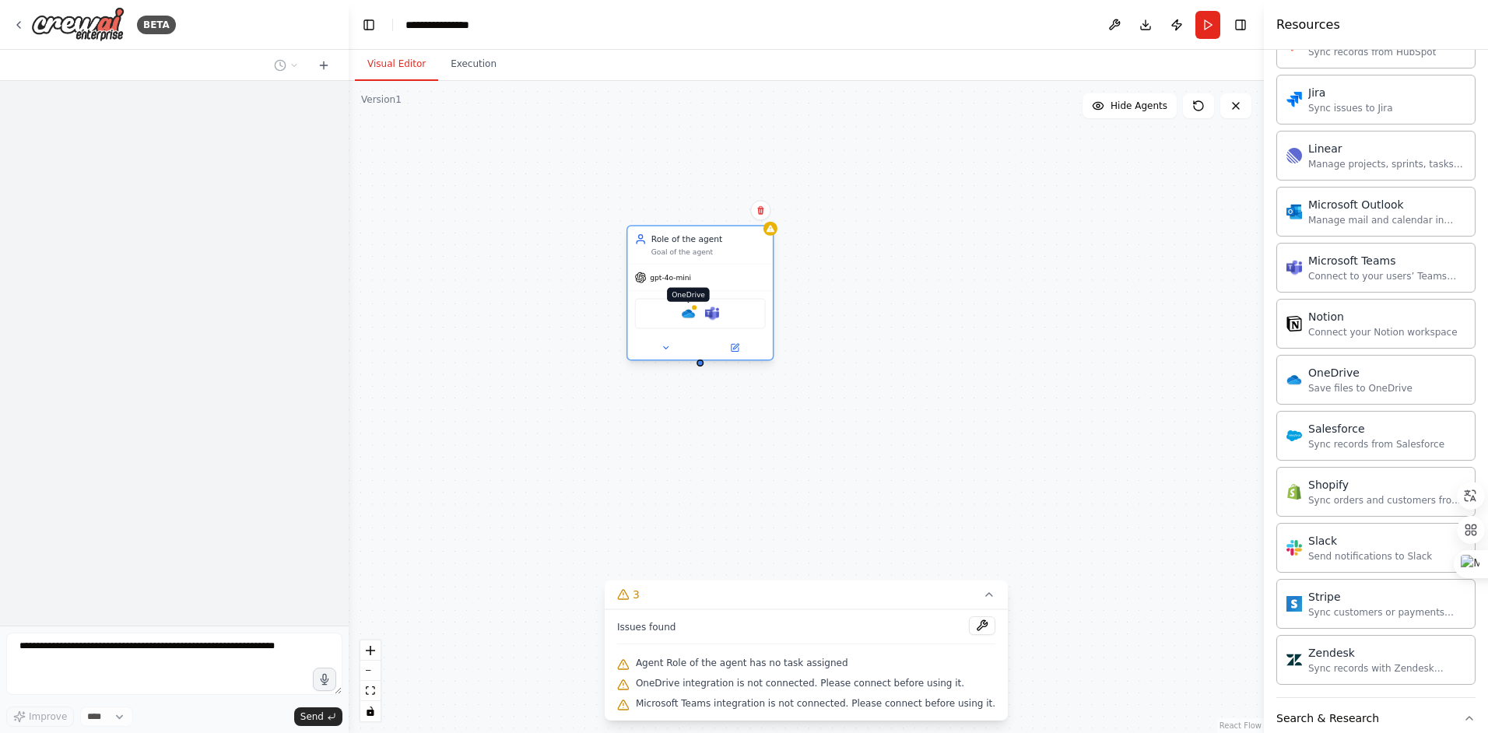
drag, startPoint x: 688, startPoint y: 241, endPoint x: 689, endPoint y: 315, distance: 73.9
click at [689, 315] on img at bounding box center [688, 314] width 14 height 14
drag, startPoint x: 685, startPoint y: 309, endPoint x: 668, endPoint y: 311, distance: 17.3
click at [668, 311] on div "OneDrive Microsoft Teams" at bounding box center [700, 313] width 131 height 30
click at [650, 349] on icon at bounding box center [653, 347] width 9 height 9
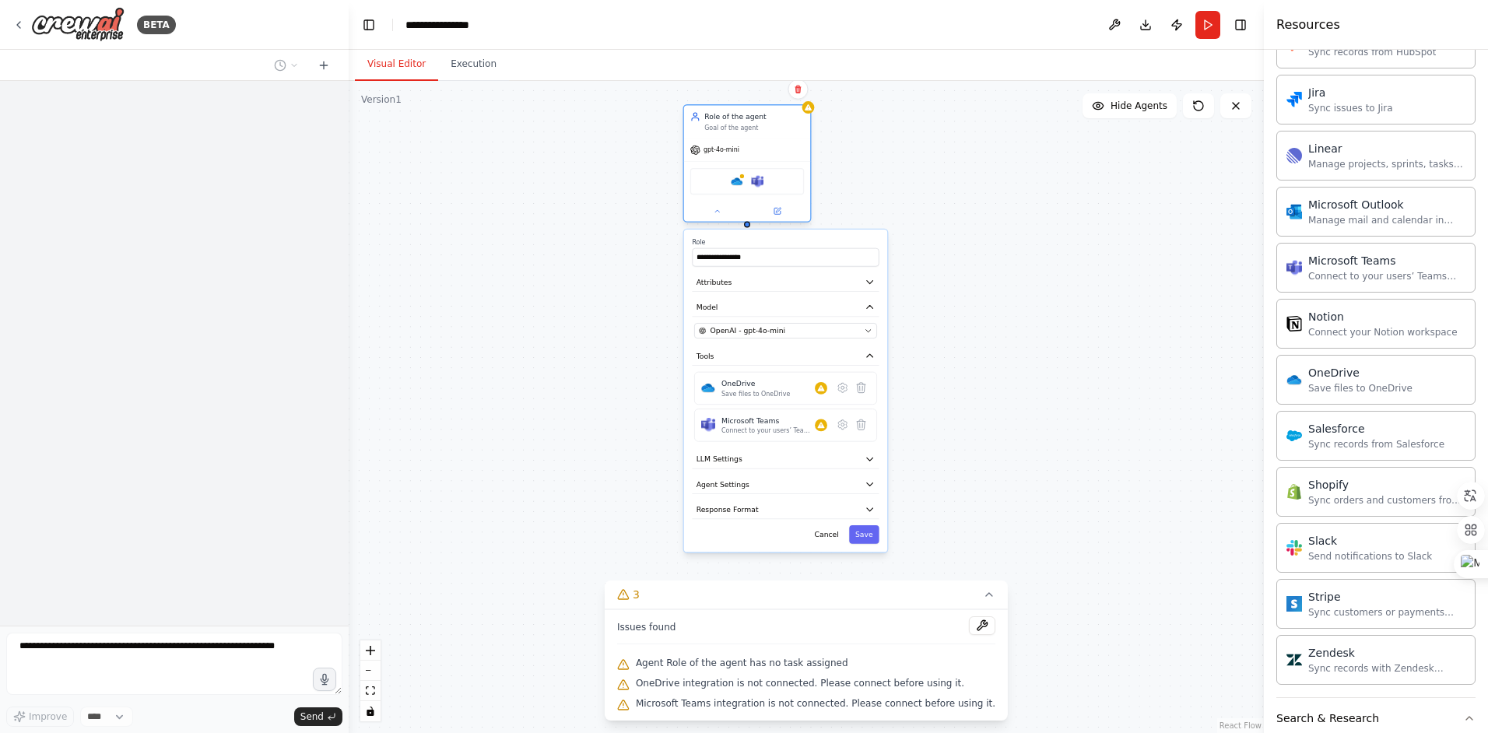
drag, startPoint x: 764, startPoint y: 311, endPoint x: 765, endPoint y: 161, distance: 150.2
click at [765, 161] on div "gpt-4o-mini OneDrive Microsoft Teams" at bounding box center [747, 179] width 126 height 83
click at [861, 399] on div "OneDrive Save files to OneDrive" at bounding box center [785, 388] width 183 height 33
click at [865, 389] on icon at bounding box center [861, 387] width 12 height 12
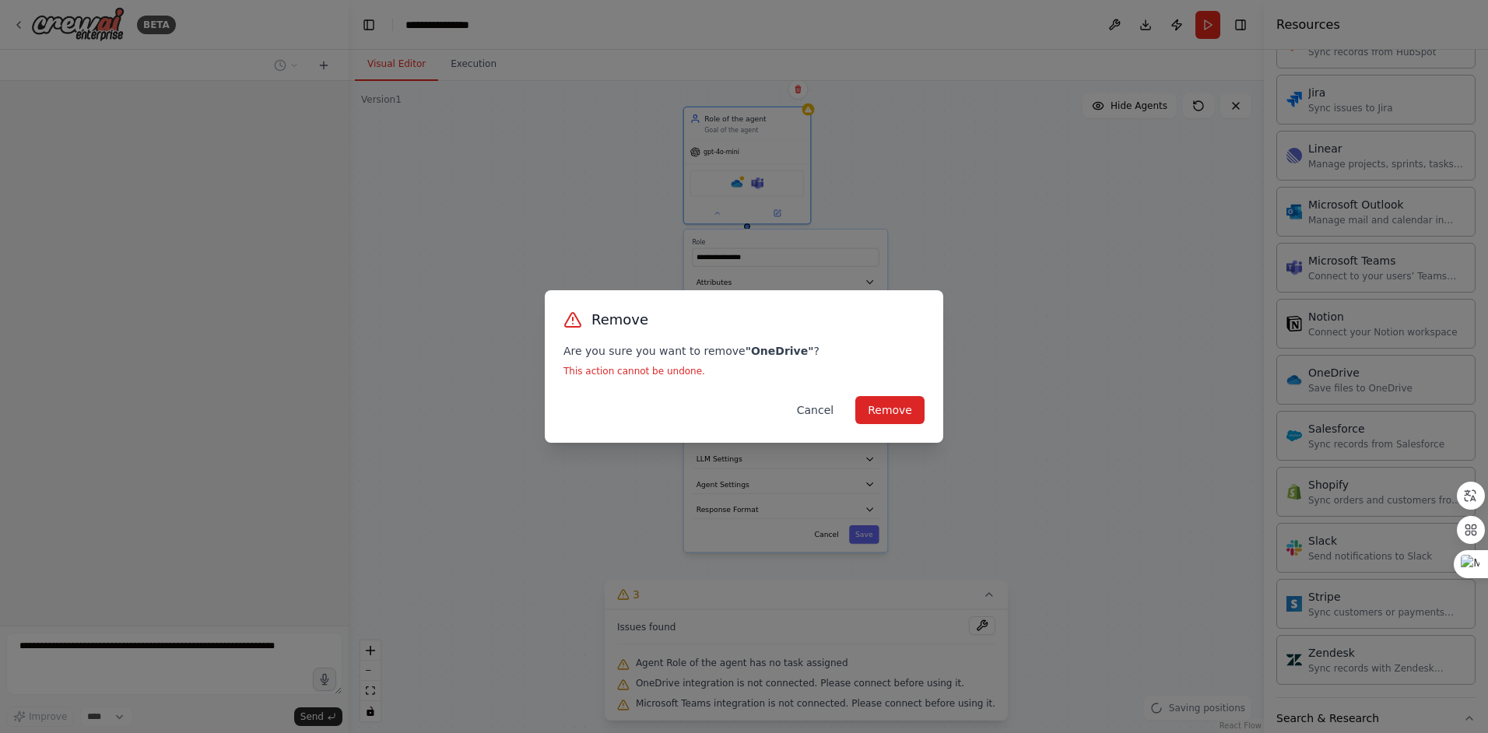
click at [822, 416] on button "Cancel" at bounding box center [814, 410] width 61 height 28
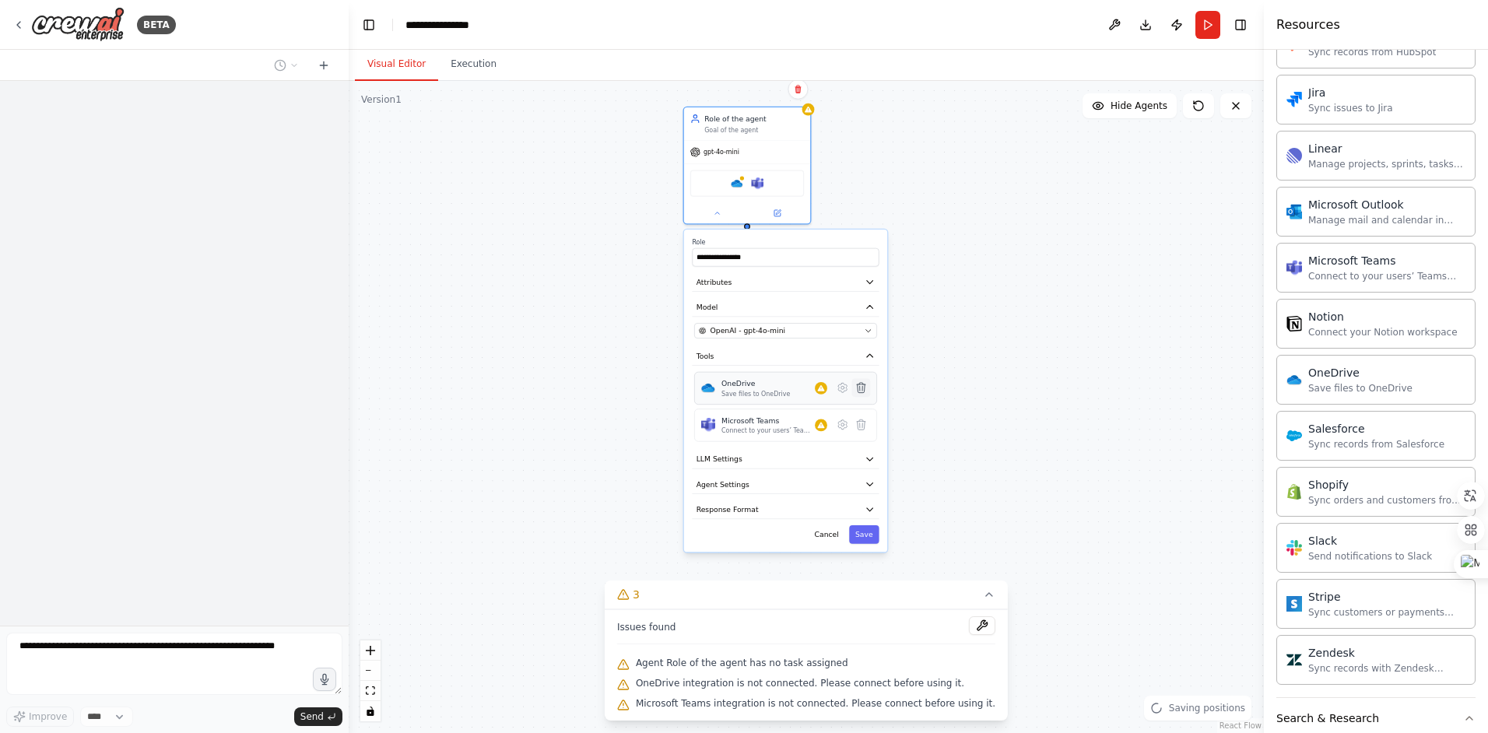
click at [861, 387] on icon at bounding box center [861, 388] width 9 height 10
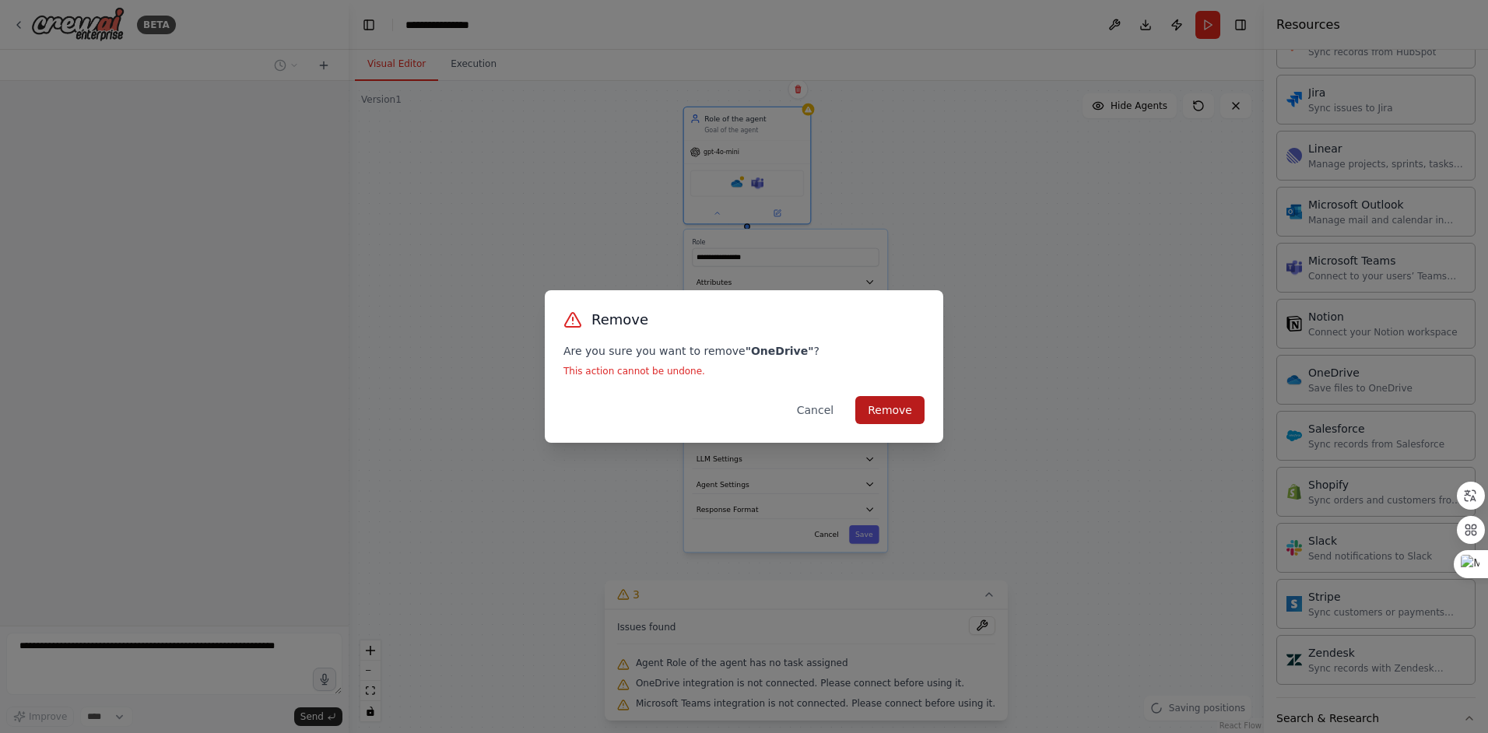
click at [877, 412] on button "Remove" at bounding box center [889, 410] width 69 height 28
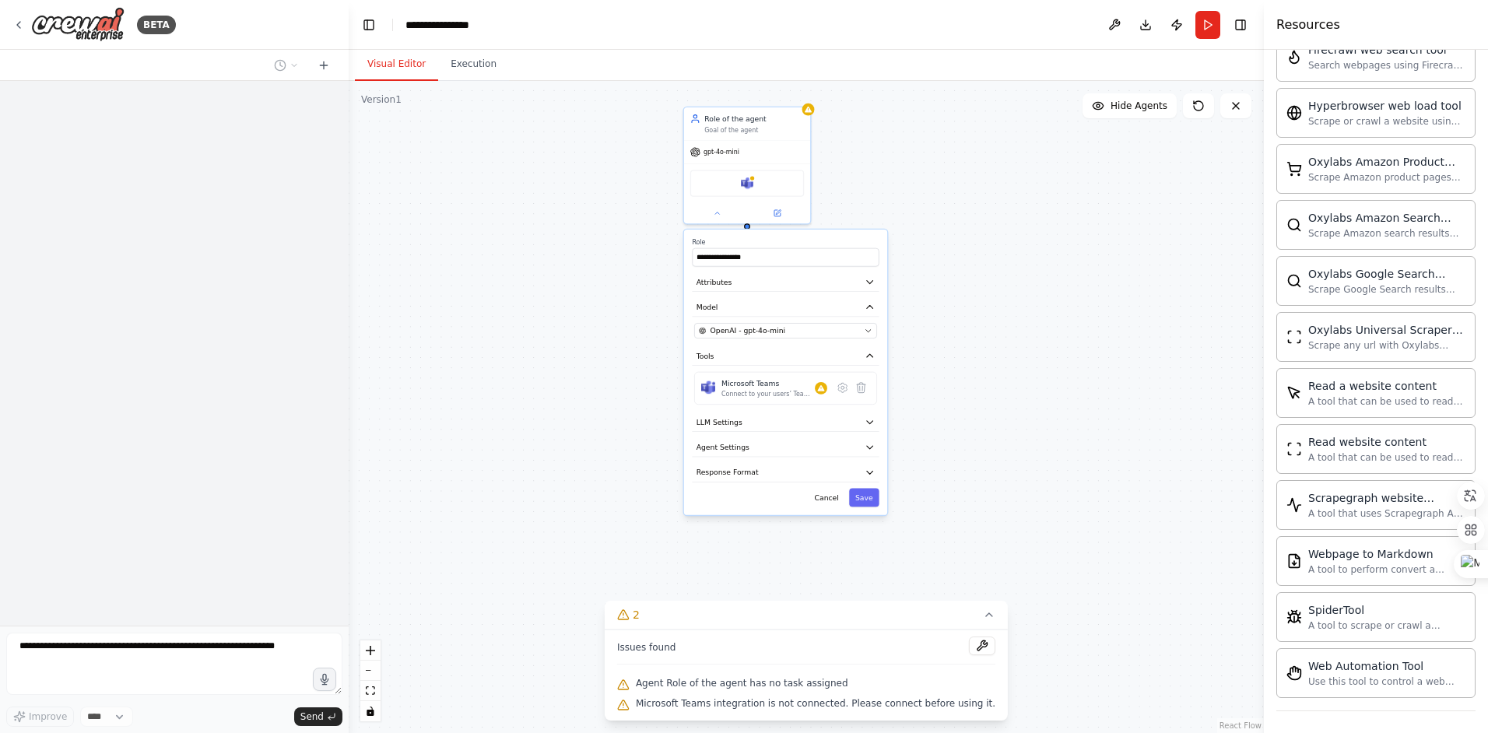
scroll to position [3356, 0]
